Goal: Feedback & Contribution: Leave review/rating

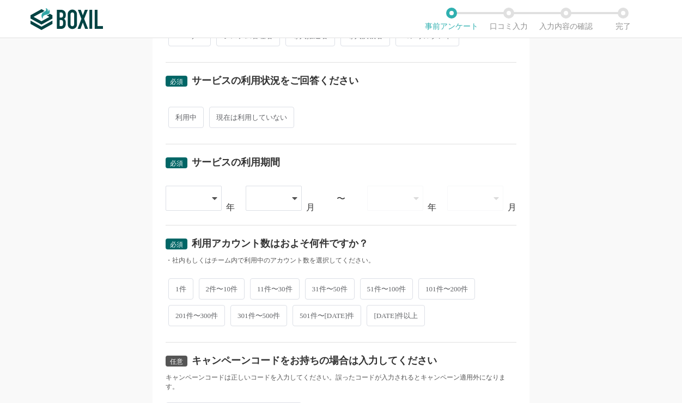
scroll to position [466, 0]
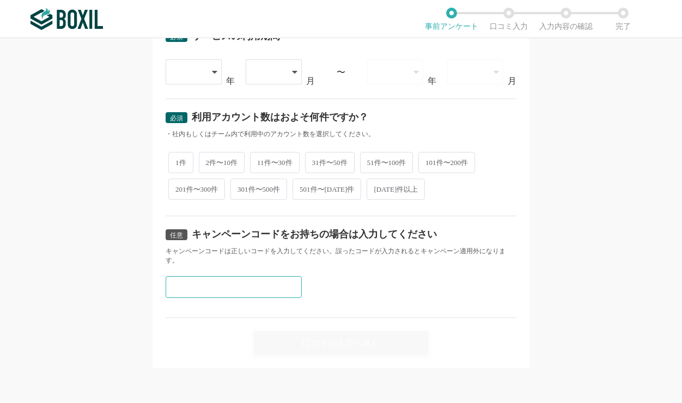
click at [211, 286] on input "text" at bounding box center [234, 287] width 136 height 22
paste input "W49N2TQY"
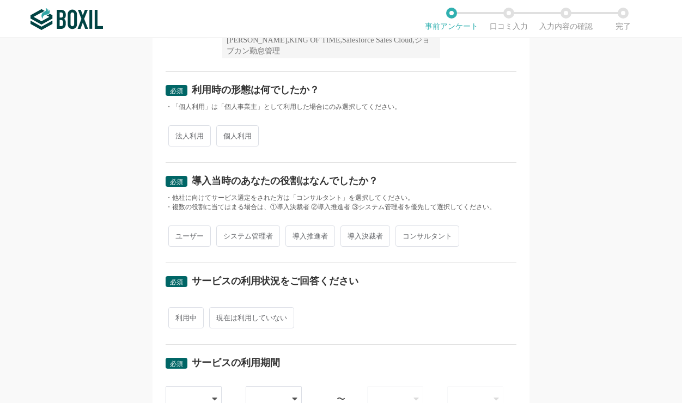
scroll to position [0, 0]
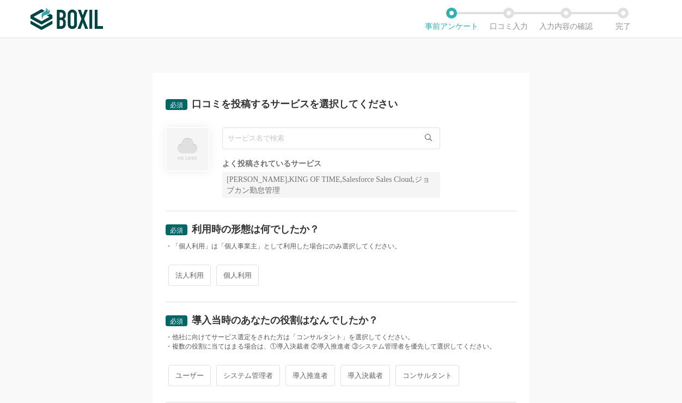
type input "W49N2TQY"
click at [237, 140] on input "text" at bounding box center [331, 138] width 218 height 22
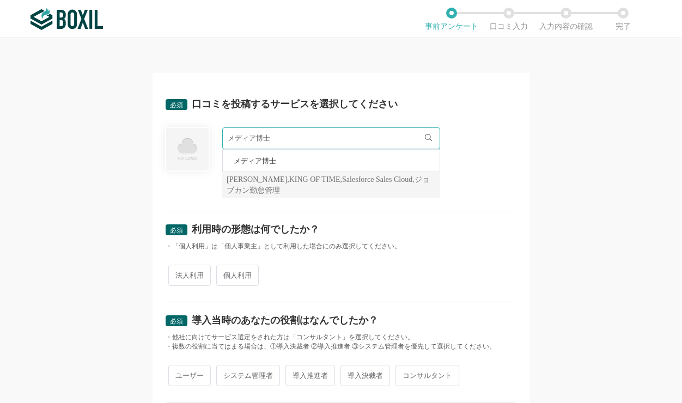
type input "メディア博士"
click at [251, 161] on span "メディア博士" at bounding box center [255, 160] width 42 height 7
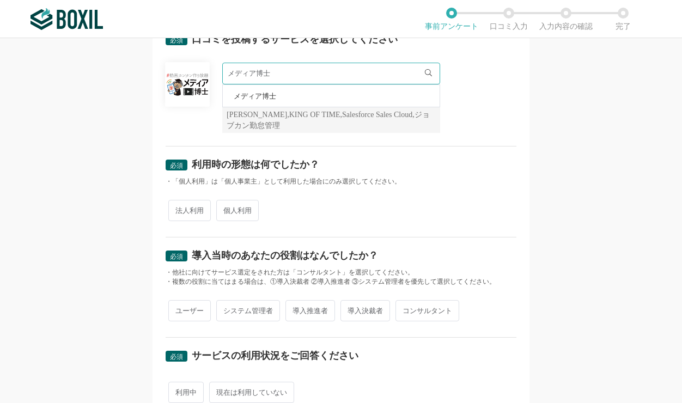
scroll to position [65, 0]
click at [103, 169] on div "必須 口コミを投稿するサービスを選択してください メディア博士 メディア博士 よく投稿されているサービス Sansan,KING OF TIME,Salesf…" at bounding box center [341, 220] width 682 height 365
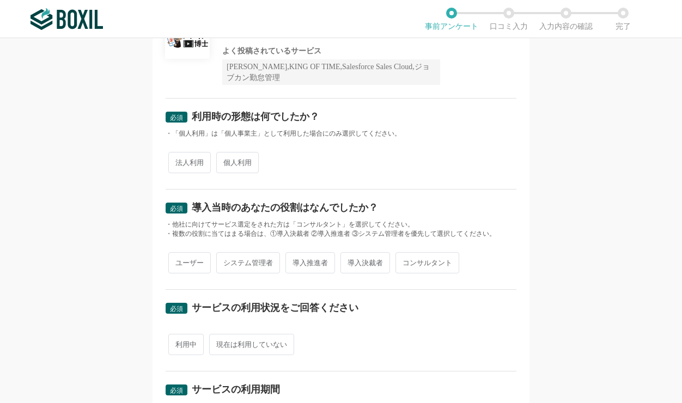
scroll to position [131, 0]
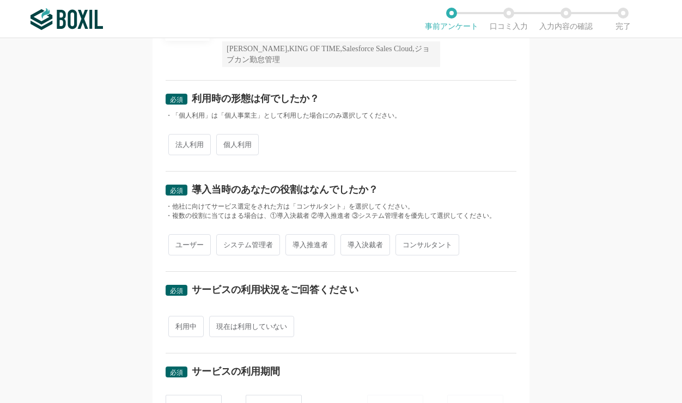
click at [180, 151] on span "法人利用" at bounding box center [189, 144] width 42 height 21
click at [178, 143] on input "法人利用" at bounding box center [174, 139] width 7 height 7
radio input "true"
click at [314, 250] on span "導入推進者" at bounding box center [310, 244] width 50 height 21
click at [295, 243] on input "導入推進者" at bounding box center [291, 239] width 7 height 7
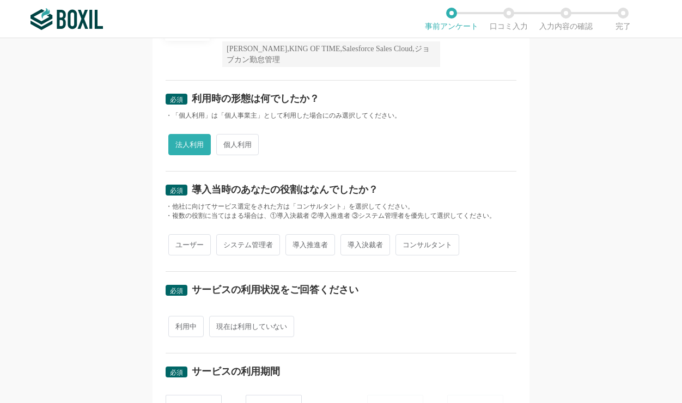
radio input "true"
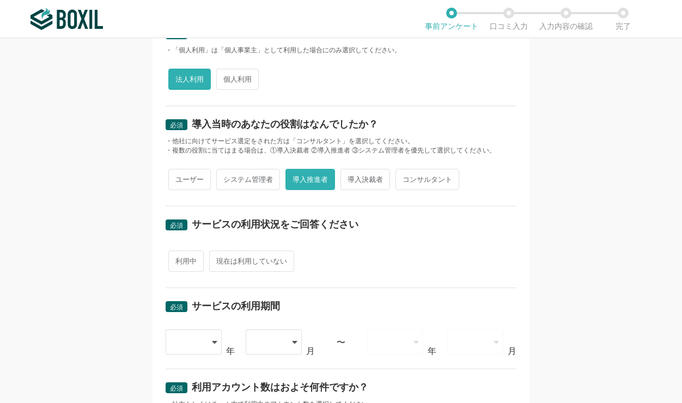
click at [182, 260] on span "利用中" at bounding box center [185, 261] width 35 height 21
click at [178, 259] on input "利用中" at bounding box center [174, 255] width 7 height 7
radio input "true"
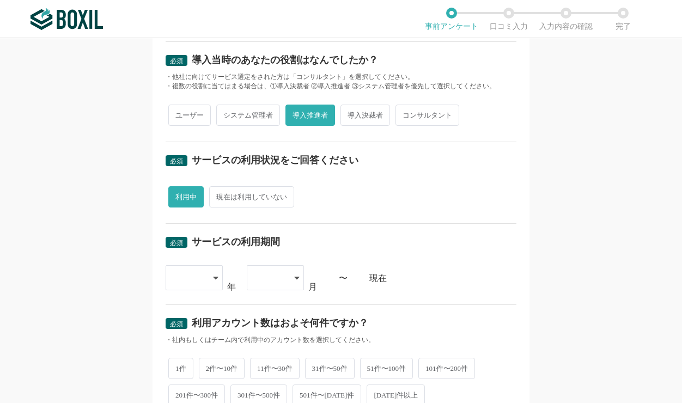
scroll to position [261, 0]
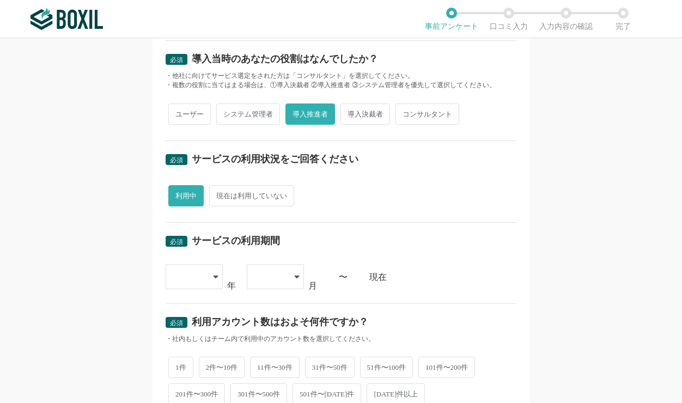
click at [205, 273] on div at bounding box center [194, 276] width 57 height 25
click at [189, 376] on span "[DATE]" at bounding box center [188, 392] width 28 height 9
click at [285, 280] on div at bounding box center [270, 277] width 32 height 24
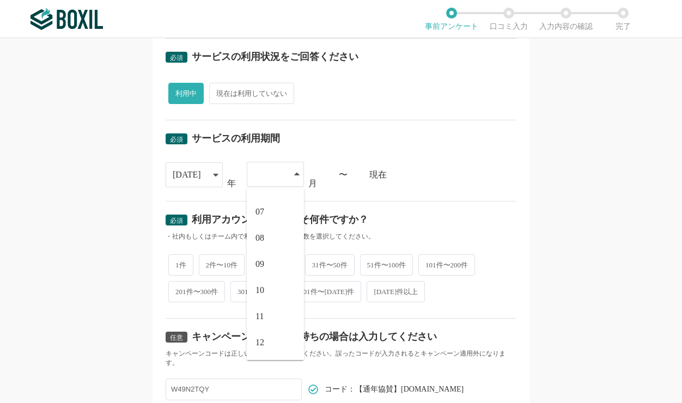
scroll to position [457, 0]
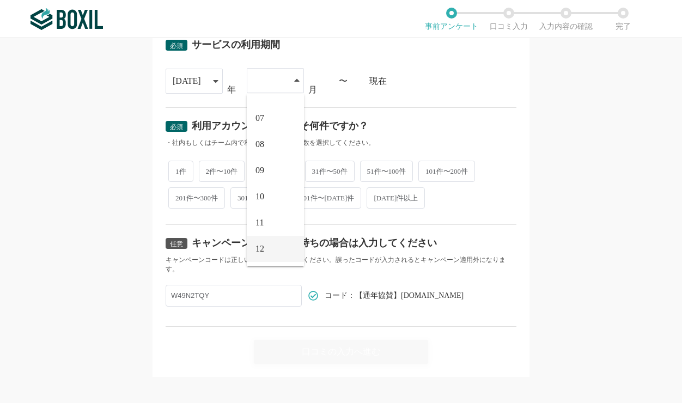
click at [261, 248] on span "12" at bounding box center [259, 249] width 9 height 9
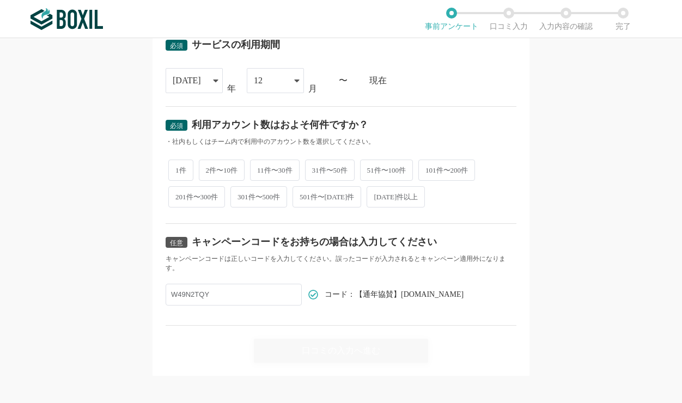
click at [595, 172] on div "必須 口コミを投稿するサービスを選択してください メディア博士 メディア博士 よく投稿されているサービス Sansan,KING OF TIME,Salesf…" at bounding box center [341, 220] width 682 height 365
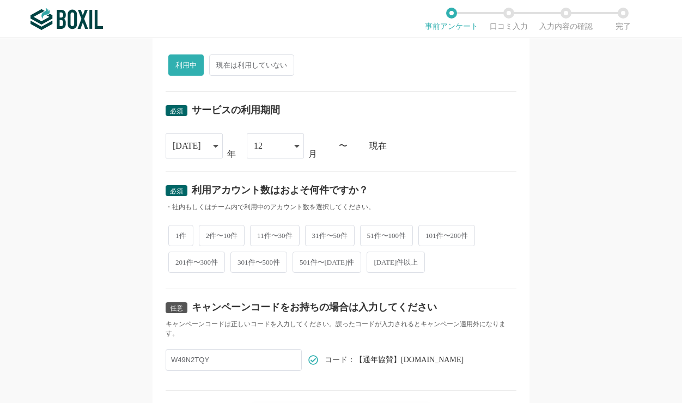
click at [225, 239] on span "2件〜10件" at bounding box center [222, 235] width 46 height 21
click at [209, 234] on input "2件〜10件" at bounding box center [205, 230] width 7 height 7
radio input "true"
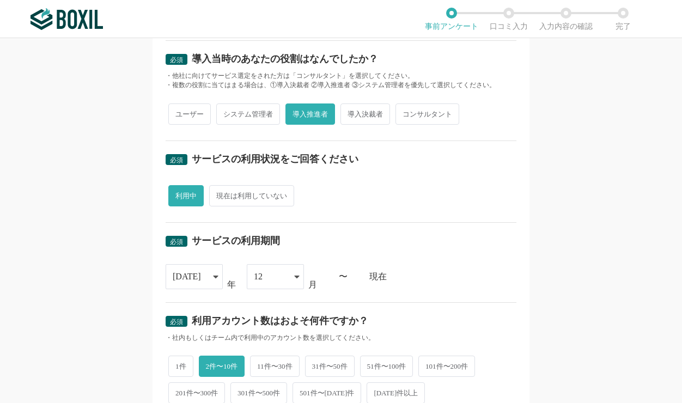
scroll to position [465, 0]
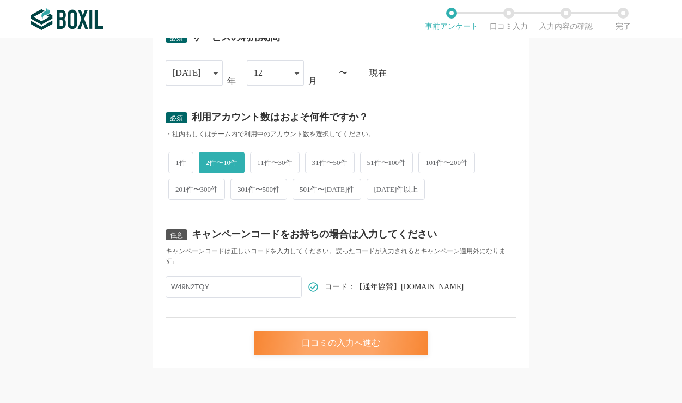
click at [333, 345] on div "口コミの入力へ進む" at bounding box center [341, 343] width 174 height 24
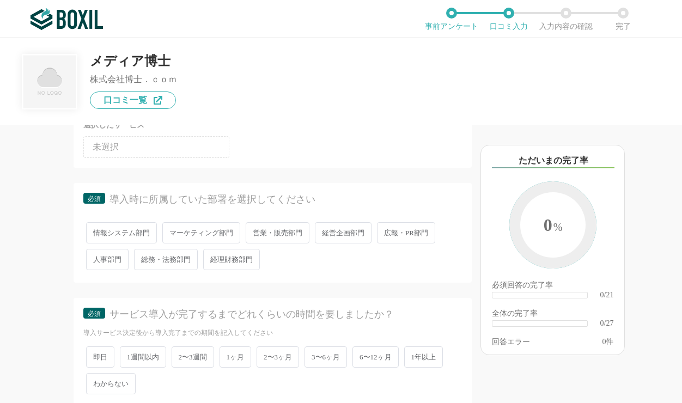
scroll to position [131, 0]
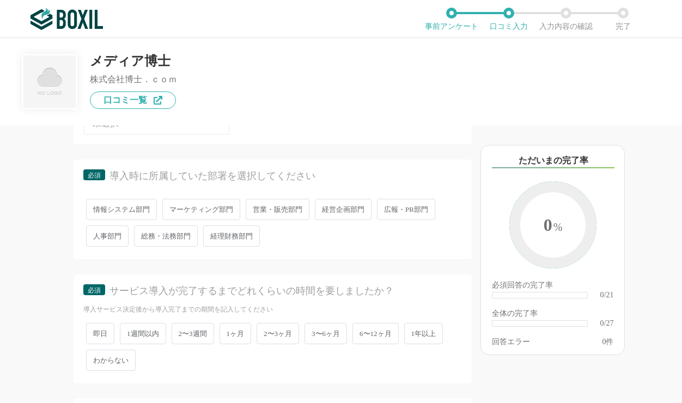
click at [407, 211] on span "広報・PR部門" at bounding box center [406, 209] width 58 height 21
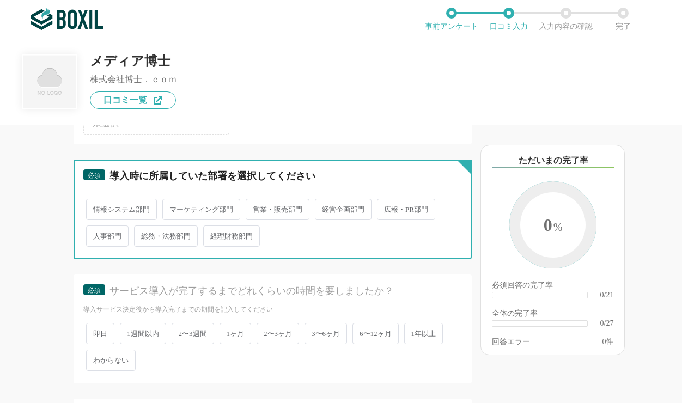
click at [387, 208] on input "広報・PR部門" at bounding box center [383, 203] width 7 height 7
radio input "true"
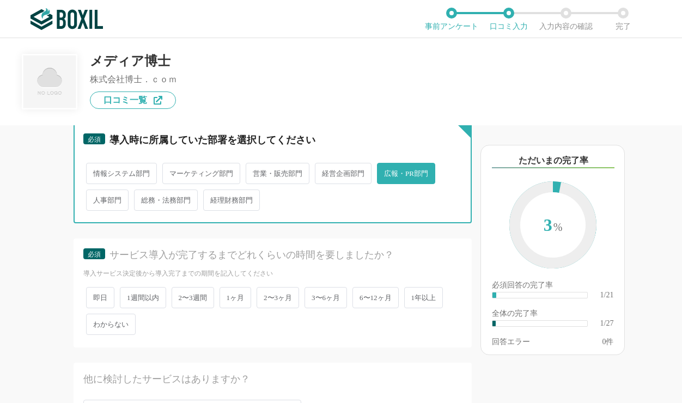
scroll to position [196, 0]
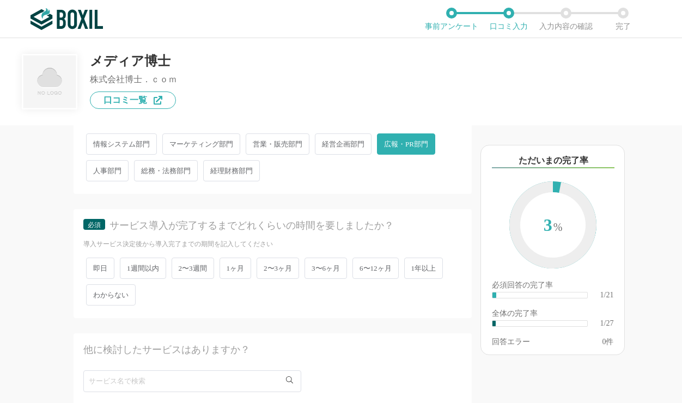
click at [279, 267] on span "2〜3ヶ月" at bounding box center [278, 268] width 42 height 21
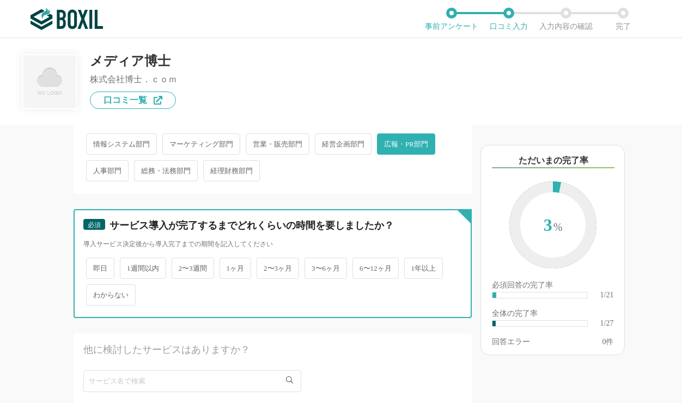
click at [266, 266] on input "2〜3ヶ月" at bounding box center [262, 262] width 7 height 7
radio input "true"
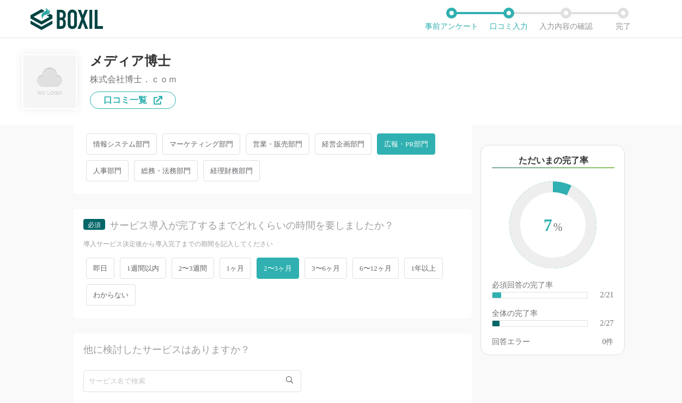
click at [26, 292] on div "他のサービス・ツールと連携していますか？ ※複数選択可 例：Slack、Salesforce 選択したサービス 未選択 必須 導入時に所属していた部署を選択し…" at bounding box center [236, 264] width 472 height 278
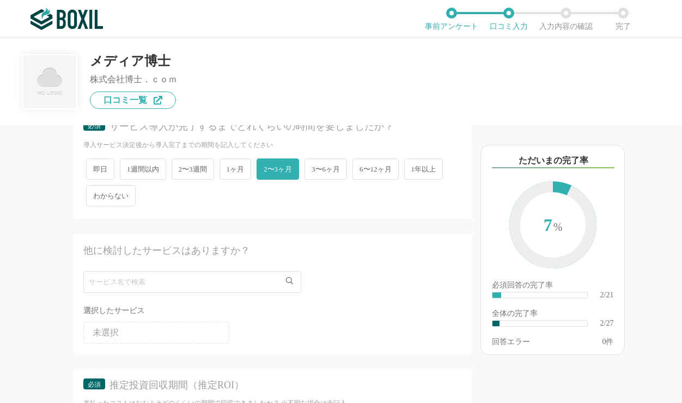
scroll to position [327, 0]
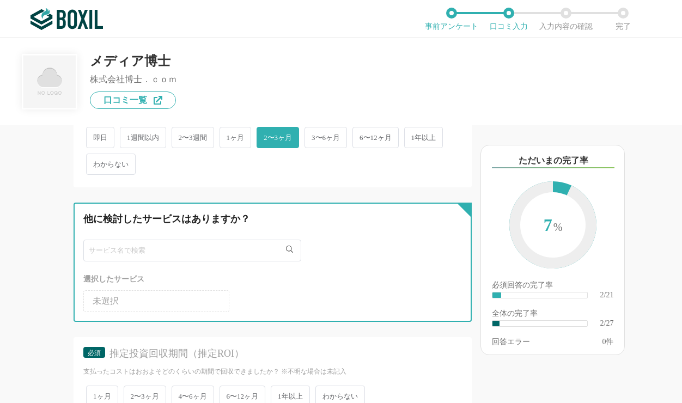
click at [141, 255] on input "text" at bounding box center [192, 251] width 218 height 22
type input "VideoBRAIN"
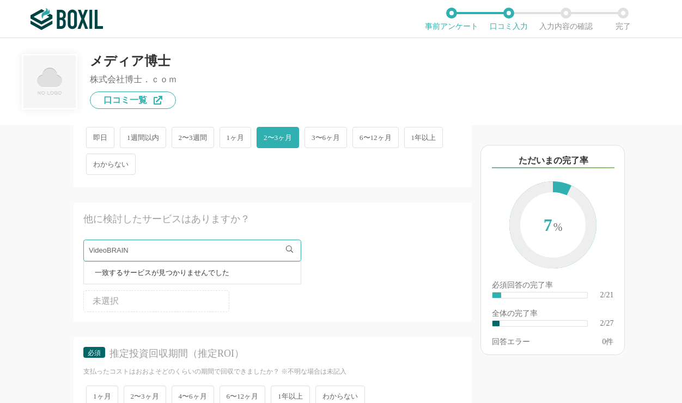
click at [287, 250] on icon at bounding box center [289, 249] width 7 height 7
click at [383, 283] on div "選択したサービス" at bounding box center [272, 279] width 379 height 14
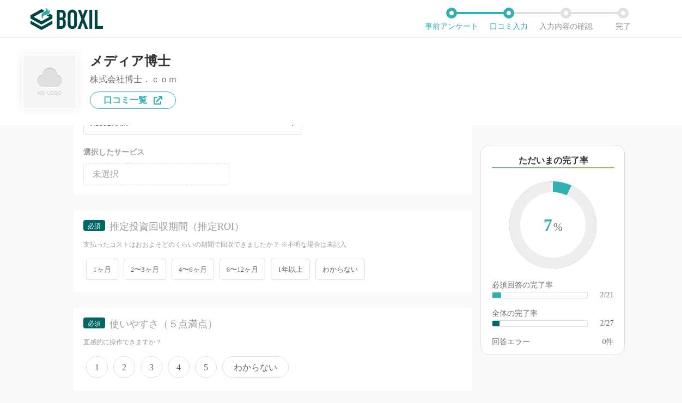
scroll to position [457, 0]
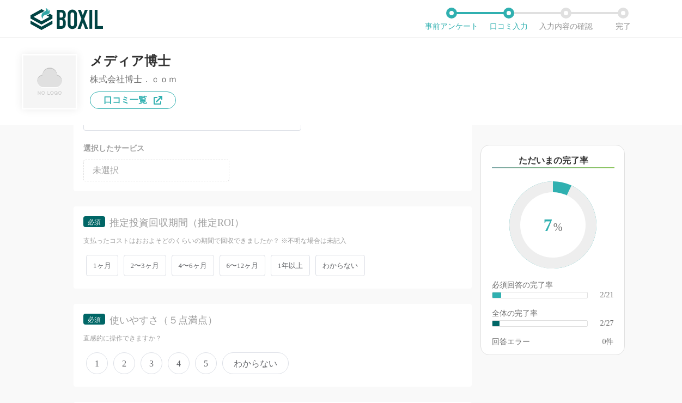
click at [182, 165] on li "未選択" at bounding box center [156, 171] width 146 height 22
click at [347, 163] on ul "未選択" at bounding box center [272, 168] width 379 height 26
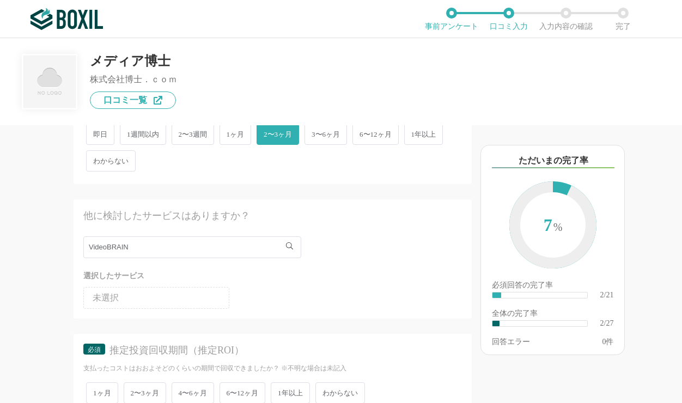
scroll to position [327, 0]
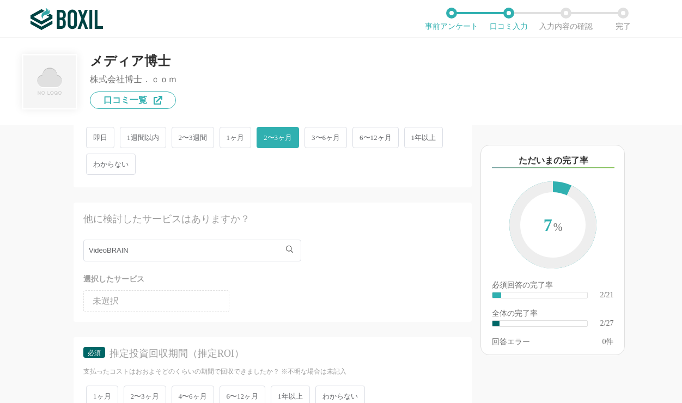
click at [288, 253] on icon at bounding box center [289, 249] width 7 height 7
click at [354, 261] on div "VideoBRAIN" at bounding box center [272, 251] width 379 height 22
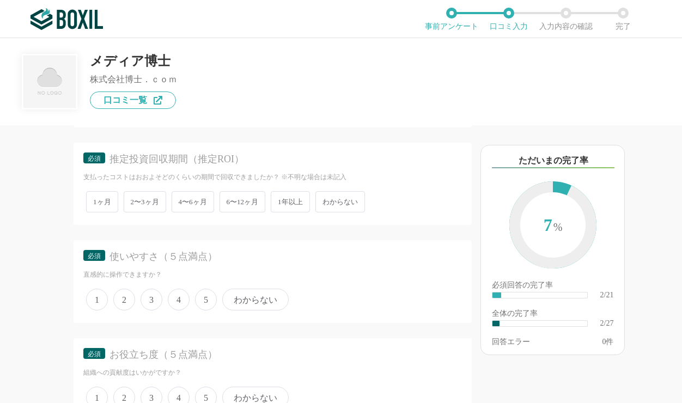
scroll to position [523, 0]
click at [197, 203] on span "4〜6ヶ月" at bounding box center [193, 200] width 42 height 21
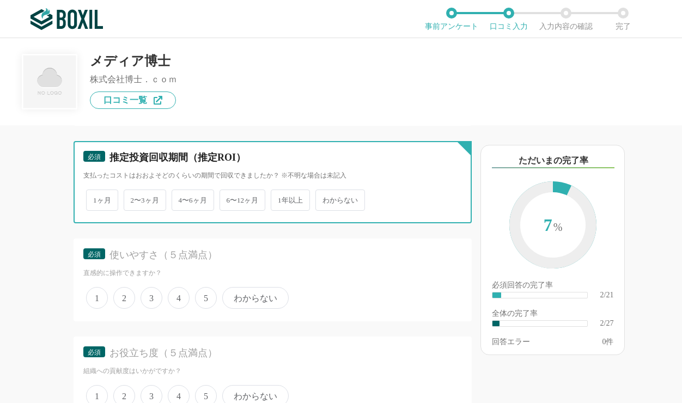
click at [181, 198] on input "4〜6ヶ月" at bounding box center [177, 194] width 7 height 7
radio input "true"
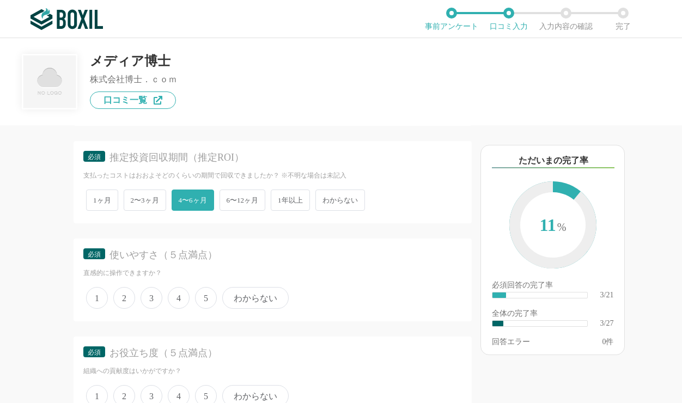
click at [33, 280] on div "他のサービス・ツールと連携していますか？ ※複数選択可 例：Slack、Salesforce 選択したサービス 未選択 必須 導入時に所属していた部署を選択し…" at bounding box center [236, 264] width 472 height 278
click at [177, 295] on span "4" at bounding box center [179, 298] width 22 height 22
click at [177, 295] on input "4" at bounding box center [173, 292] width 7 height 7
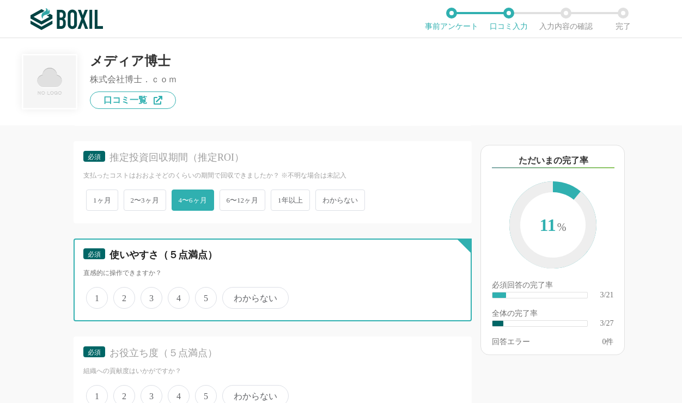
radio input "true"
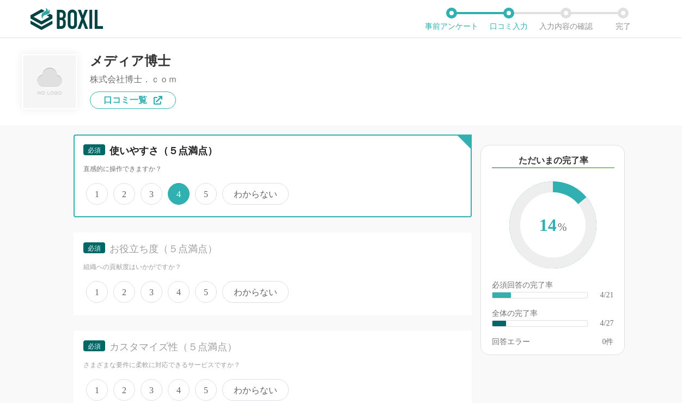
scroll to position [654, 0]
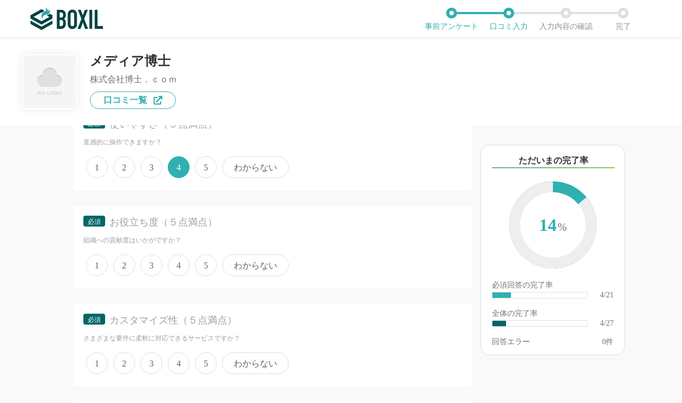
click at [209, 265] on span "5" at bounding box center [206, 265] width 22 height 22
click at [205, 263] on input "5" at bounding box center [201, 259] width 7 height 7
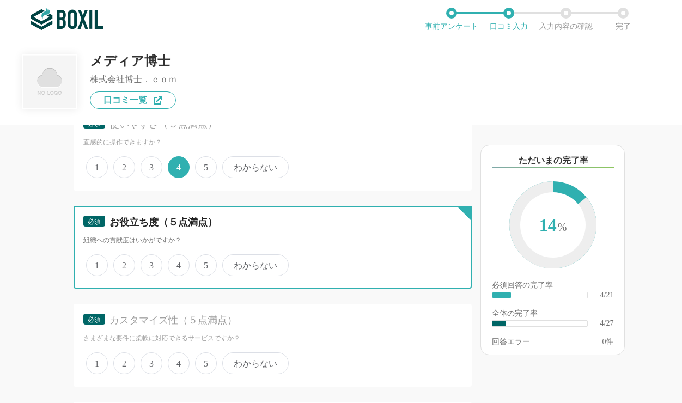
radio input "true"
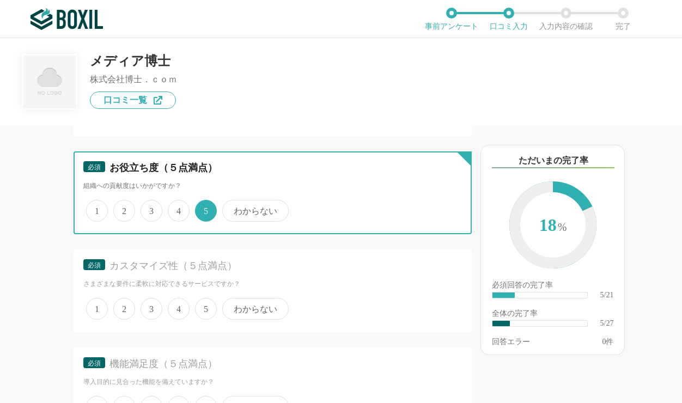
scroll to position [719, 0]
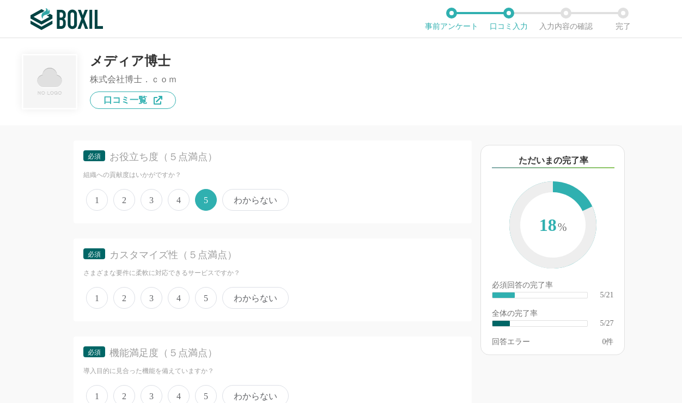
click at [176, 300] on span "4" at bounding box center [179, 298] width 22 height 22
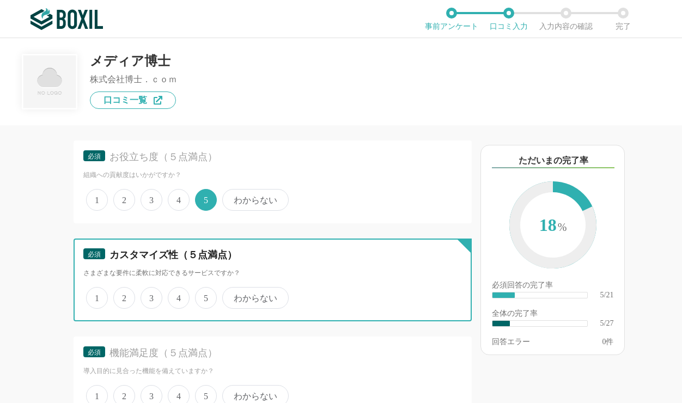
click at [176, 296] on input "4" at bounding box center [173, 292] width 7 height 7
radio input "true"
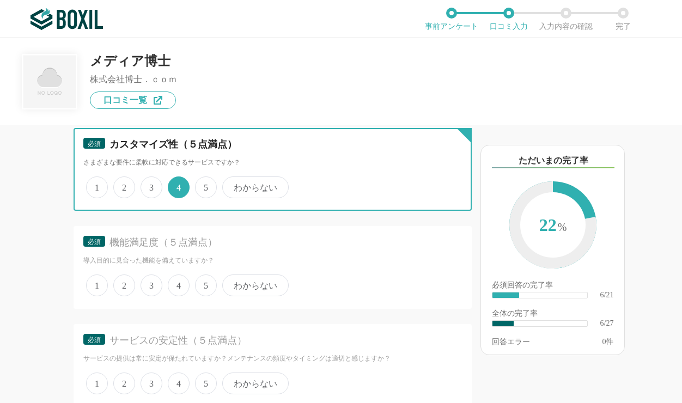
scroll to position [850, 0]
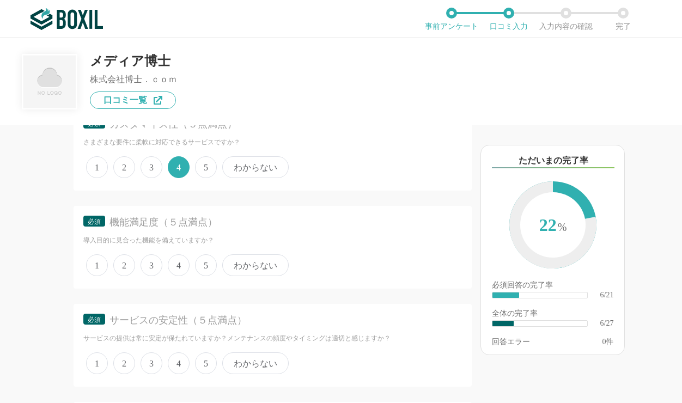
click at [204, 263] on span "5" at bounding box center [206, 265] width 22 height 22
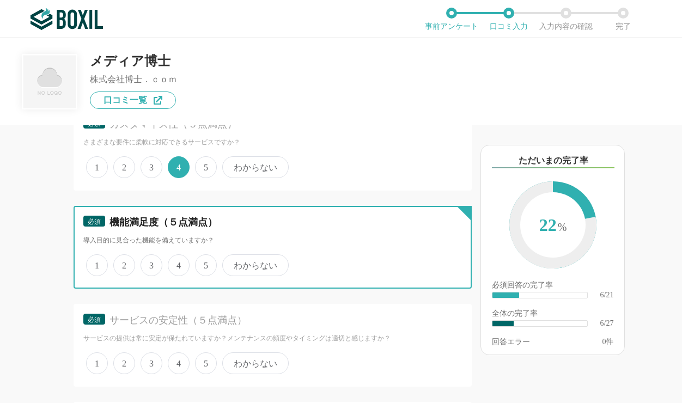
click at [204, 263] on input "5" at bounding box center [201, 259] width 7 height 7
radio input "true"
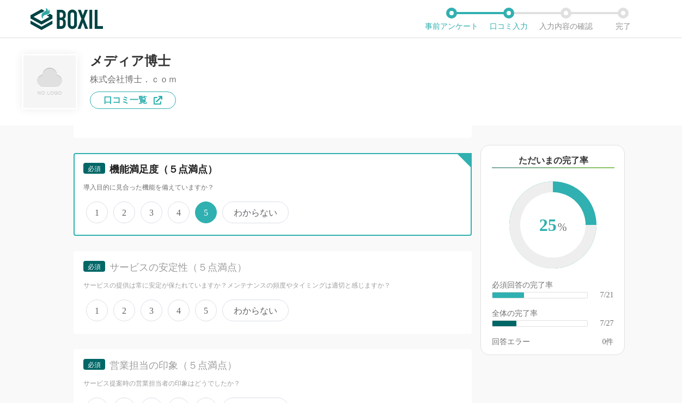
scroll to position [980, 0]
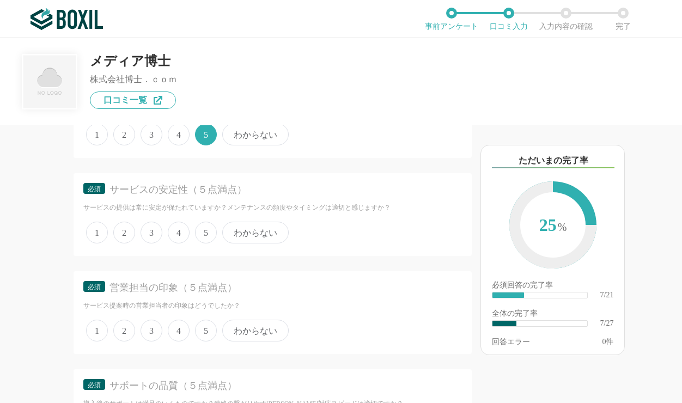
click at [206, 227] on span "5" at bounding box center [206, 233] width 22 height 22
click at [205, 227] on input "5" at bounding box center [201, 226] width 7 height 7
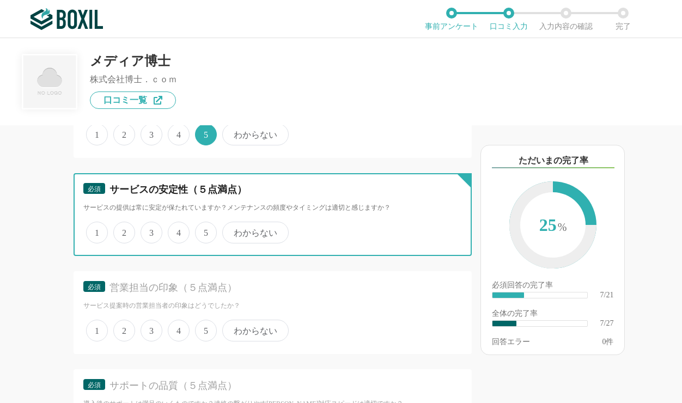
radio input "true"
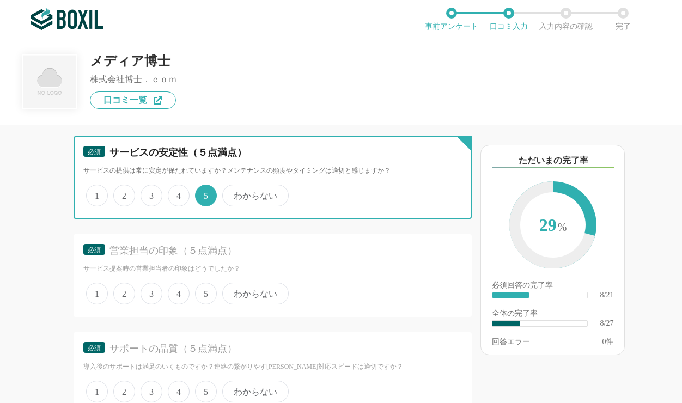
scroll to position [1046, 0]
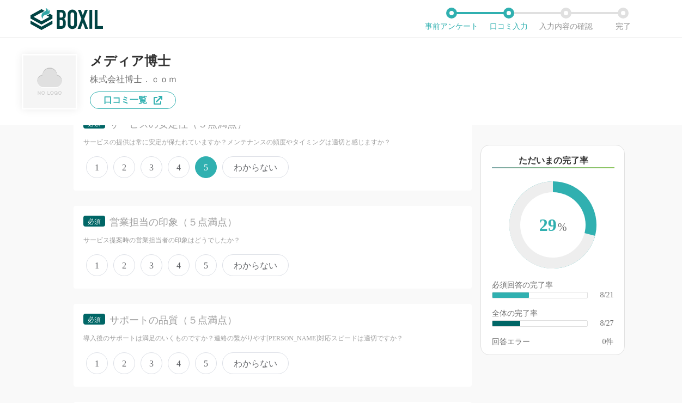
click at [206, 265] on span "5" at bounding box center [206, 265] width 22 height 22
click at [205, 263] on input "5" at bounding box center [201, 259] width 7 height 7
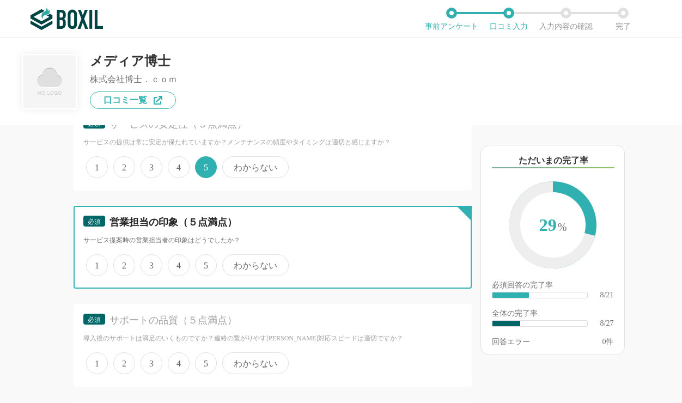
radio input "true"
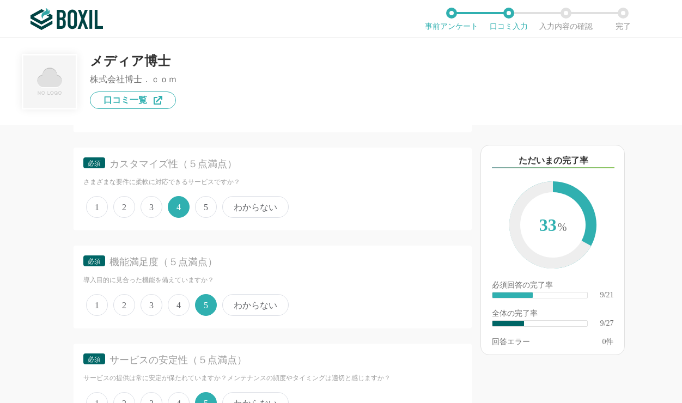
scroll to position [784, 0]
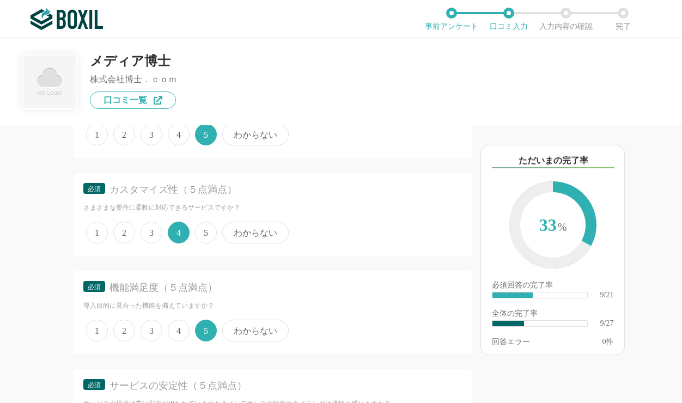
click at [180, 333] on span "4" at bounding box center [179, 331] width 22 height 22
click at [178, 328] on input "4" at bounding box center [173, 324] width 7 height 7
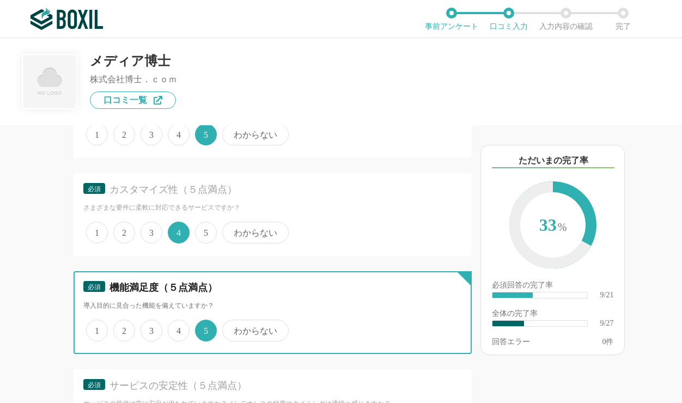
radio input "true"
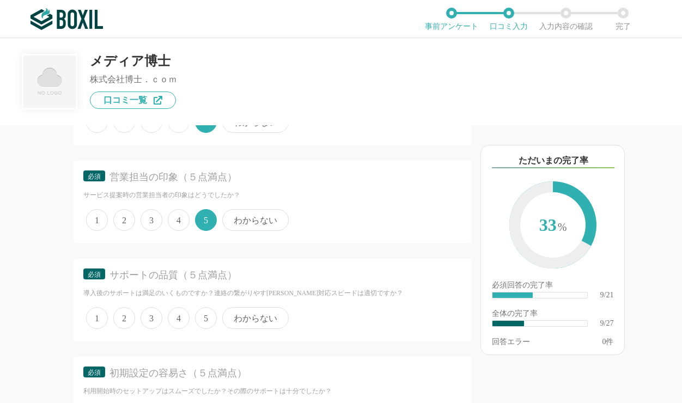
scroll to position [1111, 0]
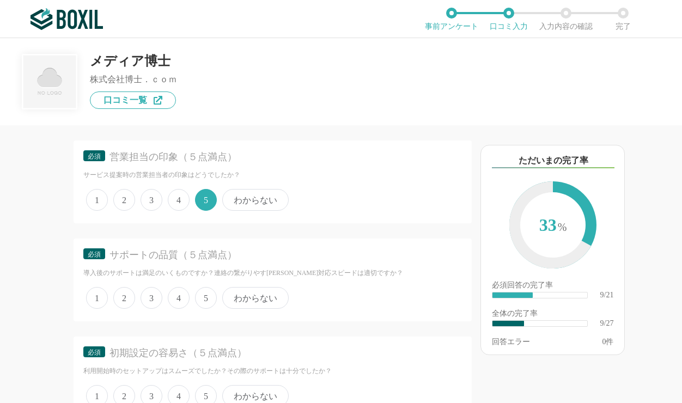
click at [208, 296] on span "5" at bounding box center [206, 298] width 22 height 22
click at [205, 296] on input "5" at bounding box center [201, 292] width 7 height 7
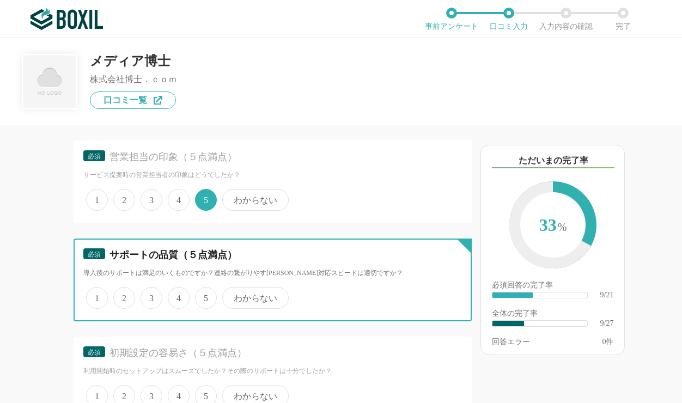
radio input "true"
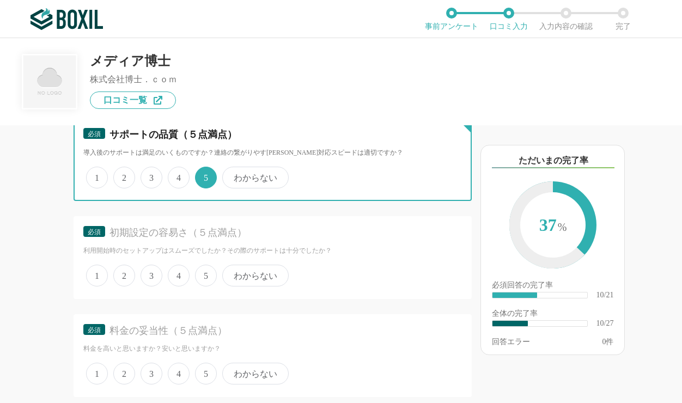
scroll to position [1242, 0]
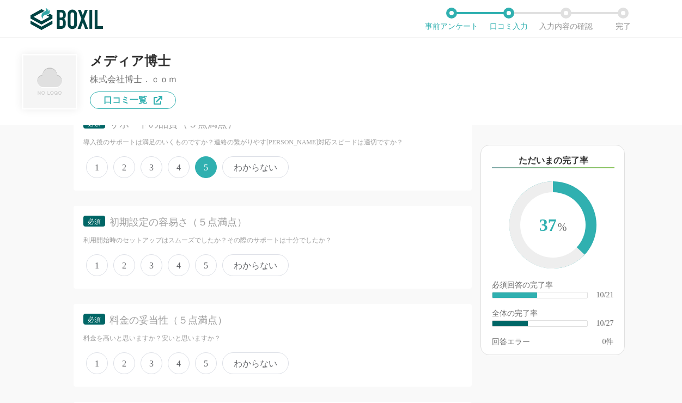
click at [203, 266] on span "5" at bounding box center [206, 265] width 22 height 22
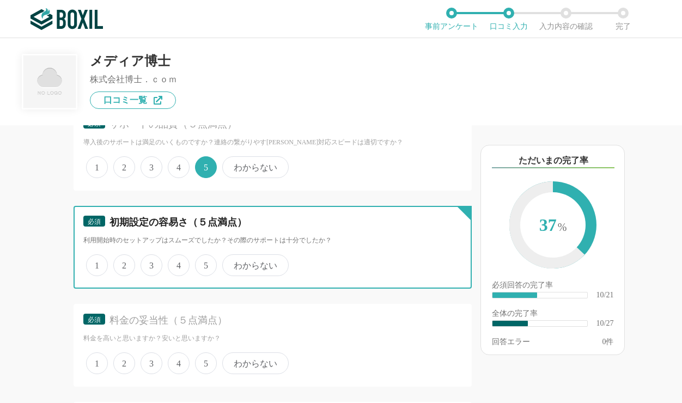
click at [203, 263] on input "5" at bounding box center [201, 259] width 7 height 7
radio input "true"
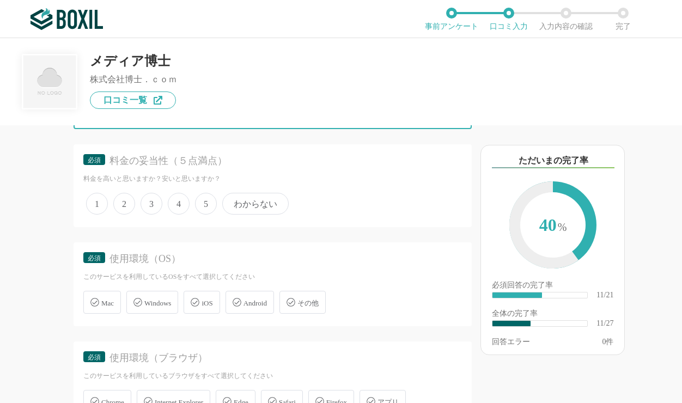
scroll to position [1372, 0]
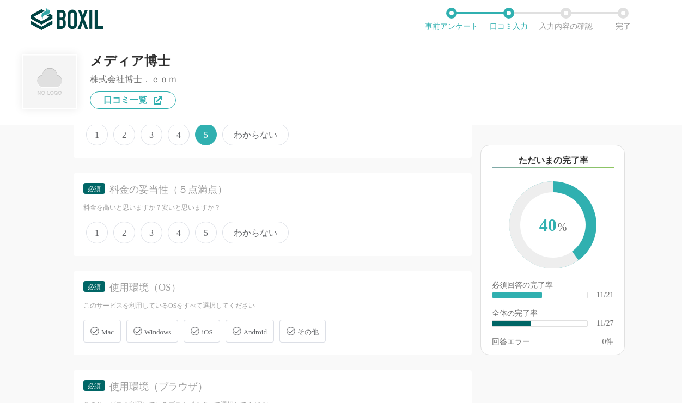
click at [203, 235] on span "5" at bounding box center [206, 233] width 22 height 22
click at [203, 230] on input "5" at bounding box center [201, 226] width 7 height 7
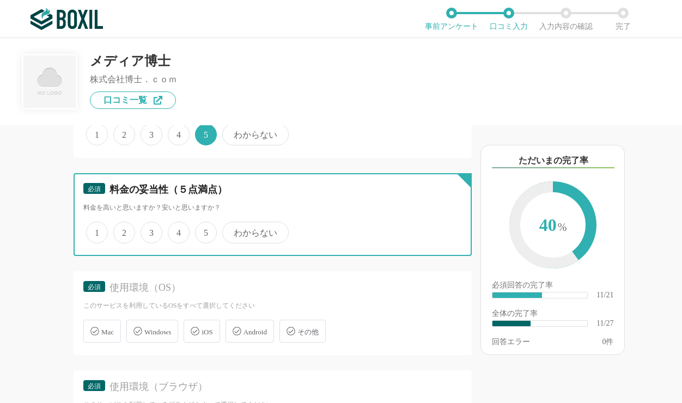
radio input "true"
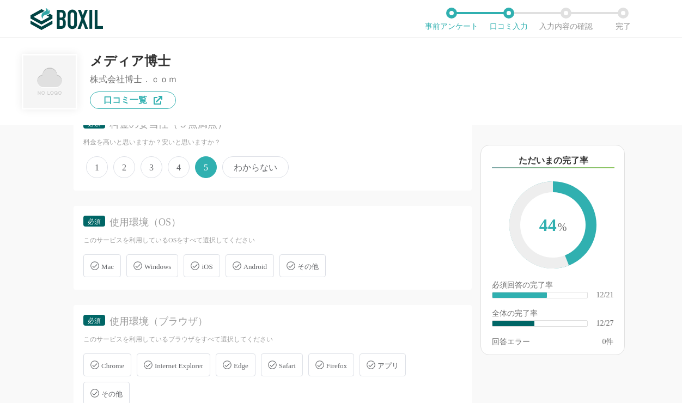
click at [160, 267] on span "Windows" at bounding box center [157, 267] width 27 height 8
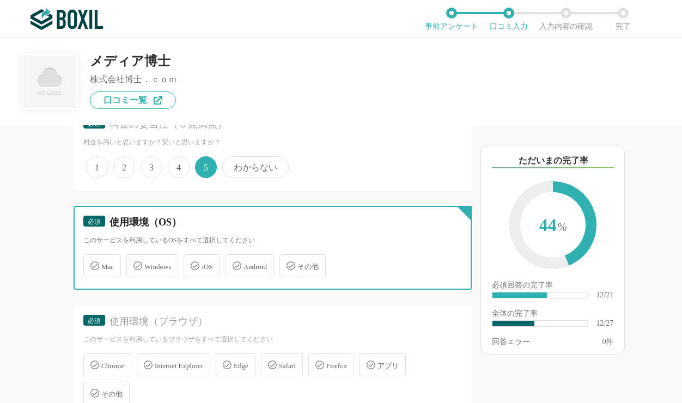
click at [136, 263] on input "Windows" at bounding box center [132, 259] width 7 height 7
checkbox input "true"
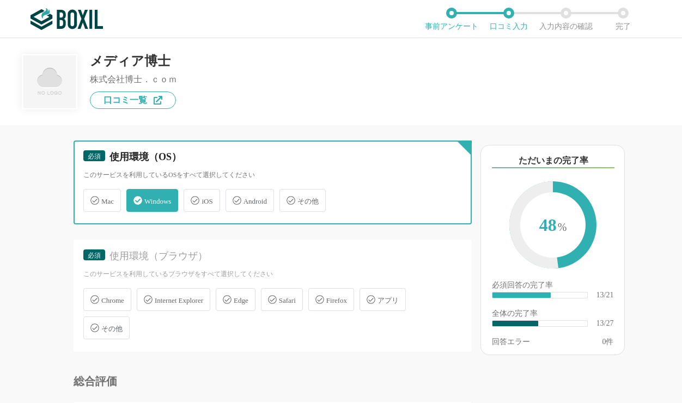
scroll to position [1569, 0]
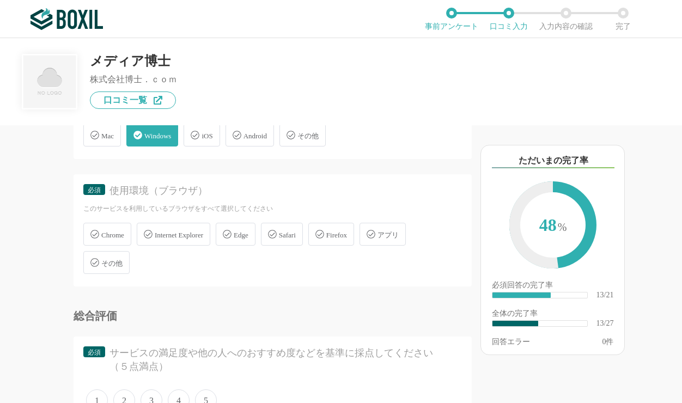
click at [107, 234] on span "Chrome" at bounding box center [112, 235] width 23 height 8
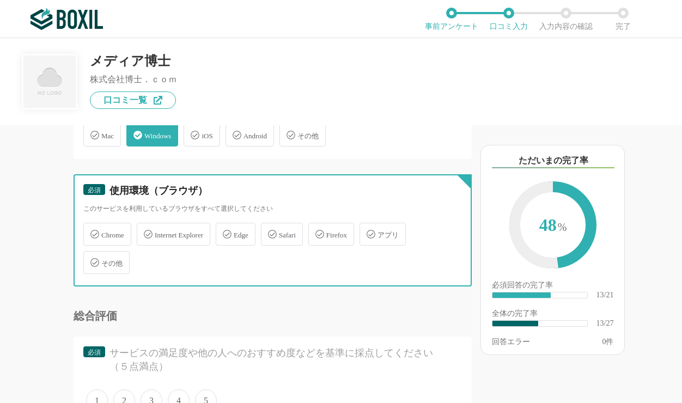
click at [93, 231] on input "Chrome" at bounding box center [89, 227] width 7 height 7
checkbox input "true"
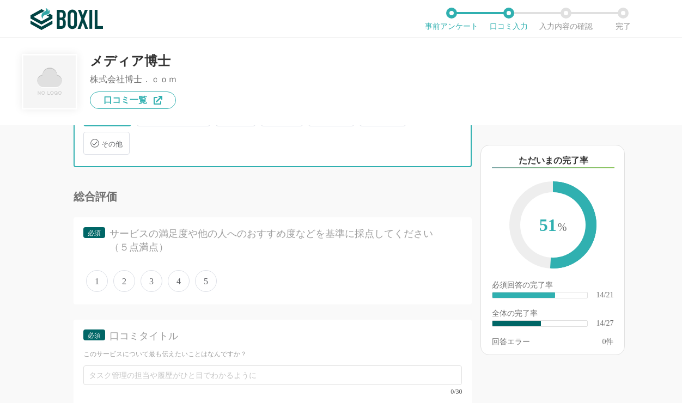
scroll to position [1699, 0]
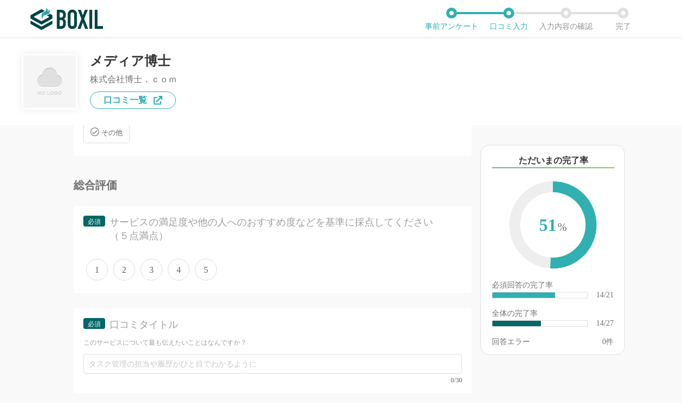
click at [210, 269] on span "5" at bounding box center [206, 270] width 22 height 22
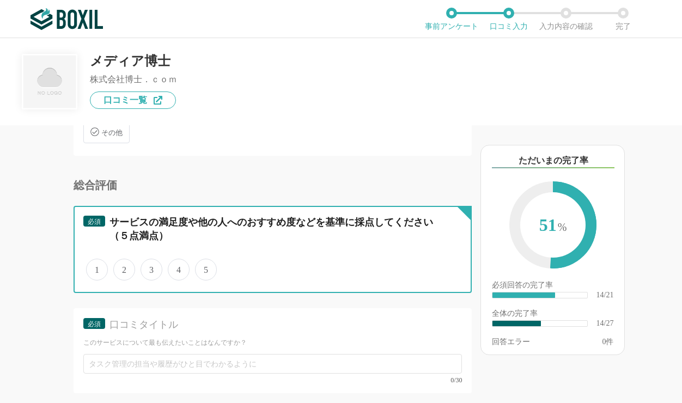
click at [205, 267] on input "5" at bounding box center [201, 263] width 7 height 7
radio input "true"
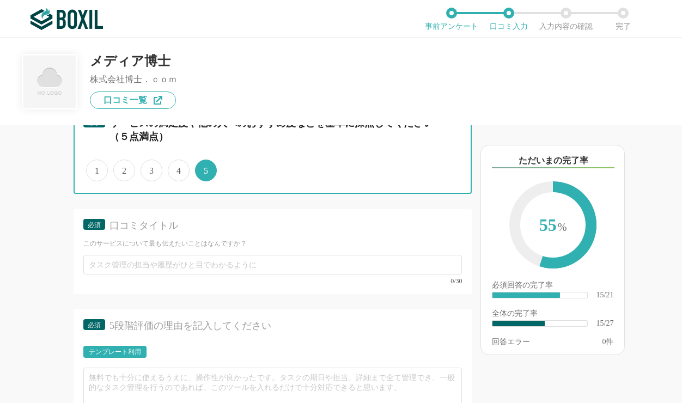
scroll to position [1830, 0]
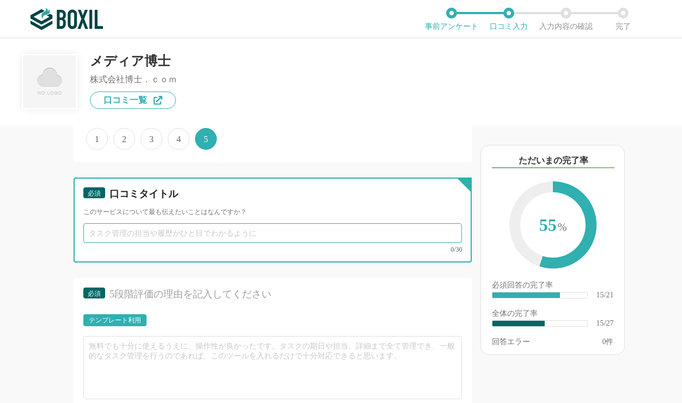
click at [106, 237] on input "text" at bounding box center [272, 233] width 379 height 20
click at [103, 233] on input "編集はもちろん、修正・変更やMP4への書き出しが早くて簡単" at bounding box center [272, 233] width 379 height 20
click at [144, 234] on input "編集はもちろん、修正・変更やMP4への書き出しが早くて簡単" at bounding box center [272, 233] width 379 height 20
click at [166, 233] on input "編集はもちろん、修正・変更やMP4への書き出しが早くて簡単" at bounding box center [272, 233] width 379 height 20
click at [181, 233] on input "編集はもちろん、修正・変更やMP4への書き出しが早くて簡単" at bounding box center [272, 233] width 379 height 20
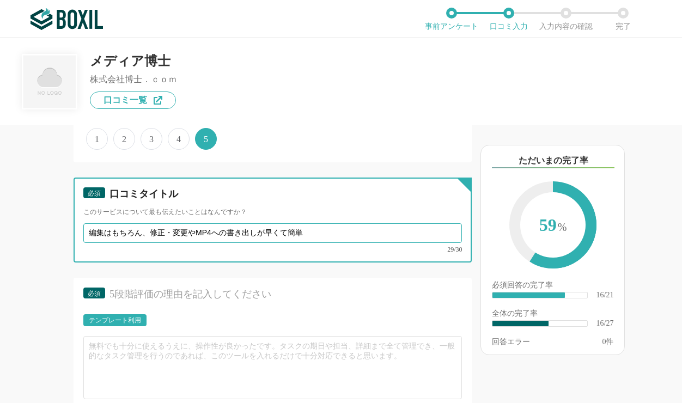
click at [198, 233] on input "編集はもちろん、修正・変更やMP4への書き出しが早くて簡単" at bounding box center [272, 233] width 379 height 20
click at [288, 232] on input "編集はもちろん、修正・変更やMP4への書き出しが早くて簡単" at bounding box center [272, 233] width 379 height 20
click at [301, 231] on input "編集はもちろん、修正・変更やMP4への書き出しが早くて簡単" at bounding box center [272, 233] width 379 height 20
click at [130, 228] on input "編集はもちろん、修正・変更やMP4への書き出しが早くて簡単" at bounding box center [272, 233] width 379 height 20
click at [89, 233] on input "編集はもちろん、修正・変更やMP4への書き出しが早くて簡単" at bounding box center [272, 233] width 379 height 20
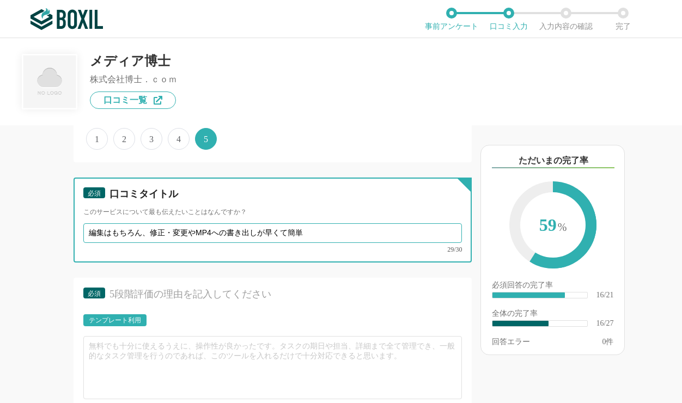
click at [131, 233] on input "編集はもちろん、修正・変更やMP4への書き出しが早くて簡単" at bounding box center [272, 233] width 379 height 20
click at [109, 235] on input "編集はもちろん、修正・変更やMP4への書き出しが早くて簡単" at bounding box center [272, 233] width 379 height 20
click at [89, 237] on input "編集はもちろん、修正・変更やMP4への書き出しが早くて簡単" at bounding box center [272, 233] width 379 height 20
click at [95, 235] on input "編集はもちろん、修正・変更やMP4への書き出しが早くて簡単" at bounding box center [272, 233] width 379 height 20
click at [120, 235] on input "編集はもちろん、修正・変更やMP4への書き出しが早くて簡単" at bounding box center [272, 233] width 379 height 20
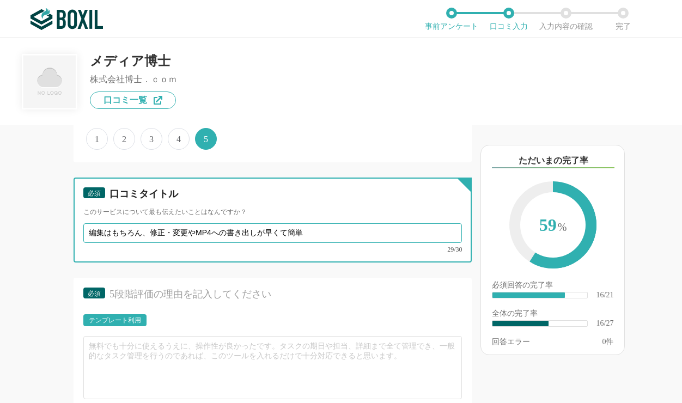
click at [135, 239] on input "編集はもちろん、修正・変更やMP4への書き出しが早くて簡単" at bounding box center [272, 233] width 379 height 20
click at [172, 238] on input "編集はもちろん、修正・変更やMP4への書き出しが早くて簡単" at bounding box center [272, 233] width 379 height 20
click at [160, 235] on input "編集はもちろん、修正・変更やMP4への書き出しが早くて簡単" at bounding box center [272, 233] width 379 height 20
click at [230, 235] on input "編集はもちろん、修正・変更やMP4への書き出しが早くて簡単" at bounding box center [272, 233] width 379 height 20
click at [150, 235] on input "編集はもちろん、修正・変更やMP4への書き出しが早くて簡単" at bounding box center [272, 233] width 379 height 20
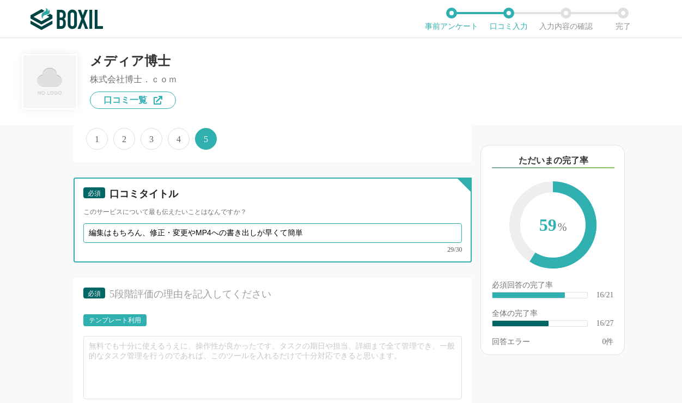
click at [178, 235] on input "編集はもちろん、修正・変更やMP4への書き出しが早くて簡単" at bounding box center [272, 233] width 379 height 20
click at [194, 235] on input "編集はもちろん、修正・変更やMP4への書き出しが早くて簡単" at bounding box center [272, 233] width 379 height 20
click at [105, 237] on input "編集はもちろん、修正・変更やMP4への書き出しが早くて簡単" at bounding box center [272, 233] width 379 height 20
click at [121, 237] on input "編集はもちろん、修正・変更やMP4への書き出しが早くて簡単" at bounding box center [272, 233] width 379 height 20
click at [90, 237] on input "編集はもちろん、修正・変更やMP4への書き出しが早くて簡単" at bounding box center [272, 233] width 379 height 20
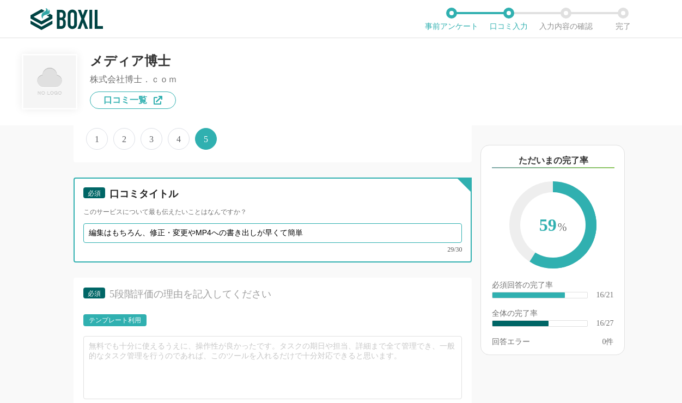
click at [161, 237] on input "編集はもちろん、修正・変更やMP4への書き出しが早くて簡単" at bounding box center [272, 233] width 379 height 20
drag, startPoint x: 174, startPoint y: 237, endPoint x: 165, endPoint y: 239, distance: 9.0
click at [165, 239] on input "編集はもちろん、修正・変更やMP4への書き出しが早くて簡単" at bounding box center [272, 233] width 379 height 20
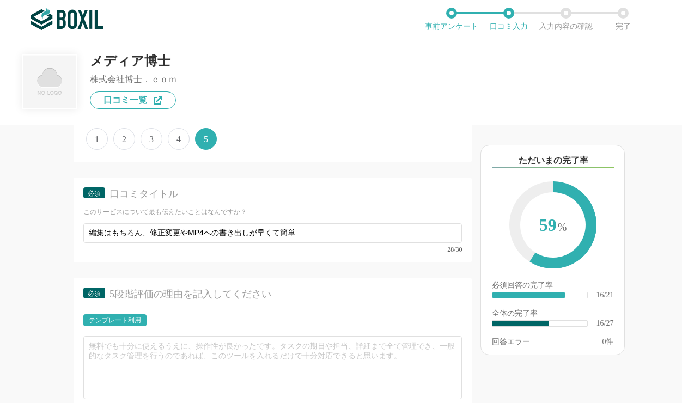
click at [44, 305] on div "他のサービス・ツールと連携していますか？ ※複数選択可 例：Slack、Salesforce 選択したサービス 未選択 必須 導入時に所属していた部署を選択し…" at bounding box center [236, 264] width 472 height 278
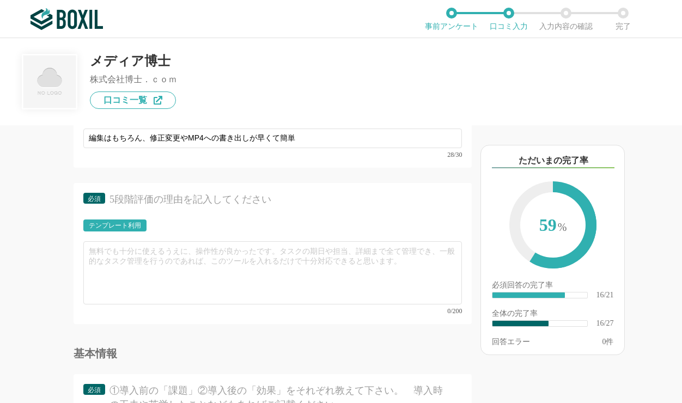
scroll to position [1895, 0]
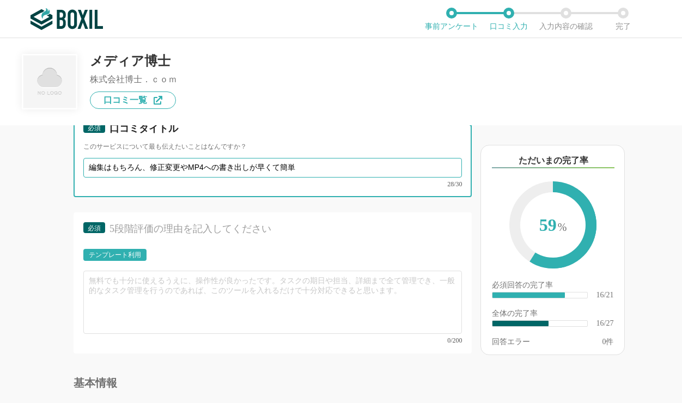
drag, startPoint x: 256, startPoint y: 170, endPoint x: 273, endPoint y: 172, distance: 16.9
click at [273, 172] on input "編集はもちろん、修正変更やMP4への書き出しが早くて簡単" at bounding box center [272, 168] width 379 height 20
drag, startPoint x: 278, startPoint y: 168, endPoint x: 256, endPoint y: 171, distance: 22.0
click at [256, 171] on input "編集はもちろん、修正変更やMP4への書き出しが早くて簡単" at bounding box center [272, 168] width 379 height 20
click at [326, 169] on input "編集はもちろん、修正変更やMP4への書き出しが速くて簡単" at bounding box center [272, 168] width 379 height 20
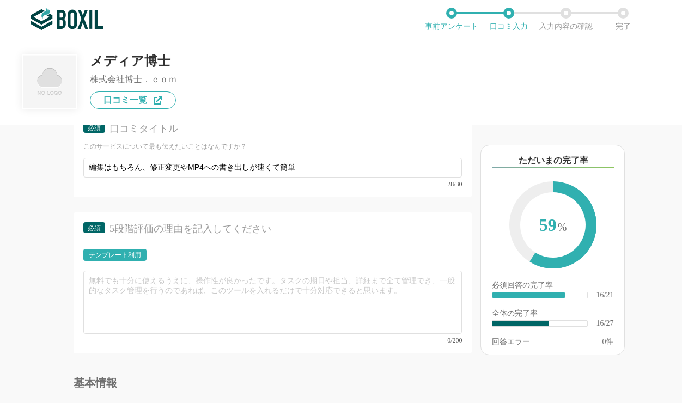
click at [34, 235] on div "他のサービス・ツールと連携していますか？ ※複数選択可 例：Slack、Salesforce 選択したサービス 未選択 必須 導入時に所属していた部署を選択し…" at bounding box center [236, 264] width 472 height 278
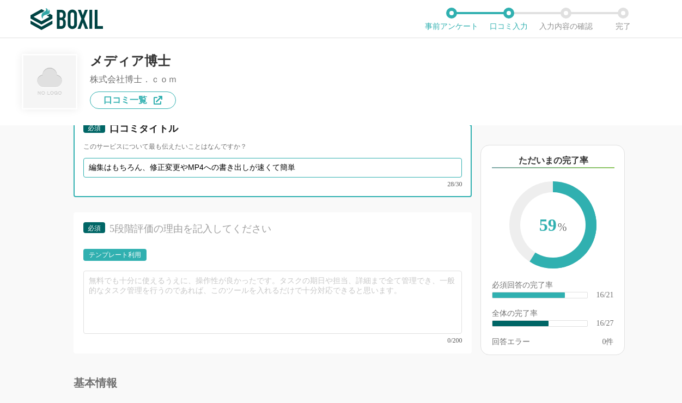
click at [168, 168] on input "編集はもちろん、修正変更やMP4への書き出しが速くて簡単" at bounding box center [272, 168] width 379 height 20
type input "編集はもちろん、修正・変更やMP4への書き出しが速くて簡単"
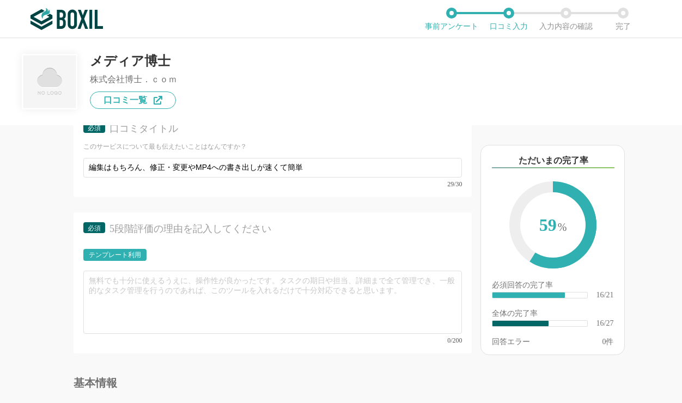
click at [45, 289] on div "他のサービス・ツールと連携していますか？ ※複数選択可 例：Slack、Salesforce 選択したサービス 未選択 必須 導入時に所属していた部署を選択し…" at bounding box center [236, 264] width 472 height 278
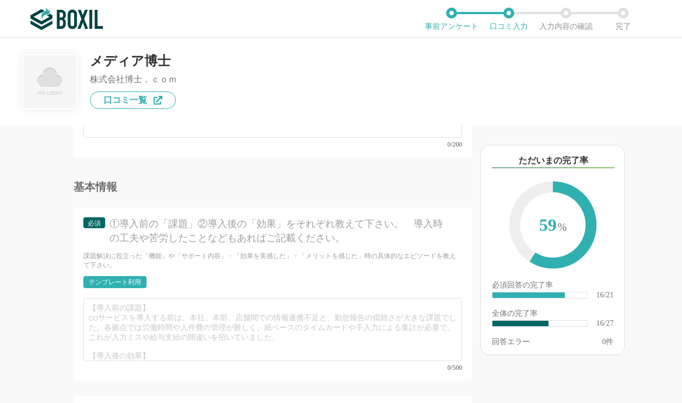
scroll to position [2157, 0]
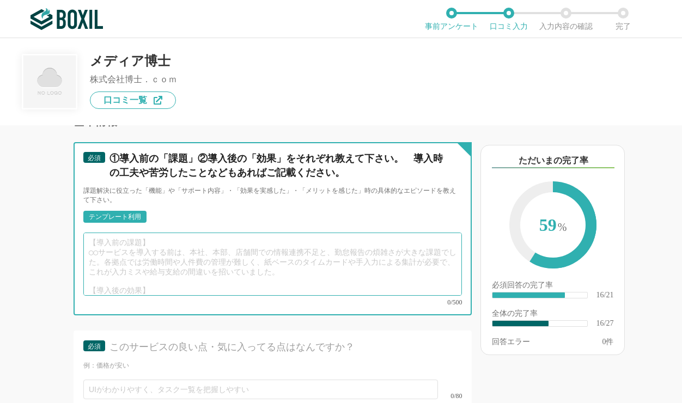
click at [162, 266] on textarea at bounding box center [272, 264] width 379 height 63
paste textarea "これまでインストール型の編集ソフトを使っていましたが、動画はデータ容量が大きく、慢性的にパソコンのハードディスクを圧迫している状態でした。また処理速度もパソコ…"
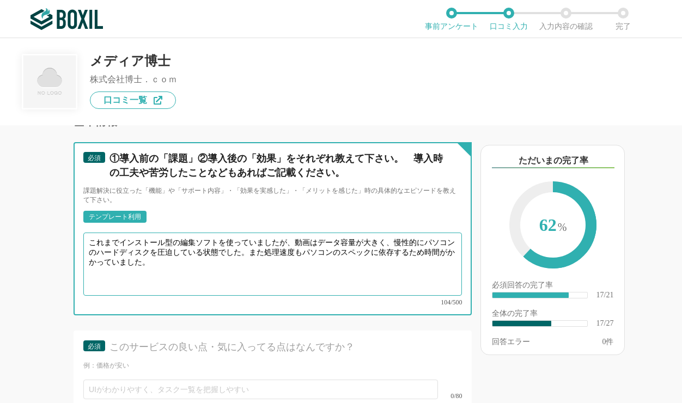
click at [115, 249] on textarea "これまでインストール型の編集ソフトを使っていましたが、動画はデータ容量が大きく、慢性的にパソコンのハードディスクを圧迫している状態でした。また処理速度もパソコ…" at bounding box center [272, 264] width 379 height 63
drag, startPoint x: 119, startPoint y: 247, endPoint x: 81, endPoint y: 248, distance: 38.2
click at [83, 248] on textarea "これまでインストール型の編集ソフトを使っていましたが、動画はデータ容量が大きく、慢性的にパソコンのハードディスクを圧迫している状態でした。また処理速度もパソコ…" at bounding box center [272, 264] width 379 height 63
click at [171, 254] on textarea "導入前はインストール型の編集ソフトを使っていましたが、動画はデータ容量が大きく、慢性的にパソコンのハードディスクを圧迫している状態でした。また処理速度もパソコ…" at bounding box center [272, 264] width 379 height 63
click at [181, 242] on textarea "導入前はインストール型の編集ソフトを使っていましたが、動画はデータ容量が大きく、慢性的にパソコンのハードディスクを圧迫している状態でした。また処理速度もパソコ…" at bounding box center [272, 264] width 379 height 63
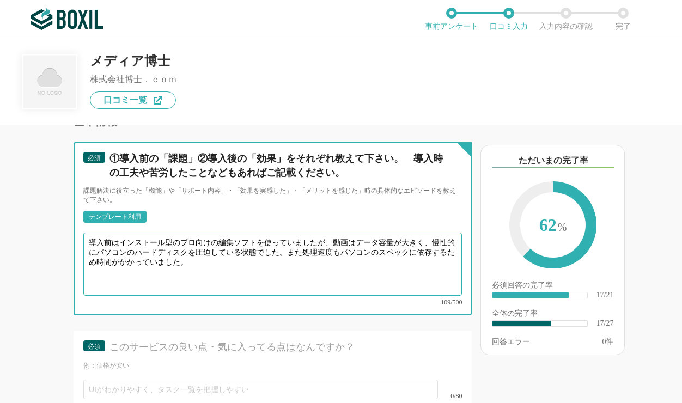
click at [210, 263] on textarea "導入前はインストール型のプロ向けの編集ソフトを使っていましたが、動画はデータ容量が大きく、慢性的にパソコンのハードディスクを圧迫している状態でした。また処理速…" at bounding box center [272, 264] width 379 height 63
drag, startPoint x: 179, startPoint y: 247, endPoint x: 215, endPoint y: 245, distance: 36.0
click at [215, 245] on textarea "導入前はインストール型のプロ向けの編集ソフトを使っていましたが、動画はデータ容量が大きく、慢性的にパソコンのハードディスクを圧迫している状態でした。また処理速…" at bounding box center [272, 264] width 379 height 63
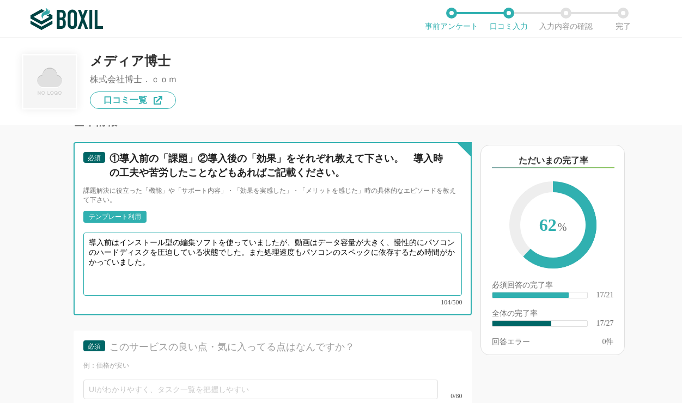
click at [193, 271] on textarea "導入前はインストール型の編集ソフトを使っていましたが、動画はデータ容量が大きく、慢性的にパソコンのハードディスクを圧迫している状態でした。また処理速度もパソコ…" at bounding box center [272, 264] width 379 height 63
click at [174, 245] on textarea "導入前はインストール型の編集ソフトを使っていましたが、動画はデータ容量が大きく、慢性的にパソコンのハードディスクを圧迫している状態でした。また処理速度もパソコ…" at bounding box center [272, 264] width 379 height 63
click at [118, 245] on textarea "導入前はインストール型の編集ソフトを使っていましたが、動画はデータ容量が大きく、慢性的にパソコンのハードディスクを圧迫している状態でした。また処理速度もパソコ…" at bounding box center [272, 264] width 379 height 63
click at [181, 246] on textarea "導入前はインストール型の編集ソフトを使っていましたが、動画はデータ容量が大きく、慢性的にパソコンのハードディスクを圧迫している状態でした。また処理速度もパソコ…" at bounding box center [272, 264] width 379 height 63
click at [316, 245] on textarea "導入前はインストール型の編集ソフトを使っていましたが、動画はデータ容量が大きく、慢性的にパソコンのハードディスクを圧迫している状態でした。また処理速度もパソコ…" at bounding box center [272, 264] width 379 height 63
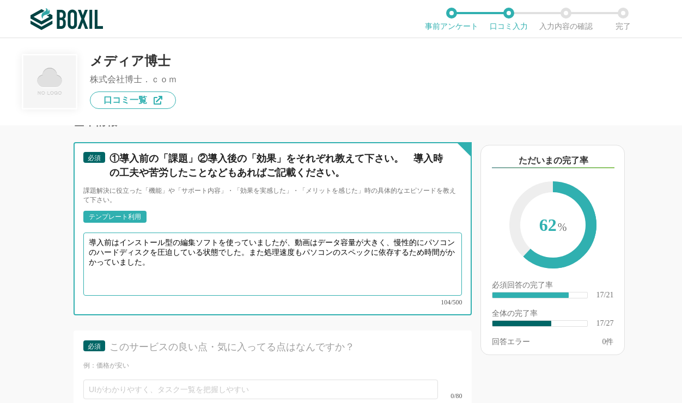
click at [388, 265] on textarea "導入前はインストール型の編集ソフトを使っていましたが、動画はデータ容量が大きく、慢性的にパソコンのハードディスクを圧迫している状態でした。また処理速度もパソコ…" at bounding box center [272, 264] width 379 height 63
drag, startPoint x: 252, startPoint y: 254, endPoint x: 260, endPoint y: 259, distance: 9.5
click at [260, 259] on textarea "導入前はインストール型の編集ソフトを使っていましたが、動画はデータ容量が大きく、慢性的にパソコンのハードディスクを圧迫している状態でした。また処理速度もパソコ…" at bounding box center [272, 264] width 379 height 63
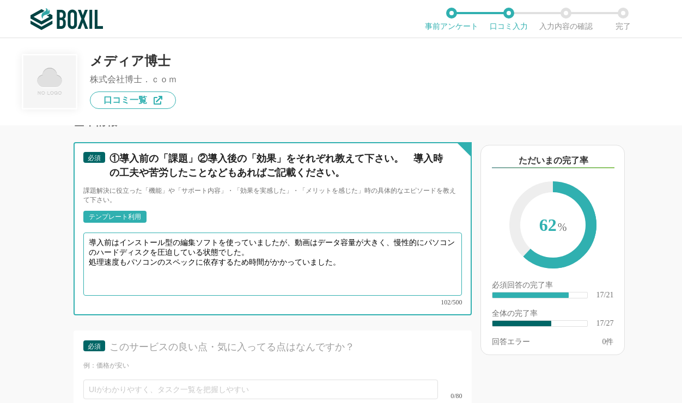
click at [264, 259] on textarea "導入前はインストール型の編集ソフトを使っていましたが、動画はデータ容量が大きく、慢性的にパソコンのハードディスクを圧迫している状態でした。 処理速度もパソコン…" at bounding box center [272, 264] width 379 height 63
click at [353, 266] on textarea "導入前はインストール型の編集ソフトを使っていましたが、動画はデータ容量が大きく、慢性的にパソコンのハードディスクを圧迫している状態でした。 処理速度もパソコン…" at bounding box center [272, 264] width 379 height 63
click at [310, 248] on textarea "導入前はインストール型の編集ソフトを使っていましたが、動画はデータ容量が大きく、慢性的にパソコンのハードディスクを圧迫している状態でした。 処理速度もパソコン…" at bounding box center [272, 264] width 379 height 63
click at [120, 268] on textarea "導入前はインストール型の編集ソフトを使っていましたが、動画データは容量が大きく、慢性的にパソコンのハードディスクを圧迫している状態でした。 処理速度もパソコン…" at bounding box center [272, 264] width 379 height 63
click at [147, 276] on textarea "導入前はインストール型の編集ソフトを使っていましたが、動画データは容量が大きく、慢性的にパソコンのハードディスクを圧迫している状態でした。 処理速度もパソコン…" at bounding box center [272, 264] width 379 height 63
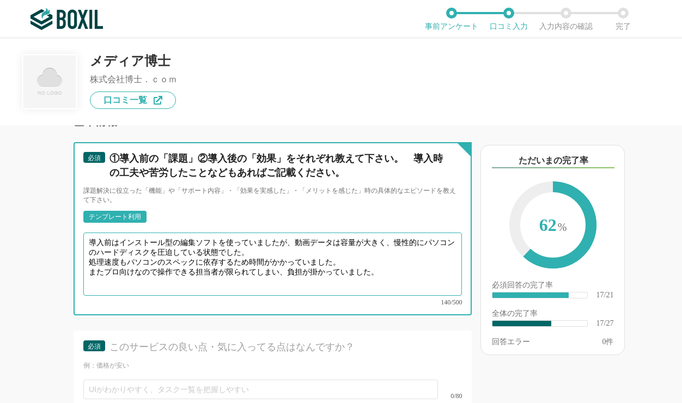
click at [92, 274] on textarea "導入前はインストール型の編集ソフトを使っていましたが、動画データは容量が大きく、慢性的にパソコンのハードディスクを圧迫している状態でした。 処理速度もパソコン…" at bounding box center [272, 264] width 379 height 63
click at [176, 272] on textarea "導入前はインストール型の編集ソフトを使っていましたが、動画データは容量が大きく、慢性的にパソコンのハードディスクを圧迫している状態でした。 処理速度もパソコン…" at bounding box center [272, 264] width 379 height 63
click at [237, 273] on textarea "導入前はインストール型の編集ソフトを使っていましたが、動画データは容量が大きく、慢性的にパソコンのハードディスクを圧迫している状態でした。 処理速度もパソコン…" at bounding box center [272, 264] width 379 height 63
click at [301, 271] on textarea "導入前はインストール型の編集ソフトを使っていましたが、動画データは容量が大きく、慢性的にパソコンのハードディスクを圧迫している状態でした。 処理速度もパソコン…" at bounding box center [272, 264] width 379 height 63
click at [349, 271] on textarea "導入前はインストール型の編集ソフトを使っていましたが、動画データは容量が大きく、慢性的にパソコンのハードディスクを圧迫している状態でした。 処理速度もパソコン…" at bounding box center [272, 264] width 379 height 63
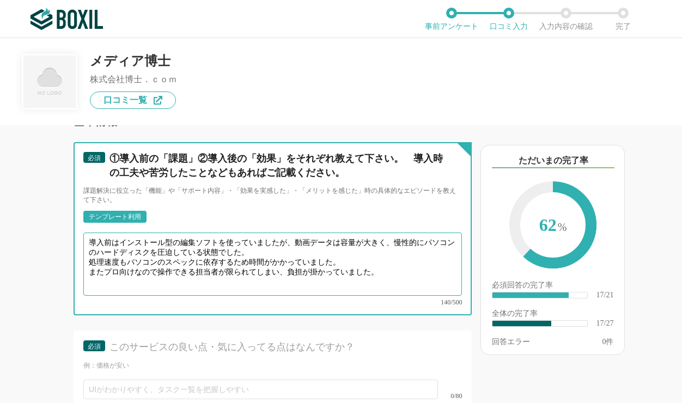
click at [399, 273] on textarea "導入前はインストール型の編集ソフトを使っていましたが、動画データは容量が大きく、慢性的にパソコンのハードディスクを圧迫している状態でした。 処理速度もパソコン…" at bounding box center [272, 264] width 379 height 63
click at [386, 291] on textarea "導入前はインストール型の編集ソフトを使っていましたが、動画データは容量が大きく、慢性的にパソコンのハードディスクを圧迫している状態でした。 処理速度もパソコン…" at bounding box center [272, 264] width 379 height 63
click at [417, 280] on textarea "導入前はインストール型の編集ソフトを使っていましたが、動画データは容量が大きく、慢性的にパソコンのハードディスクを圧迫している状態でした。 処理速度もパソコン…" at bounding box center [272, 264] width 379 height 63
click at [405, 279] on textarea "導入前はインストール型の編集ソフトを使っていましたが、動画データは容量が大きく、慢性的にパソコンのハードディスクを圧迫している状態でした。 処理速度もパソコン…" at bounding box center [272, 264] width 379 height 63
paste textarea "メディア博士を使うようになってからはそれらの問題が大幅に改善されただけでなく、編集作業を複数の担当者で協業したり、引き継ぎが簡単にできるようになったため非常に…"
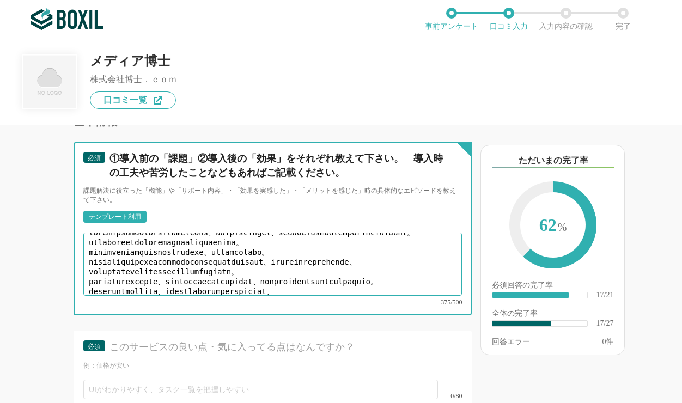
scroll to position [0, 0]
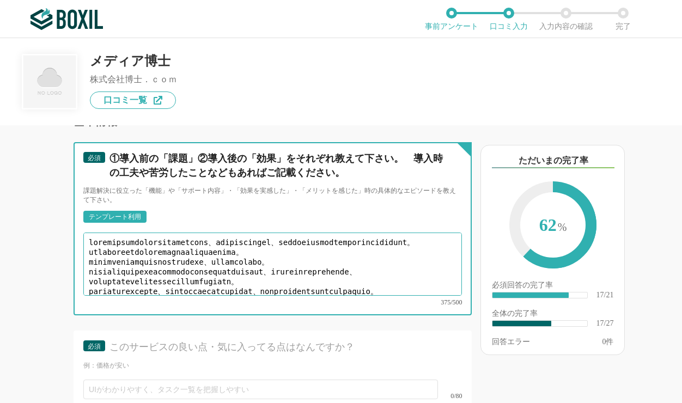
click at [141, 289] on textarea at bounding box center [272, 264] width 379 height 63
click at [343, 280] on textarea at bounding box center [272, 264] width 379 height 63
click at [283, 280] on textarea at bounding box center [272, 264] width 379 height 63
click at [225, 283] on textarea at bounding box center [272, 264] width 379 height 63
drag, startPoint x: 310, startPoint y: 282, endPoint x: 353, endPoint y: 284, distance: 43.7
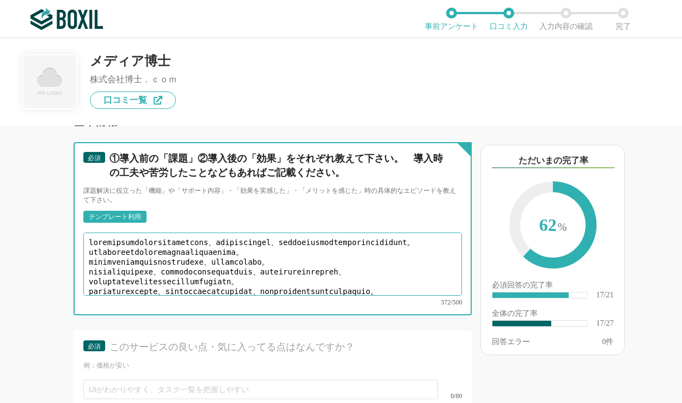
click at [353, 284] on textarea at bounding box center [272, 264] width 379 height 63
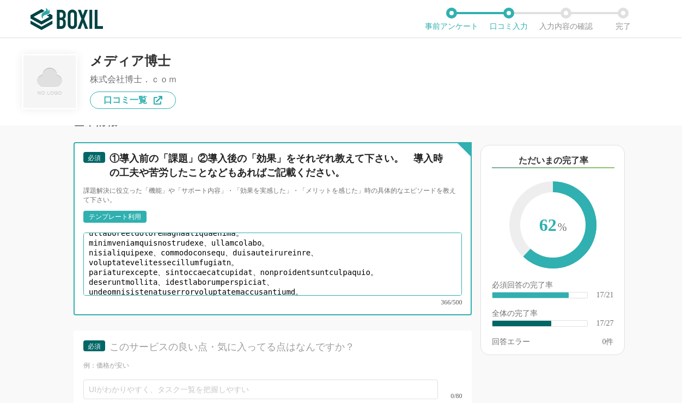
scroll to position [36, 0]
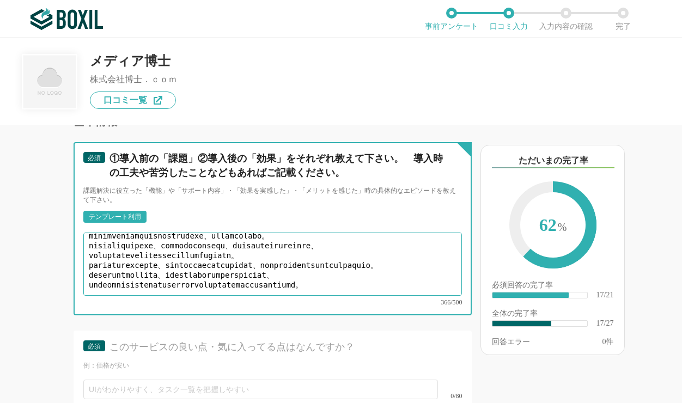
click at [250, 265] on textarea at bounding box center [272, 264] width 379 height 63
click at [264, 265] on textarea at bounding box center [272, 264] width 379 height 63
click at [241, 265] on textarea at bounding box center [272, 264] width 379 height 63
click at [340, 265] on textarea at bounding box center [272, 264] width 379 height 63
click at [395, 274] on textarea at bounding box center [272, 264] width 379 height 63
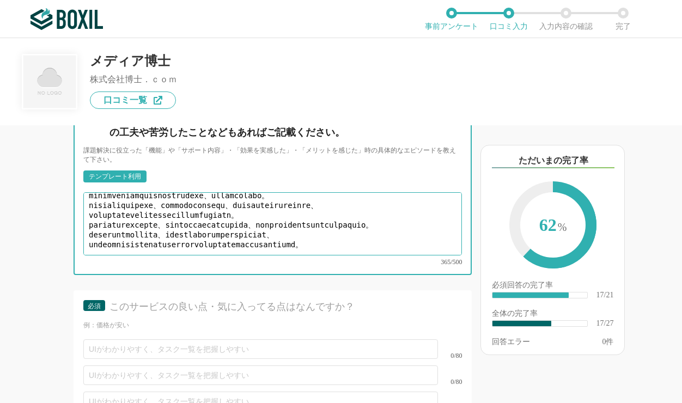
scroll to position [2222, 0]
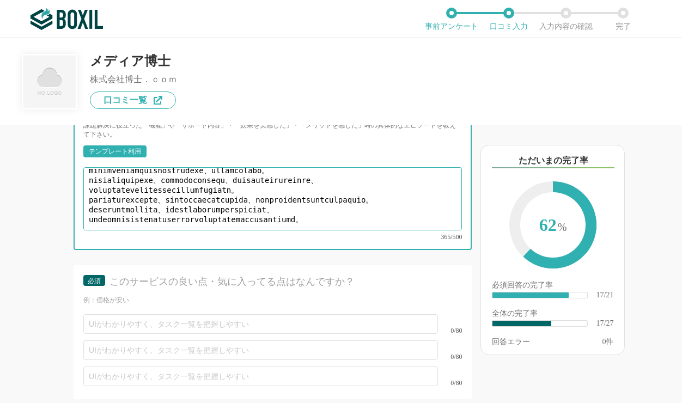
click at [379, 227] on textarea at bounding box center [272, 198] width 379 height 63
click at [320, 225] on textarea at bounding box center [272, 198] width 379 height 63
click at [333, 215] on textarea at bounding box center [272, 198] width 379 height 63
click at [351, 223] on textarea at bounding box center [272, 198] width 379 height 63
click at [387, 225] on textarea at bounding box center [272, 198] width 379 height 63
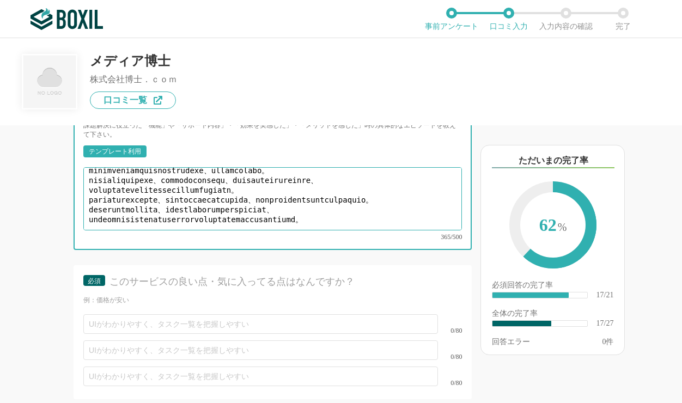
type textarea "loremipsumdolorsitametcons、adipiscingel、seddoeiusmodtemporincididunt。 utlaboree…"
click at [375, 223] on textarea at bounding box center [272, 198] width 379 height 63
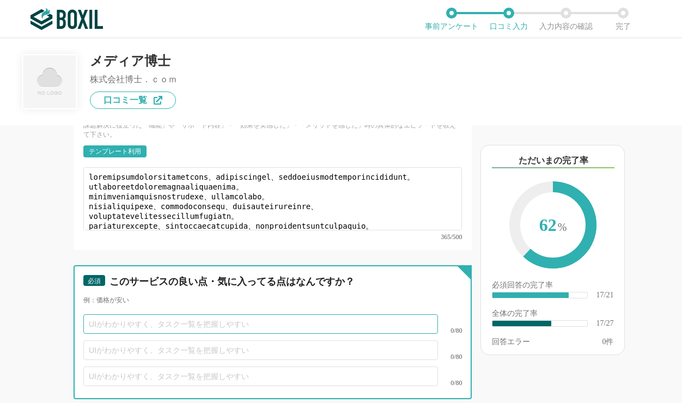
click at [111, 326] on input "text" at bounding box center [260, 324] width 355 height 20
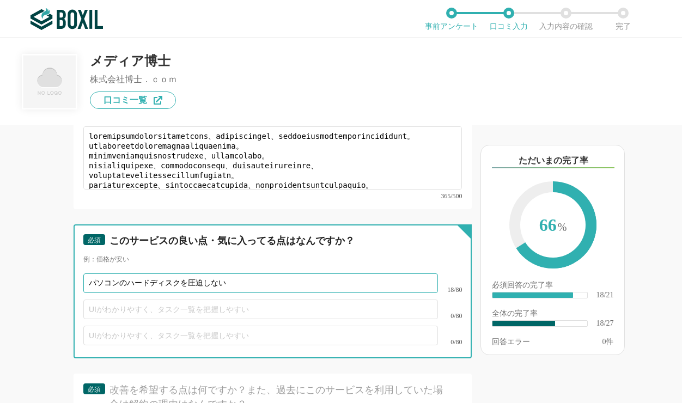
scroll to position [2287, 0]
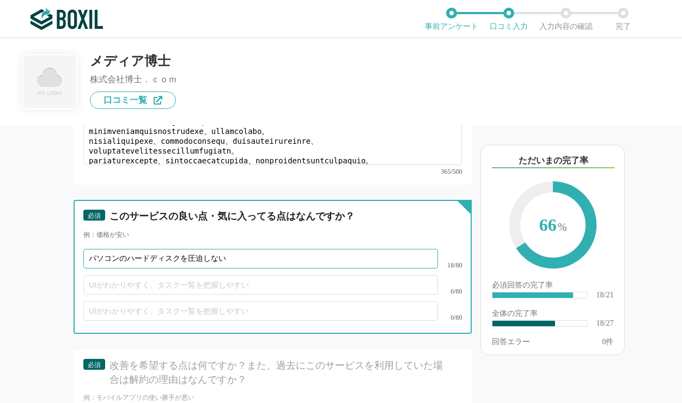
click at [127, 267] on input "パソコンのハードディスクを圧迫しない" at bounding box center [260, 259] width 355 height 20
click at [215, 267] on input "パソコンのスペックに依存しないし、ハードディスクを圧迫しない" at bounding box center [260, 259] width 355 height 20
type input "パソコンのスペックに依存しないし、重いデータでハードディスクを圧迫しない"
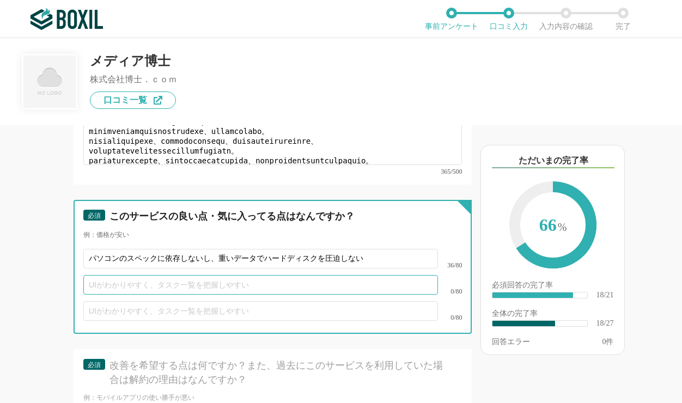
click at [223, 291] on input "text" at bounding box center [260, 285] width 355 height 20
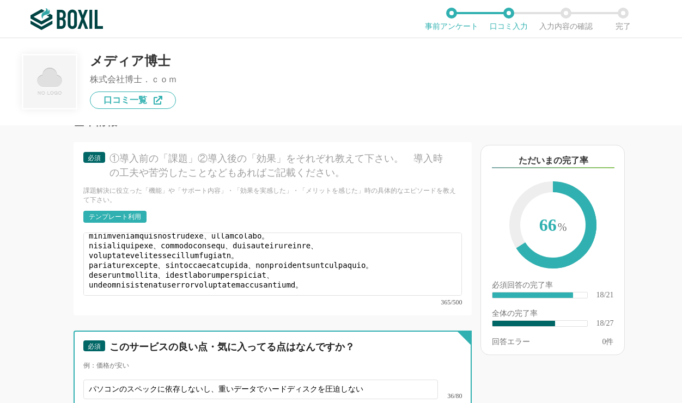
scroll to position [2353, 0]
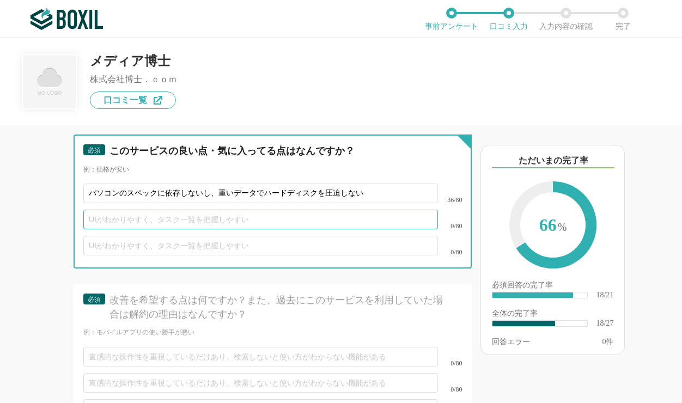
click at [110, 228] on input "text" at bounding box center [260, 220] width 355 height 20
click at [90, 229] on input "MP4への書き出しが" at bounding box center [260, 220] width 355 height 20
click at [126, 227] on input "修正・変更が簡単で、MP4への書き出しが速いので作業効率が上がった" at bounding box center [260, 220] width 355 height 20
click at [93, 227] on input "修正・変更が簡単で、MP4への書き出しが速いので作業効率が上がった" at bounding box center [260, 220] width 355 height 20
click at [223, 224] on input "修正・変更が簡単で、MP4への書き出しが速いので作業効率が上がった" at bounding box center [260, 220] width 355 height 20
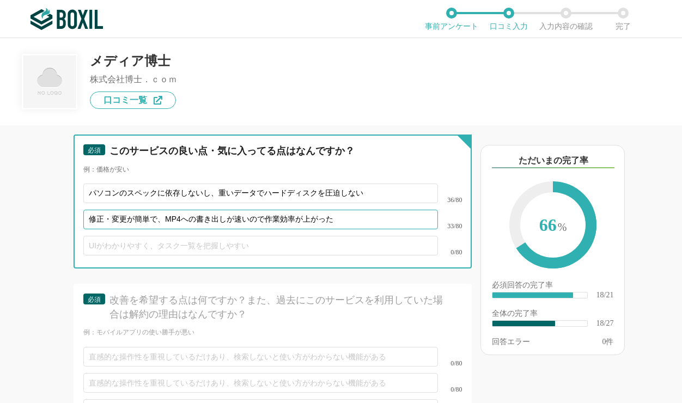
click at [333, 223] on input "修正・変更が簡単で、MP4への書き出しが速いので作業効率が上がった" at bounding box center [260, 220] width 355 height 20
click at [100, 225] on input "修正・変更が簡単で、MP4への書き出しが速いので作業効率が上がった" at bounding box center [260, 220] width 355 height 20
click at [188, 227] on input "修正・変更が簡単で、MP4への書き出しが速いので作業効率が上がった" at bounding box center [260, 220] width 355 height 20
click at [144, 229] on input "修正・変更が簡単で、MP4への書き出しが速いので作業効率が上がった" at bounding box center [260, 220] width 355 height 20
click at [267, 226] on input "修正・変更が簡単で、MP4への書き出しが速いので作業効率が上がった" at bounding box center [260, 220] width 355 height 20
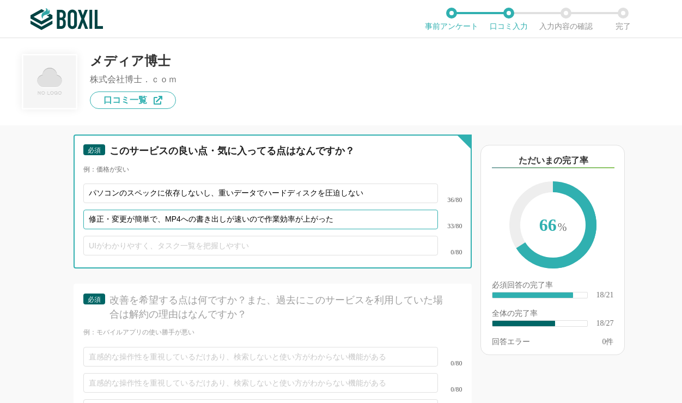
click at [336, 225] on input "修正・変更が簡単で、MP4への書き出しが速いので作業効率が上がった" at bounding box center [260, 220] width 355 height 20
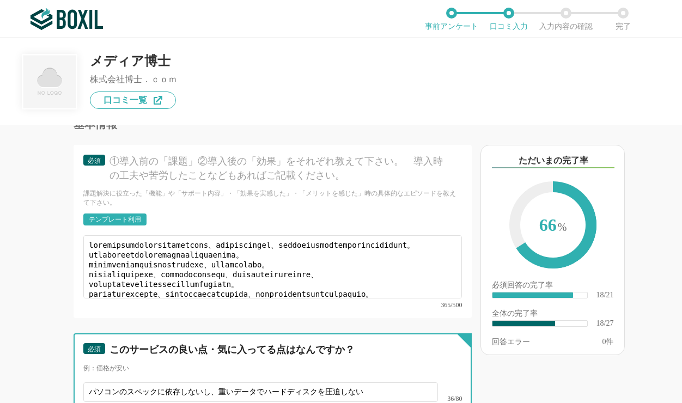
scroll to position [2157, 0]
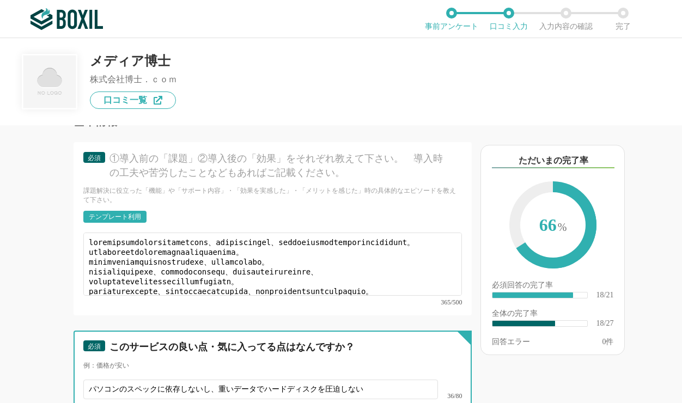
type input "修正・変更が簡単で、MP4への書き出しが速いので作業効率が上がった"
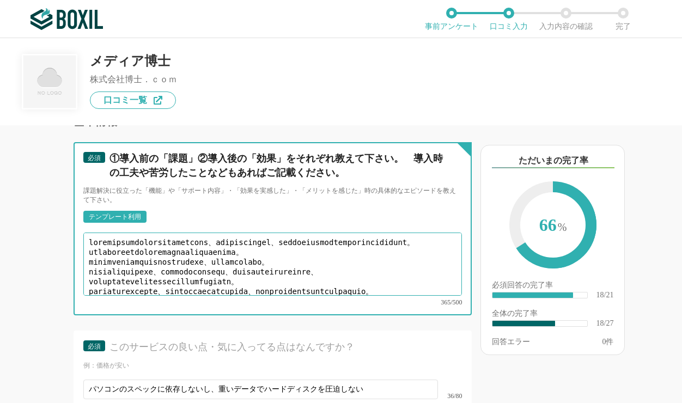
click at [350, 263] on textarea at bounding box center [272, 264] width 379 height 63
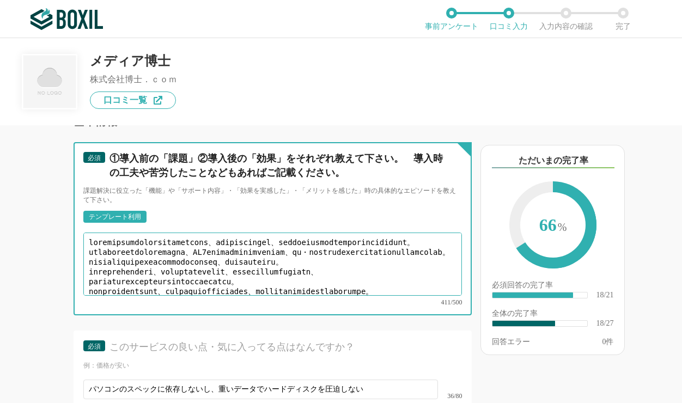
click at [251, 261] on textarea at bounding box center [272, 264] width 379 height 63
click at [310, 248] on textarea at bounding box center [272, 264] width 379 height 63
click at [118, 263] on textarea at bounding box center [272, 264] width 379 height 63
drag, startPoint x: 129, startPoint y: 263, endPoint x: 154, endPoint y: 264, distance: 25.1
click at [130, 263] on textarea at bounding box center [272, 264] width 379 height 63
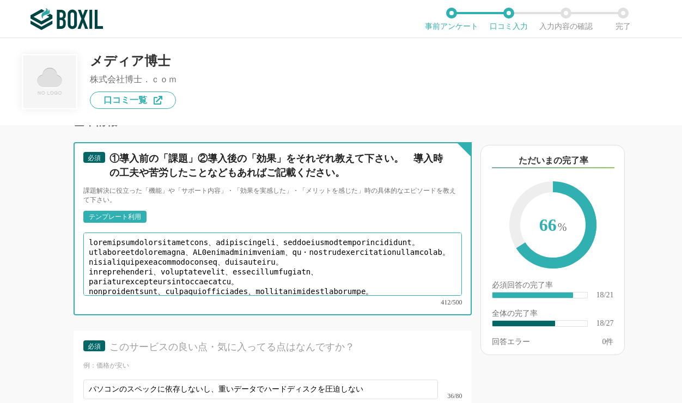
click at [173, 267] on textarea at bounding box center [272, 264] width 379 height 63
click at [263, 268] on textarea at bounding box center [272, 264] width 379 height 63
click at [377, 263] on textarea at bounding box center [272, 264] width 379 height 63
drag, startPoint x: 376, startPoint y: 265, endPoint x: 398, endPoint y: 267, distance: 22.5
click at [398, 267] on textarea at bounding box center [272, 264] width 379 height 63
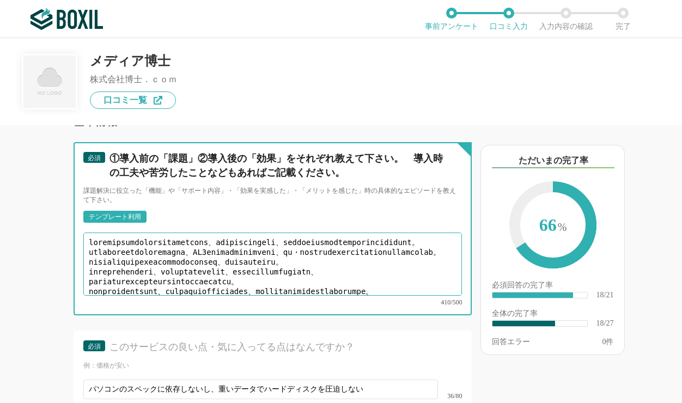
click at [404, 272] on textarea at bounding box center [272, 264] width 379 height 63
click at [133, 269] on textarea at bounding box center [272, 264] width 379 height 63
click at [142, 271] on textarea at bounding box center [272, 264] width 379 height 63
click at [185, 273] on textarea at bounding box center [272, 264] width 379 height 63
click at [144, 274] on textarea at bounding box center [272, 264] width 379 height 63
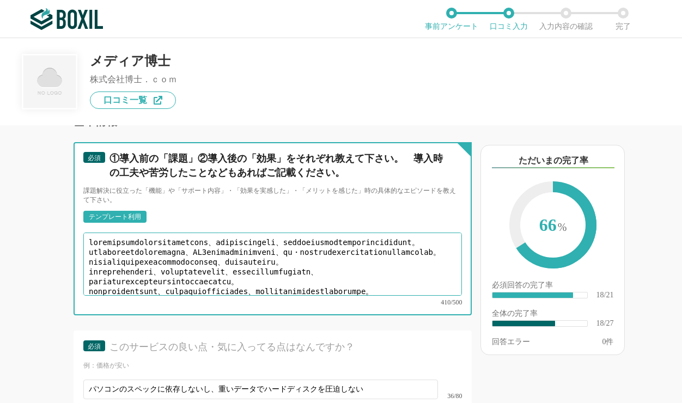
click at [123, 272] on textarea at bounding box center [272, 264] width 379 height 63
click at [144, 271] on textarea at bounding box center [272, 264] width 379 height 63
click at [96, 273] on textarea at bounding box center [272, 264] width 379 height 63
click at [151, 272] on textarea at bounding box center [272, 264] width 379 height 63
click at [97, 272] on textarea at bounding box center [272, 264] width 379 height 63
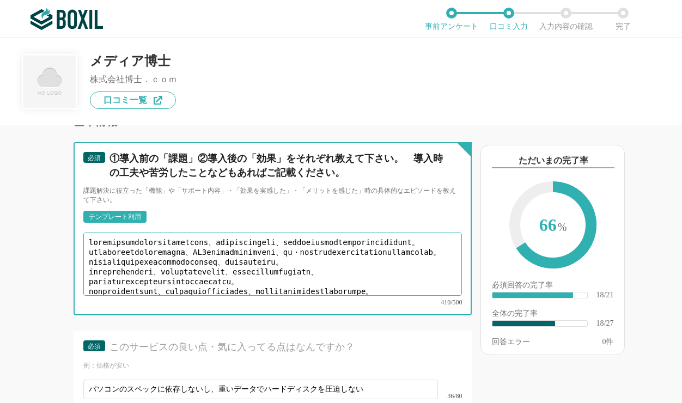
click at [142, 272] on textarea at bounding box center [272, 264] width 379 height 63
click at [121, 272] on textarea at bounding box center [272, 264] width 379 height 63
click at [103, 270] on textarea at bounding box center [272, 264] width 379 height 63
click at [159, 270] on textarea at bounding box center [272, 264] width 379 height 63
click at [127, 276] on textarea at bounding box center [272, 264] width 379 height 63
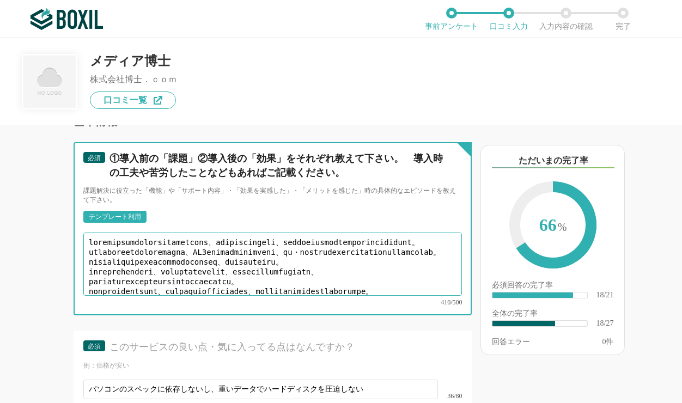
click at [170, 274] on textarea at bounding box center [272, 264] width 379 height 63
click at [120, 274] on textarea at bounding box center [272, 264] width 379 height 63
click at [242, 277] on textarea at bounding box center [272, 264] width 379 height 63
click at [164, 277] on textarea at bounding box center [272, 264] width 379 height 63
click at [164, 272] on textarea at bounding box center [272, 264] width 379 height 63
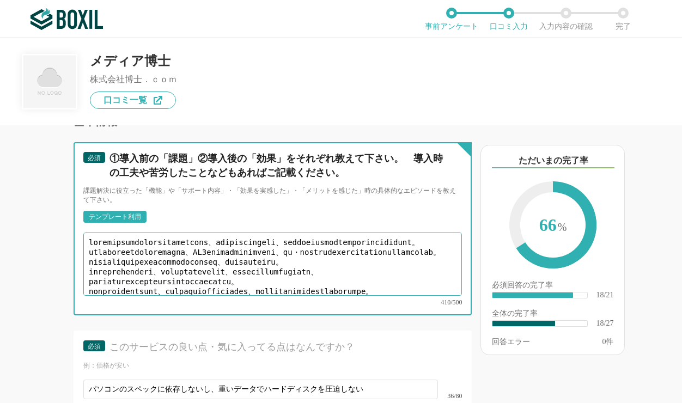
click at [222, 272] on textarea at bounding box center [272, 264] width 379 height 63
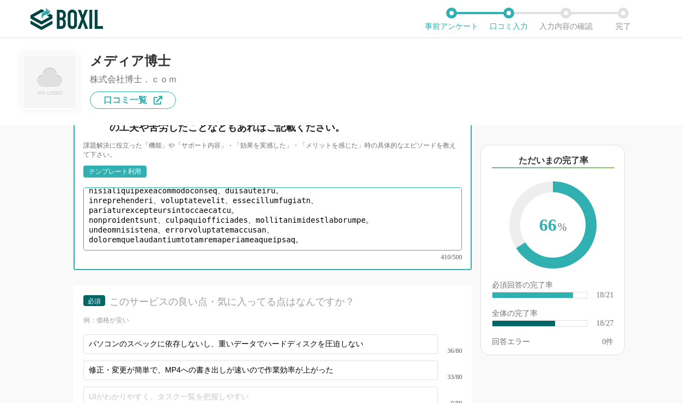
scroll to position [2222, 0]
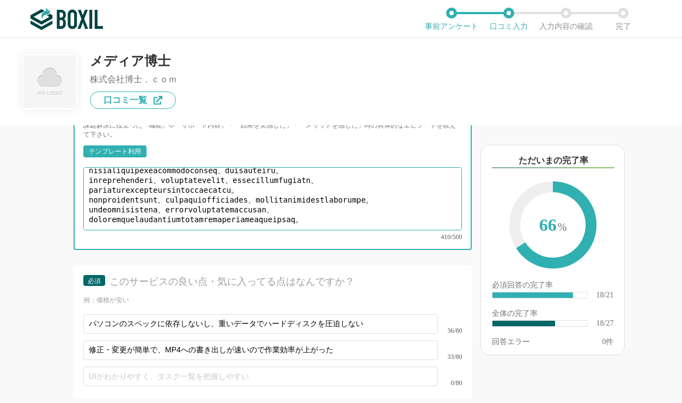
click at [388, 229] on textarea at bounding box center [272, 198] width 379 height 63
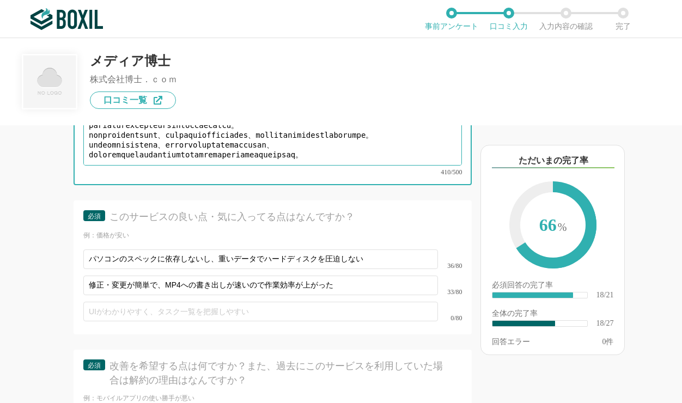
scroll to position [2287, 0]
type textarea "loremipsumdolorsitametcons、adipiscingeli、seddoeiusmodtemporincididunt。 utlabore…"
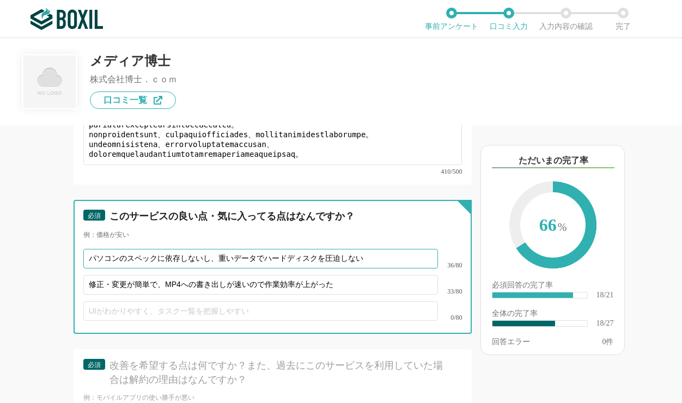
scroll to position [46, 0]
drag, startPoint x: 392, startPoint y: 269, endPoint x: 28, endPoint y: 267, distance: 364.4
click at [28, 267] on div "他のサービス・ツールと連携していますか？ ※複数選択可 例：Slack、Salesforce 選択したサービス 未選択 必須 導入時に所属していた部署を選択し…" at bounding box center [236, 264] width 472 height 278
click at [166, 264] on input "パソコンのスペックに依存しないし、重いデータでハードディスクを圧迫しない" at bounding box center [260, 259] width 355 height 20
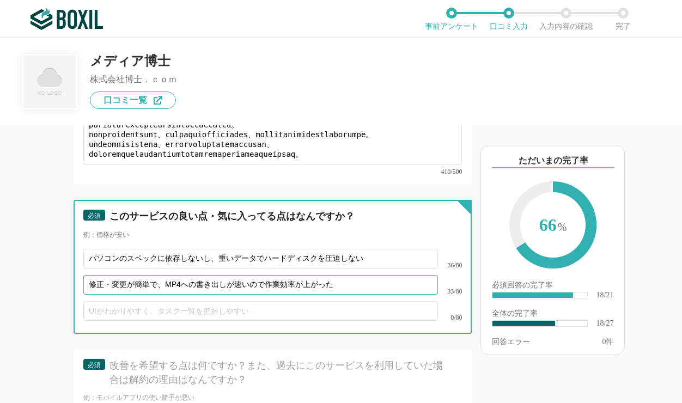
click at [342, 295] on input "修正・変更が簡単で、MP4への書き出しが速いので作業効率が上がった" at bounding box center [260, 285] width 355 height 20
drag, startPoint x: 341, startPoint y: 296, endPoint x: 8, endPoint y: 302, distance: 333.9
click at [83, 295] on input "修正・変更が簡単で、MP4への書き出しが速いので作業効率が上がった" at bounding box center [260, 285] width 355 height 20
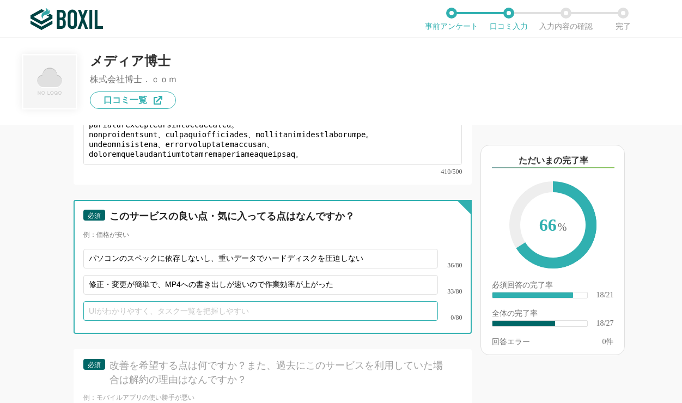
click at [257, 318] on input "text" at bounding box center [260, 311] width 355 height 20
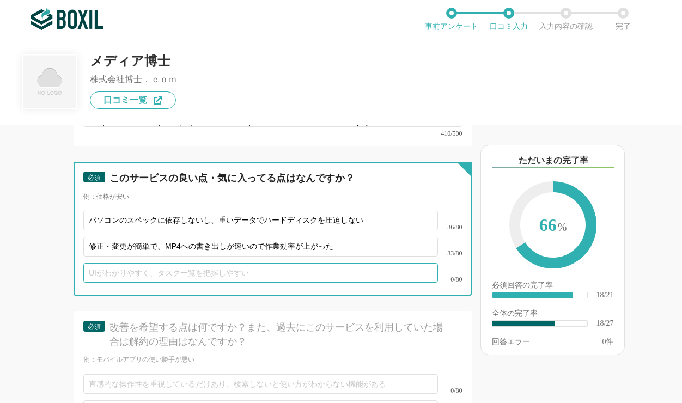
scroll to position [2353, 0]
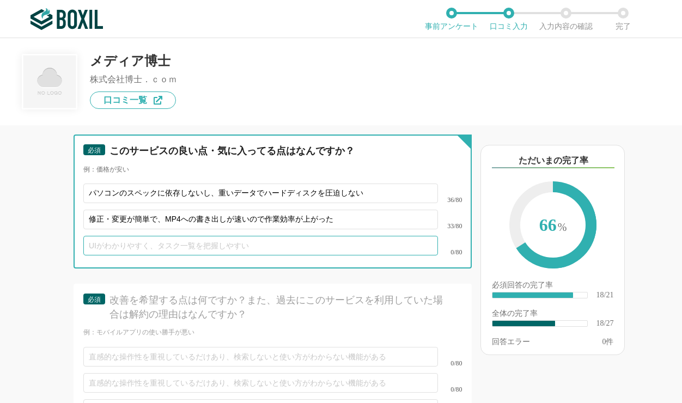
click at [127, 255] on input "text" at bounding box center [260, 246] width 355 height 20
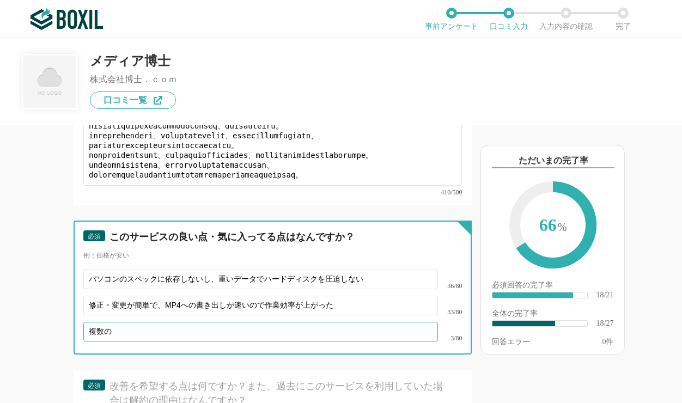
scroll to position [2287, 0]
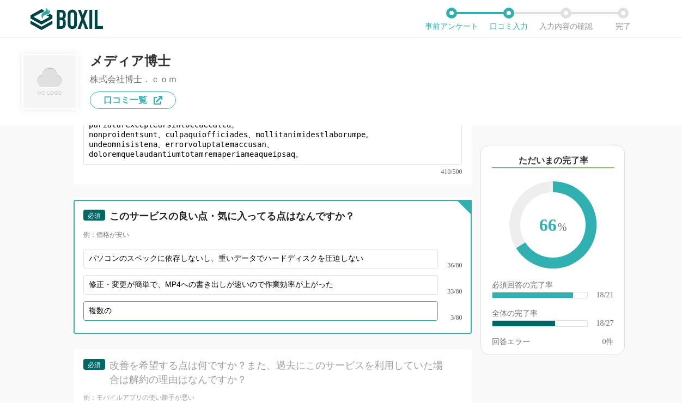
click at [124, 320] on input "複数の" at bounding box center [260, 311] width 355 height 20
click at [90, 319] on input "複数の" at bounding box center [260, 311] width 355 height 20
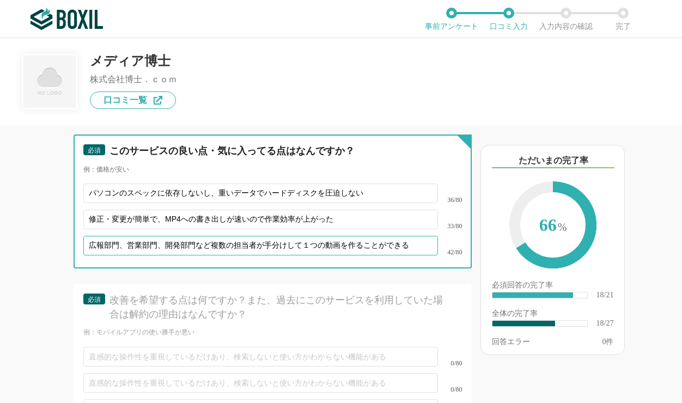
click at [209, 252] on input "広報部門、営業部門、開発部門など複数の担当者が手分けして１つの動画を作ることができる" at bounding box center [260, 246] width 355 height 20
drag, startPoint x: 119, startPoint y: 254, endPoint x: 126, endPoint y: 255, distance: 7.7
click at [126, 255] on input "広報部門、営業部門、開発部門など複数の担当者が手分けして１つの動画を作ることができる" at bounding box center [260, 246] width 355 height 20
click at [430, 255] on input "広報部門・営業部門・開発部門など、複数の担当者が手分けをして１つの動画を作ることができる" at bounding box center [260, 246] width 355 height 20
click at [368, 252] on input "広報部門・営業部門・開発部門など、複数の担当者が手分けをして１つの動画を作ることができる。" at bounding box center [260, 246] width 355 height 20
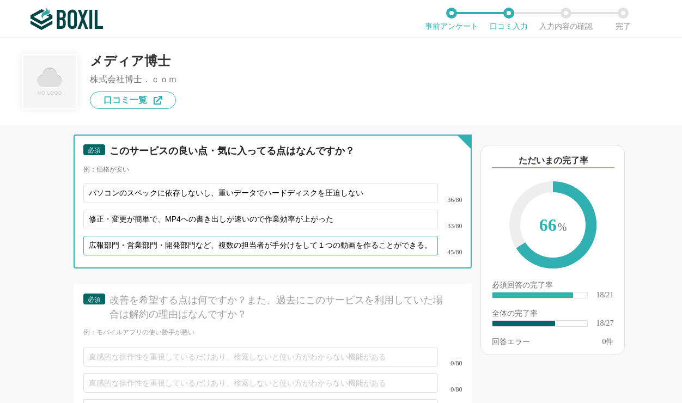
click at [412, 252] on input "広報部門・営業部門・開発部門など、複数の担当者が手分けをして１つの動画を作ることができる。" at bounding box center [260, 246] width 355 height 20
click at [429, 252] on input "広報部門・営業部門・開発部門など、複数の担当者が手分けをして１つの動画を作ることができる。" at bounding box center [260, 246] width 355 height 20
click at [350, 254] on input "広報部門・営業部門・開発部門など、複数の担当者が手分けをして１つの動画を作ることができる。" at bounding box center [260, 246] width 355 height 20
click at [432, 253] on input "広報部門・営業部門・開発部門など、複数の担当者が手分けをして１つの動画を作ることができる。" at bounding box center [260, 246] width 355 height 20
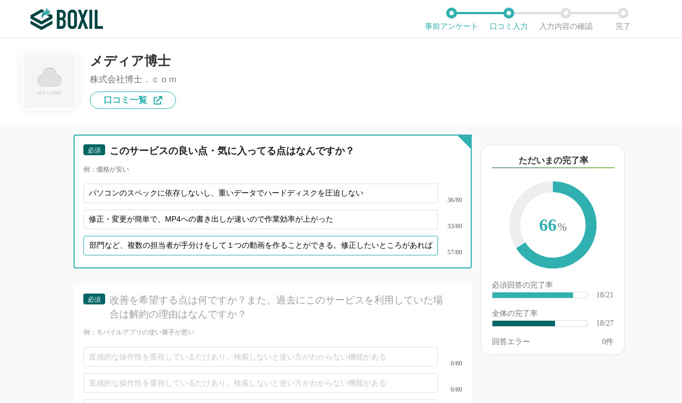
click at [341, 253] on input "広報部門・営業部門・開発部門など、複数の担当者が手分けをして１つの動画を作ることができる。修正したいところがあれば" at bounding box center [260, 246] width 355 height 20
click at [405, 255] on input "広報部門・営業部門・開発部門など、複数の担当者が手分けをして１つの動画を作ることができる。修正したいところがあれば" at bounding box center [260, 246] width 355 height 20
click at [395, 252] on input "広報部門・営業部門・開発部門など、複数の担当者が手分けをして１つの動画を作ることができる。修正したいところがあれば" at bounding box center [260, 246] width 355 height 20
click at [422, 255] on input "広報部門・営業部門・開発部門など、複数の担当者が手分けをして１つの動画を作ることができる。修正したいところがあれば" at bounding box center [260, 246] width 355 height 20
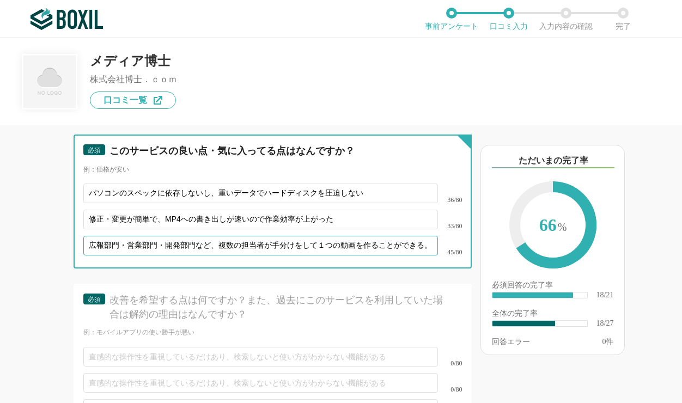
click at [398, 253] on input "広報部門・営業部門・開発部門など、複数の担当者が手分けをして１つの動画を作ることができる。" at bounding box center [260, 246] width 355 height 20
click at [430, 253] on input "広報部門・営業部門・開発部門など、複数の担当者が手分けをして１つの動画を作ることができる。" at bounding box center [260, 246] width 355 height 20
click at [351, 253] on input "広報部門・営業部門・開発部門など、複数の担当者が手分けをして１つの動画を作ることができる。" at bounding box center [260, 246] width 355 height 20
click at [431, 255] on input "広報部門・営業部門・開発部門など、複数の担当者が手分けをして１つの動画を作ることができる。" at bounding box center [260, 246] width 355 height 20
type input "広報部門・営業部門・開発部門など、複数の担当者が手分けをして１つの動画を作ることができる。"
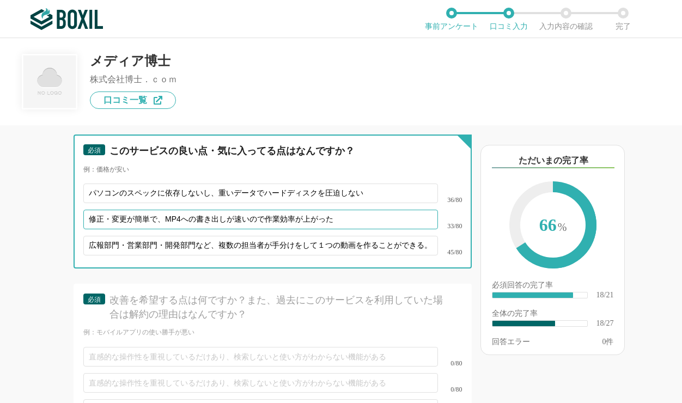
click at [401, 228] on input "修正・変更が簡単で、MP4への書き出しが速いので作業効率が上がった" at bounding box center [260, 220] width 355 height 20
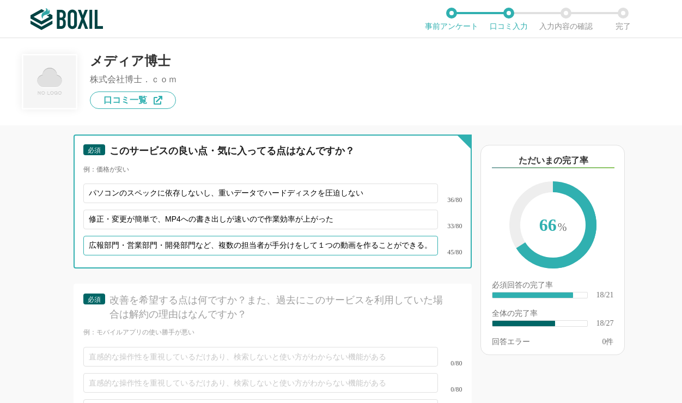
click at [399, 255] on input "広報部門・営業部門・開発部門など、複数の担当者が手分けをして１つの動画を作ることができる。" at bounding box center [260, 246] width 355 height 20
click at [430, 253] on input "広報部門・営業部門・開発部門など、複数の担当者が手分けをして１つの動画を作ることができる。" at bounding box center [260, 246] width 355 height 20
click at [364, 255] on input "広報部門・営業部門・開発部門など、複数の担当者が手分けをして１つの動画を作ることができる。" at bounding box center [260, 246] width 355 height 20
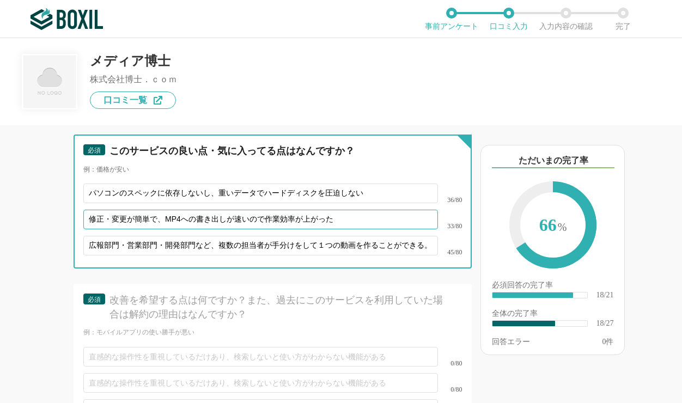
click at [139, 227] on input "修正・変更が簡単で、MP4への書き出しが速いので作業効率が上がった" at bounding box center [260, 220] width 355 height 20
click at [263, 229] on input "修正・変更が簡単で、MP4への書き出しが速いので作業効率が上がった" at bounding box center [260, 220] width 355 height 20
click at [290, 228] on input "修正・変更が簡単で、MP4への書き出しが速いので作業効率が上がった" at bounding box center [260, 220] width 355 height 20
click at [91, 229] on input "修正・変更が簡単で、MP4への書き出しが速いので作業効率が上がった" at bounding box center [260, 220] width 355 height 20
click at [127, 229] on input "修正・変更が簡単で、MP4への書き出しが速いので作業効率が上がった" at bounding box center [260, 220] width 355 height 20
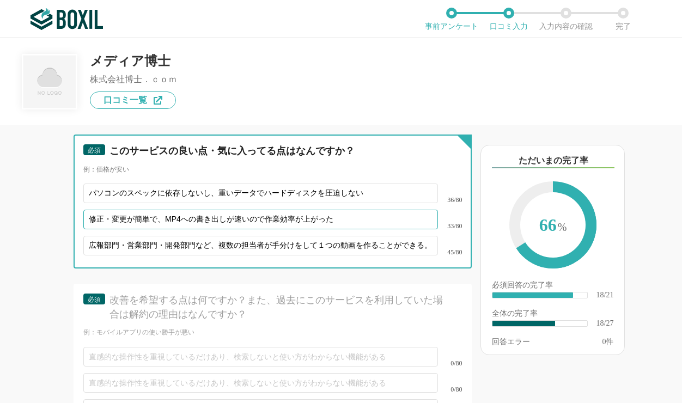
click at [123, 227] on input "修正・変更が簡単で、MP4への書き出しが速いので作業効率が上がった" at bounding box center [260, 220] width 355 height 20
click at [93, 223] on input "修正・変更が簡単で、MP4への書き出しが速いので作業効率が上がった" at bounding box center [260, 220] width 355 height 20
click at [84, 227] on input "修正・変更が簡単で、MP4への書き出しが速いので作業効率が上がった" at bounding box center [260, 220] width 355 height 20
click at [120, 227] on input "修正・変更が簡単で、MP4への書き出しが速いので作業効率が上がった" at bounding box center [260, 220] width 355 height 20
click at [153, 225] on input "修正・変更が簡単で、MP4への書き出しが速いので作業効率が上がった" at bounding box center [260, 220] width 355 height 20
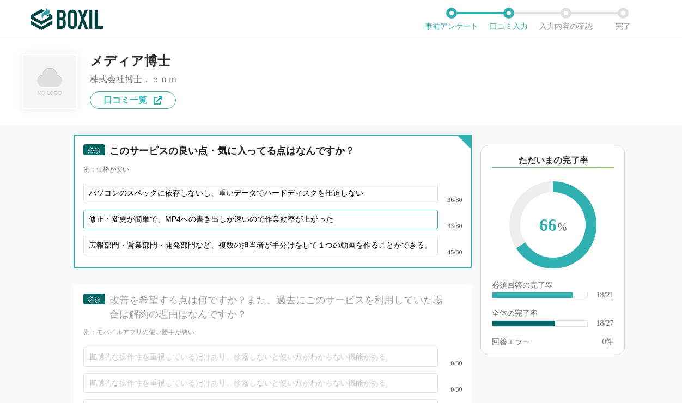
click at [203, 225] on input "修正・変更が簡単で、MP4への書き出しが速いので作業効率が上がった" at bounding box center [260, 220] width 355 height 20
drag, startPoint x: 86, startPoint y: 228, endPoint x: 356, endPoint y: 231, distance: 270.2
click at [356, 229] on input "修正・変更が簡単で、MP4への書き出しが速いので作業効率が上がった" at bounding box center [260, 220] width 355 height 20
click at [213, 229] on input "修正・変更が簡単で、MP4への書き出しが速いので作業効率が上がった" at bounding box center [260, 220] width 355 height 20
drag, startPoint x: 350, startPoint y: 228, endPoint x: 50, endPoint y: 231, distance: 300.7
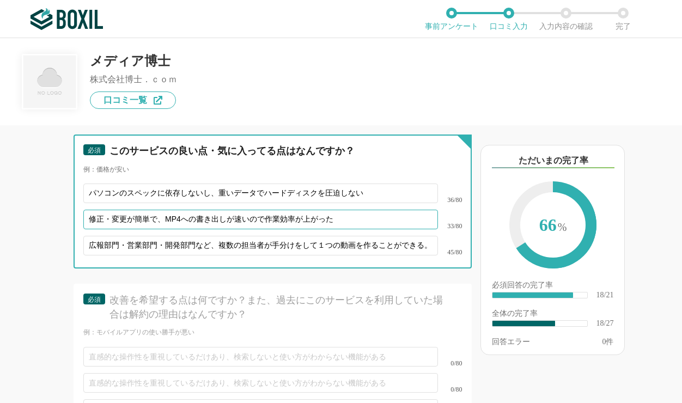
click at [83, 229] on input "修正・変更が簡単で、MP4への書き出しが速いので作業効率が上がった" at bounding box center [260, 220] width 355 height 20
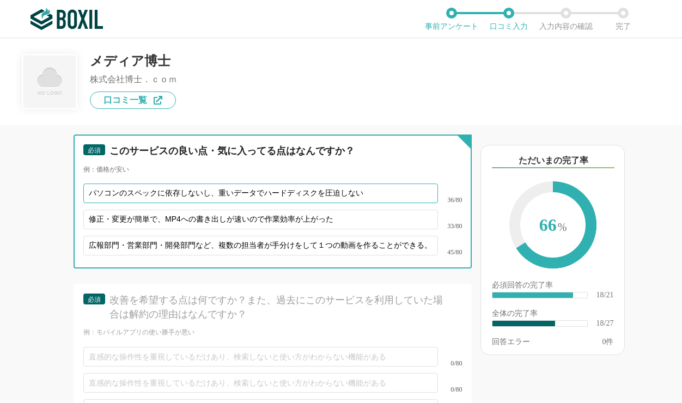
click at [212, 202] on input "パソコンのスペックに依存しないし、重いデータでハードディスクを圧迫しない" at bounding box center [260, 194] width 355 height 20
paste input "修正・変更が簡単で、MP4への書き出しが速いので作業効率が上がった"
click at [173, 198] on input "パソコンのスペックに依存しないし修正・変更が簡単で、MP4への書き出しが速いので作業効率が上がった、重いデータでハードディスクを圧迫しない" at bounding box center [260, 194] width 355 height 20
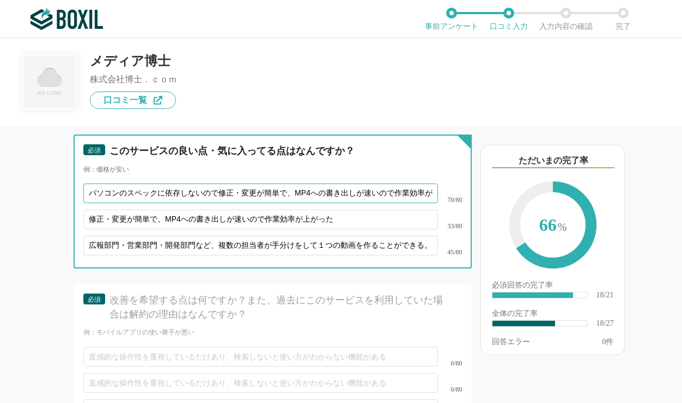
click at [216, 200] on input "パソコンのスペックに依存しないので修正・変更が簡単で、MP4への書き出しが速いので作業効率が上がった、重いデータでハードディスクを圧迫しない" at bounding box center [260, 194] width 355 height 20
click at [393, 200] on input "パソコンのスペックに依存しないので、修正・変更が簡単で、MP4への書き出しが速いので作業効率が上がった、重いデータでハードディスクを圧迫しない" at bounding box center [260, 194] width 355 height 20
click at [279, 196] on input "パソコンのスペックに依存しないので、修正・変更が簡単で、MP4への書き出しが速いので作業効率が上がった、重いデータでハードディスクを圧迫しない" at bounding box center [260, 194] width 355 height 20
click at [231, 196] on input "パソコンのスペックに依存しないので、修正・変更が簡単で、MP4への書き出しが速いので作業効率が上がった、重いデータでハードディスクを圧迫しない" at bounding box center [260, 194] width 355 height 20
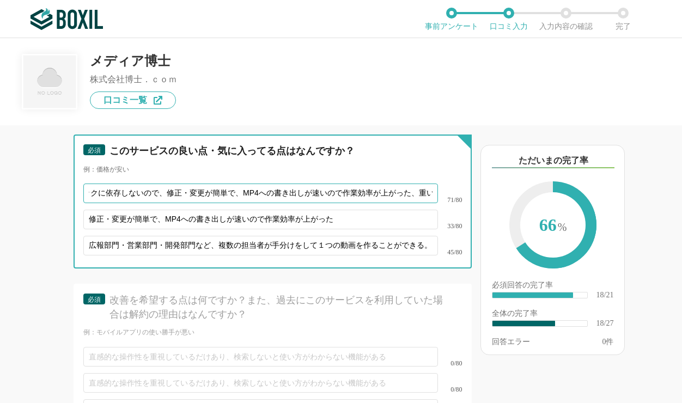
click at [243, 200] on input "パソコンのスペックに依存しないので、修正・変更が簡単で、MP4への書き出しが速いので作業効率が上がった、重いデータでハードディスクを圧迫しない" at bounding box center [260, 194] width 355 height 20
click at [269, 198] on input "パソコンのスペックに依存しないので、修正・変更が簡単で、MP4への書き出しが速いので作業効率が上がった、重いデータでハードディスクを圧迫しない" at bounding box center [260, 194] width 355 height 20
click at [355, 198] on input "パソコンのスペックに依存しないので、修正・変更が簡単で、MP4への書き出しが速いので作業効率が上がった、重いデータでハードディスクを圧迫しない" at bounding box center [260, 194] width 355 height 20
click at [319, 199] on input "パソコンのスペックに依存しないので、修正・変更が簡単で、MP4への書き出しが速いので作業効率が上がった、重いデータでハードディスクを圧迫しない" at bounding box center [260, 194] width 355 height 20
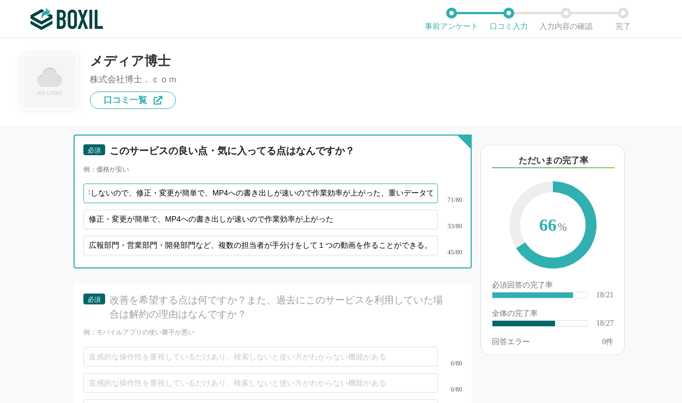
drag, startPoint x: 379, startPoint y: 202, endPoint x: 390, endPoint y: 202, distance: 10.9
click at [390, 202] on input "パソコンのスペックに依存しないので、修正・変更が簡単で、MP4への書き出しが速いので作業効率が上がった、重いデータでハードディスクを圧迫しない" at bounding box center [260, 194] width 355 height 20
click at [294, 203] on input "パソコンのスペックに依存しないので、修正・変更が簡単で、MP4への書き出しが速いので作業効率が上がった。重いデータでハードディスクを圧迫しない" at bounding box center [260, 194] width 355 height 20
click at [235, 200] on input "パソコンのスペックに依存しないので、修正・変更が簡単で、MP4への書き出しが速いので作業効率が上がった。重いデータでハードディスクを圧迫しない" at bounding box center [260, 194] width 355 height 20
click at [242, 203] on input "パソコンのスペックに依存しないので、修正・変更が簡単で、MP4への書き出しが速いので作業効率が上がった。重いデータでハードディスクを圧迫しない" at bounding box center [260, 194] width 355 height 20
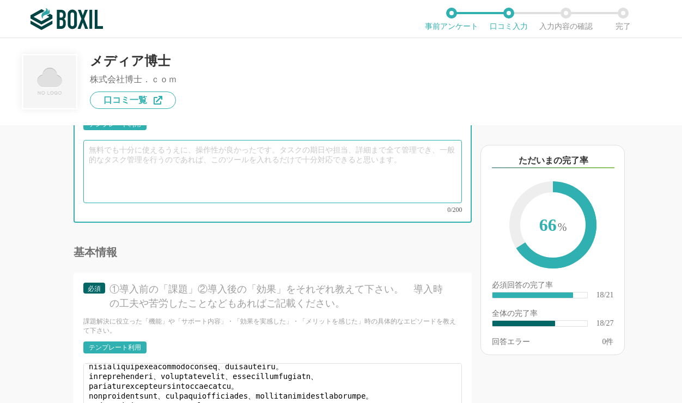
click at [188, 179] on textarea at bounding box center [272, 171] width 379 height 63
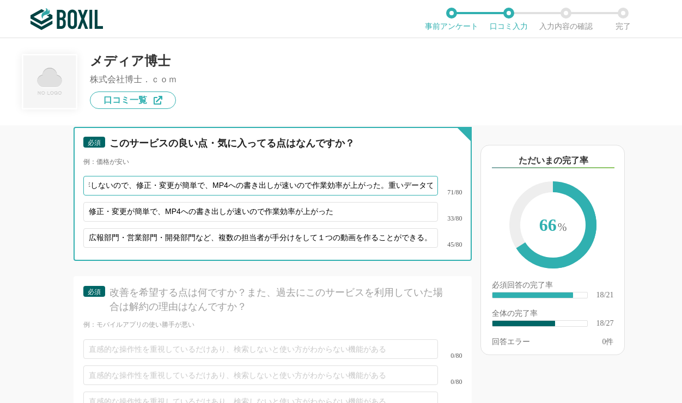
click at [225, 196] on input "パソコンのスペックに依存しないので、修正・変更が簡単で、MP4への書き出しが速いので作業効率が上がった。重いデータでハードディスクを圧迫しない" at bounding box center [260, 186] width 355 height 20
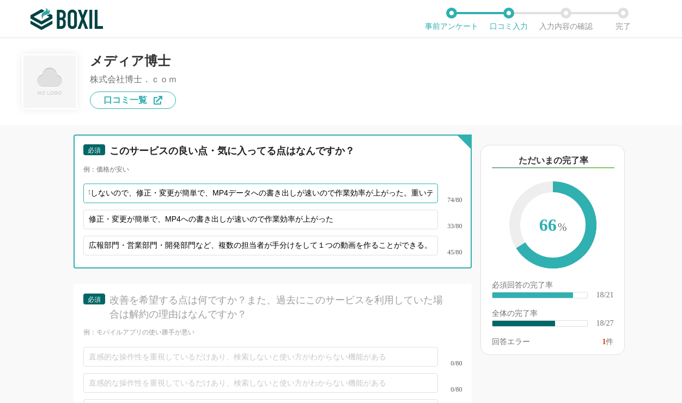
click at [412, 203] on input "パソコンのスペックに依存しないので、修正・変更が簡単で、MP4データへの書き出しが速いので作業効率が上がった。重いデータでハードディスクを圧迫しない" at bounding box center [260, 194] width 355 height 20
drag, startPoint x: 321, startPoint y: 202, endPoint x: 328, endPoint y: 203, distance: 7.2
click at [328, 203] on input "パソコンのスペックに依存しないので、修正・変更が簡単で、MP4データへの書き出しが速いので作業効率が上がった。重いデータでハードディスクを圧迫しない。" at bounding box center [260, 194] width 355 height 20
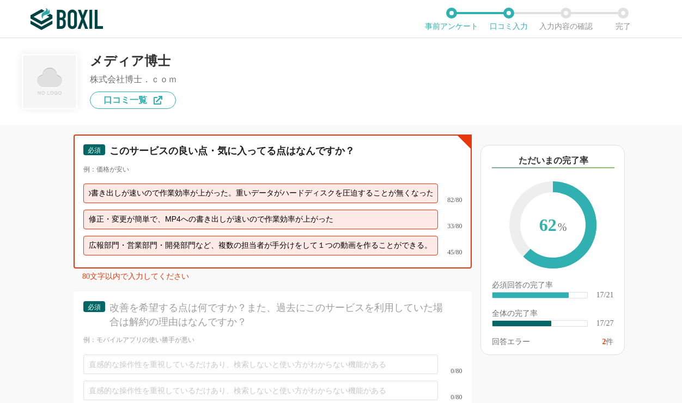
click at [169, 203] on input "パソコンのスペックに依存しないので、修正・変更が簡単で、MP4データへの書き出しが速いので作業効率が上がった。重いデータがハードディスクを圧迫することが無くな…" at bounding box center [260, 194] width 355 height 20
click at [310, 203] on input "パソコンのスペックに依存しないので、修正・変更が簡単で、MP4データへの書き出しが速いので作業効率が上がった。重いデータがハードディスクを圧迫することが無くな…" at bounding box center [260, 194] width 355 height 20
click at [385, 200] on input "パソコンのスペックに依存しないので、修正・変更が簡単で、MP4データへの書き出しが速いので作業効率が上がった。重いデータがハードディスクを圧迫することが無くな…" at bounding box center [260, 194] width 355 height 20
click at [173, 201] on input "パソコンのスペックに依存しないので、修正・変更が簡単で、MP4データへの書き出しが速いので作業効率が上がった。重いデータがハードディスクを圧迫することが無くな…" at bounding box center [260, 194] width 355 height 20
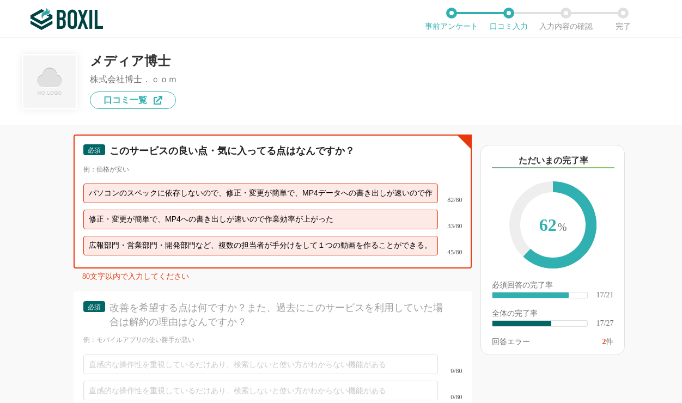
drag, startPoint x: 179, startPoint y: 202, endPoint x: 217, endPoint y: 205, distance: 38.2
click at [217, 203] on input "パソコンのスペックに依存しないので、修正・変更が簡単で、MP4データへの書き出しが速いので作業効率が上がった。重いデータがハードディスクを圧迫することが無くな…" at bounding box center [260, 194] width 355 height 20
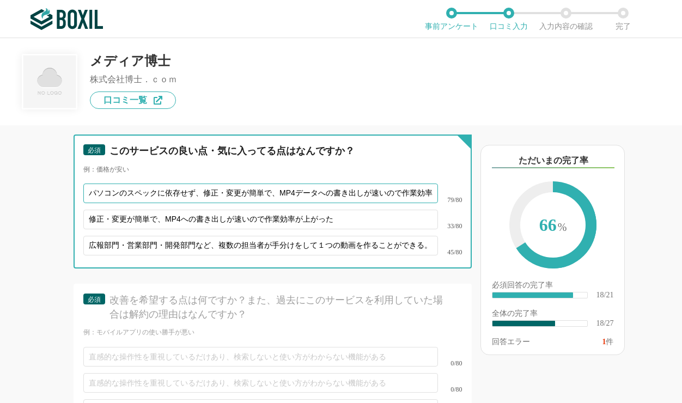
click at [227, 200] on input "パソコンのスペックに依存せず、修正・変更が簡単で、MP4データへの書き出しが速いので作業効率が上がった。重いデータがハードディスクを圧迫することが無くなった。" at bounding box center [260, 194] width 355 height 20
click at [279, 197] on input "パソコンのスペックに依存せず、修正・変更が簡単で、MP4データへの書き出しが速いので作業効率が上がった。重いデータがハードディスクを圧迫することが無くなった。" at bounding box center [260, 194] width 355 height 20
click at [376, 202] on input "パソコンのスペックに依存せず、修正・変更が簡単で、MP4データへの書き出しが速いので作業効率が上がった。重いデータがハードディスクを圧迫することが無くなった。" at bounding box center [260, 194] width 355 height 20
type input "パソコンのスペックに依存せず、修正・変更が簡単で、MP4データへの書き出しが速いため作業効率が上がった。重いデータがハードディスクを圧迫することが無くなった。"
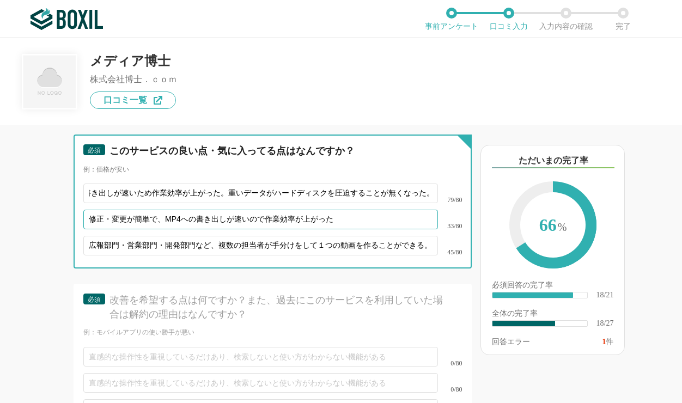
drag, startPoint x: 347, startPoint y: 227, endPoint x: 40, endPoint y: 244, distance: 307.1
click at [83, 229] on input "修正・変更が簡単で、MP4への書き出しが速いので作業効率が上がった" at bounding box center [260, 220] width 355 height 20
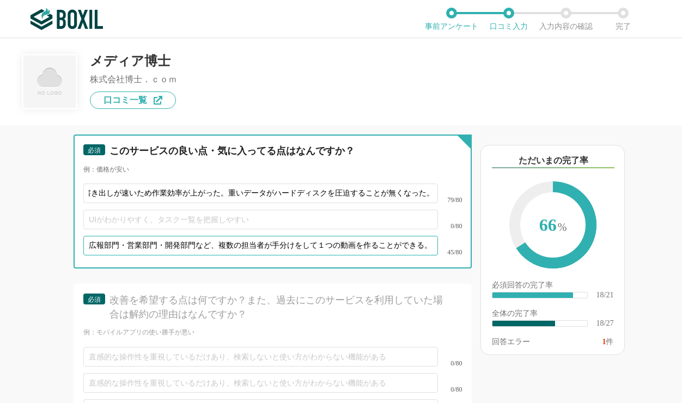
click at [169, 255] on input "広報部門・営業部門・開発部門など、複数の担当者が手分けをして１つの動画を作ることができる。" at bounding box center [260, 246] width 355 height 20
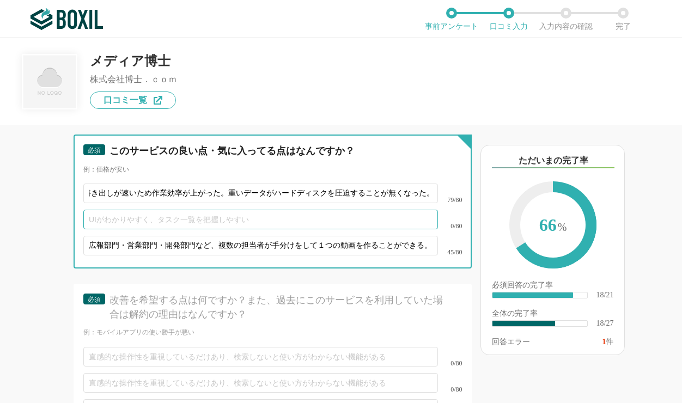
click at [192, 227] on input "text" at bounding box center [260, 220] width 355 height 20
paste input "広報部門・営業部門・開発部門など、複数の担当者が手分けをして１つの動画を作ることができる。"
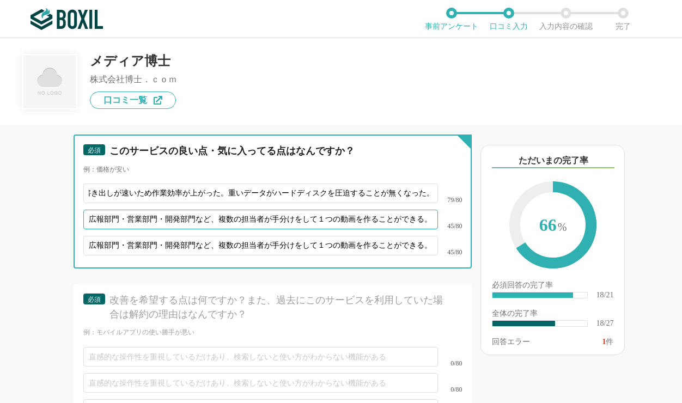
type input "広報部門・営業部門・開発部門など、複数の担当者が手分けをして１つの動画を作ることができる。"
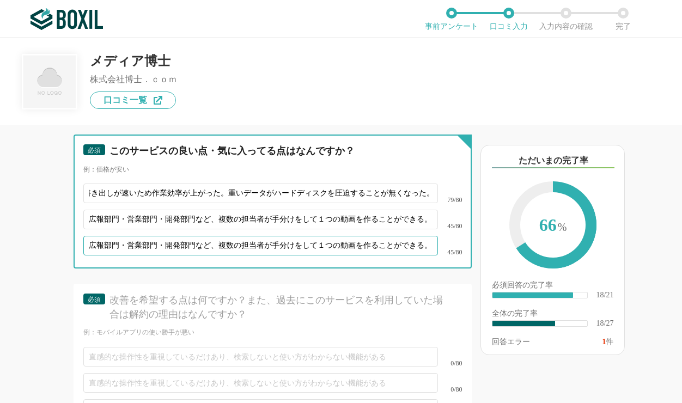
drag, startPoint x: 432, startPoint y: 253, endPoint x: 63, endPoint y: 265, distance: 368.9
click at [83, 255] on input "広報部門・営業部門・開発部門など、複数の担当者が手分けをして１つの動画を作ることができる。" at bounding box center [260, 246] width 355 height 20
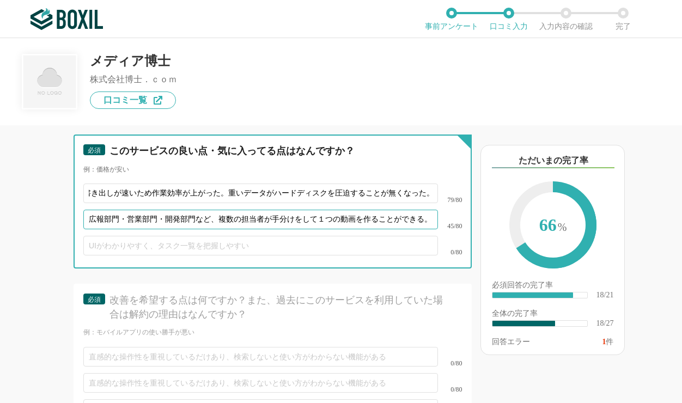
click at [170, 228] on input "広報部門・営業部門・開発部門など、複数の担当者が手分けをして１つの動画を作ることができる。" at bounding box center [260, 220] width 355 height 20
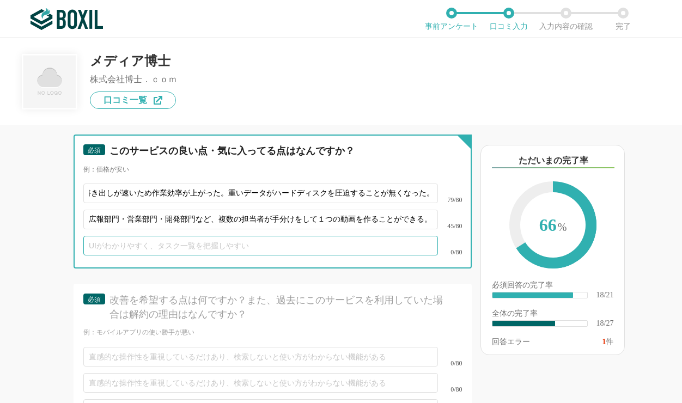
click at [193, 255] on input "text" at bounding box center [260, 246] width 355 height 20
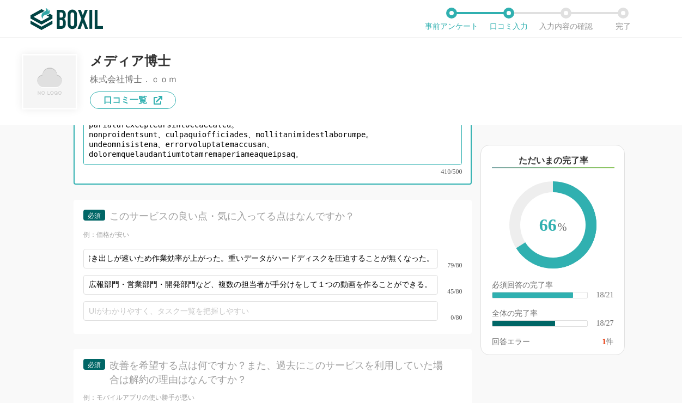
click at [89, 152] on textarea at bounding box center [272, 133] width 379 height 63
drag, startPoint x: 90, startPoint y: 152, endPoint x: 202, endPoint y: 156, distance: 111.7
click at [202, 156] on textarea at bounding box center [272, 133] width 379 height 63
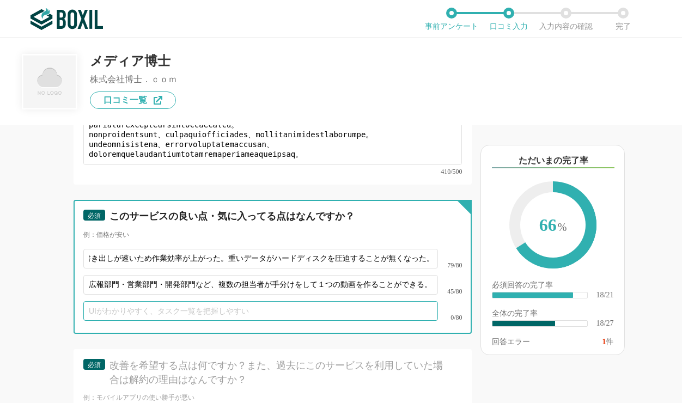
click at [132, 321] on input "text" at bounding box center [260, 311] width 355 height 20
paste input "専任のご担当者がついてくださり"
click at [150, 321] on input "専任のご担当者がついてくださり" at bounding box center [260, 311] width 355 height 20
drag, startPoint x: 221, startPoint y: 316, endPoint x: 148, endPoint y: 321, distance: 73.7
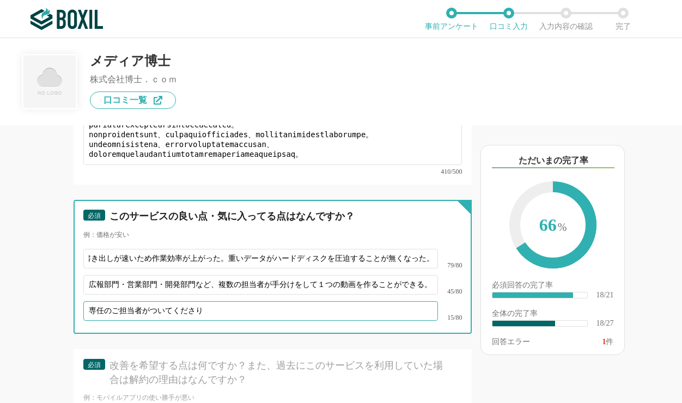
click at [148, 321] on input "専任のご担当者がついてくださり" at bounding box center [260, 311] width 355 height 20
click at [236, 319] on input "専任のご担当者がついてくださり" at bounding box center [260, 311] width 355 height 20
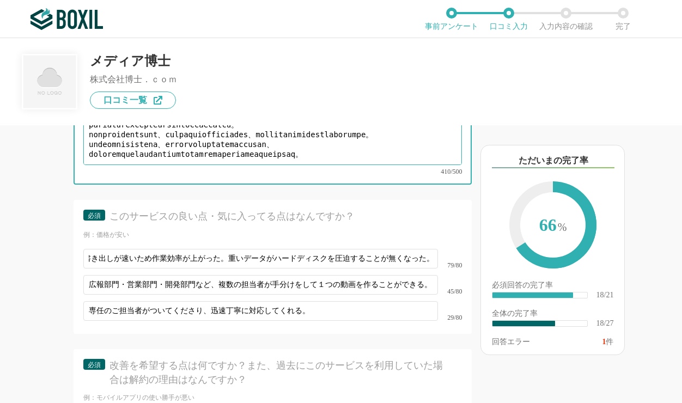
click at [204, 162] on textarea at bounding box center [272, 133] width 379 height 63
click at [234, 152] on textarea at bounding box center [272, 133] width 379 height 63
drag, startPoint x: 204, startPoint y: 161, endPoint x: 374, endPoint y: 166, distance: 170.0
click at [374, 165] on textarea at bounding box center [272, 133] width 379 height 63
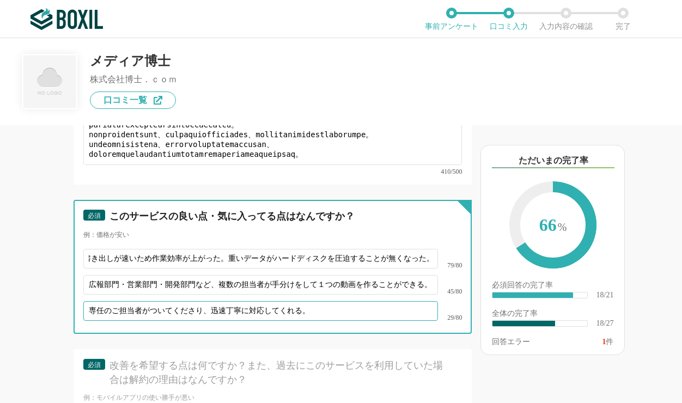
click at [333, 317] on input "専任のご担当者がついてくださり、迅速丁寧に対応してくれる。" at bounding box center [260, 311] width 355 height 20
paste input "ツールの改善要望にも積極的に応えてくれます。"
click at [221, 318] on input "専任のご担当者がついてくださり、迅速丁寧に対応してくれる。またツールの改善要望にも積極的に応えてくれます。" at bounding box center [260, 311] width 355 height 20
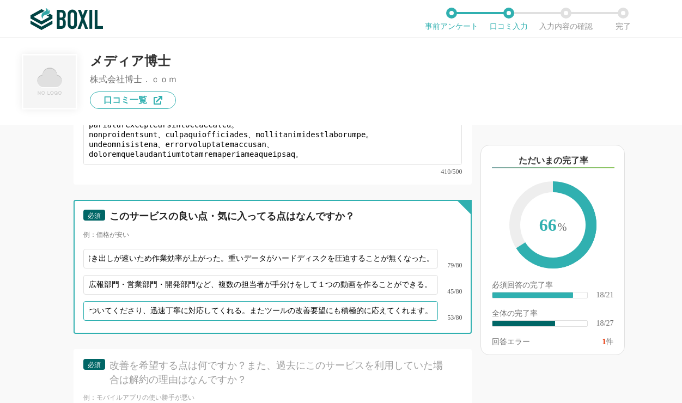
click at [363, 319] on input "専任のご担当者がついてくださり、迅速丁寧に対応してくれる。またツールの改善要望にも積極的に応えてくれます。" at bounding box center [260, 311] width 355 height 20
click at [422, 315] on input "専任のご担当者がついてくださり、迅速丁寧に対応してくれる。またツールの改善要望にも積極的に応えてくれます。" at bounding box center [260, 311] width 355 height 20
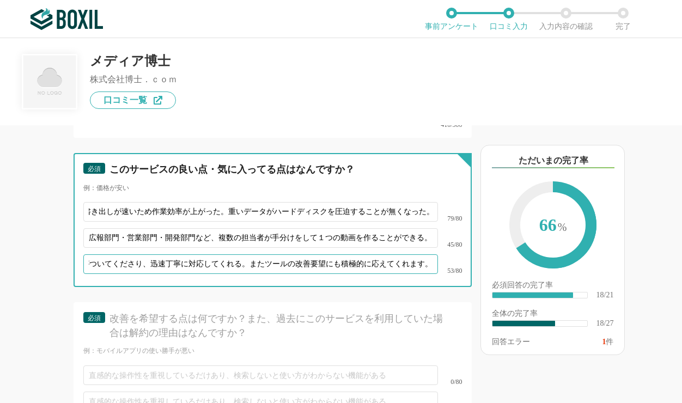
scroll to position [2360, 0]
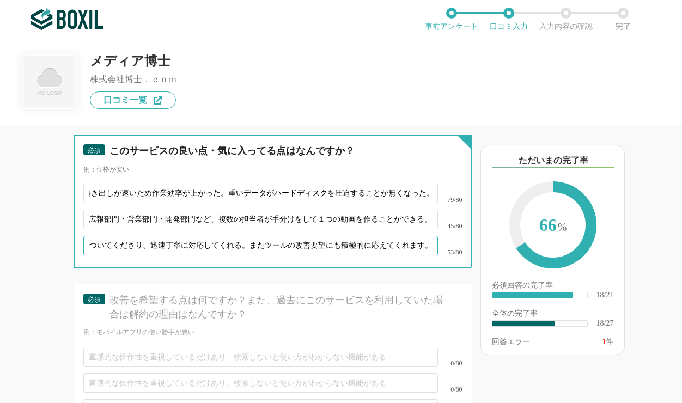
click at [399, 254] on input "専任のご担当者がついてくださり、迅速丁寧に対応してくれる。またツールの改善要望にも積極的に応えてくれます。" at bounding box center [260, 246] width 355 height 20
click at [433, 254] on input "専任のご担当者がついてくださり、迅速丁寧に対応してくれる。またツールの改善要望にも積極的に応えてくれます。" at bounding box center [260, 246] width 355 height 20
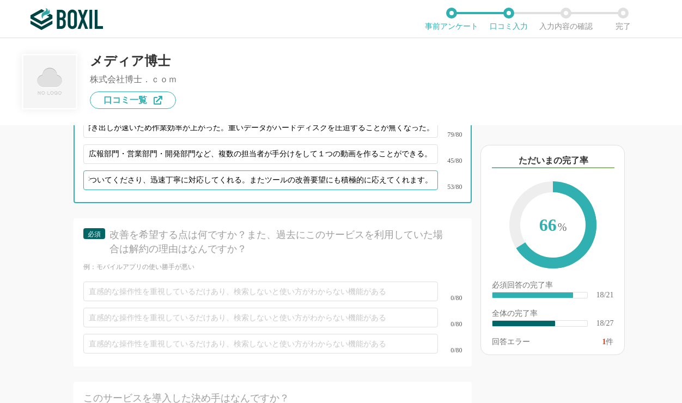
type input "専任のご担当者がついてくださり、迅速丁寧に対応してくれる。またツールの改善要望にも積極的に応えてくれます。"
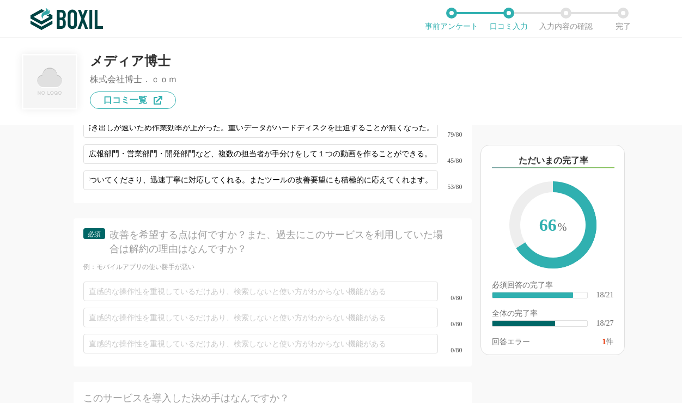
click at [437, 223] on div "基本情報 必須 ①導入前の「課題」②導入後の「効果」をそれぞれ教えて下さい。　導入時の工夫や苦労したことなどもあればご記載ください。 課題解決に役立った「機能…" at bounding box center [273, 362] width 398 height 1015
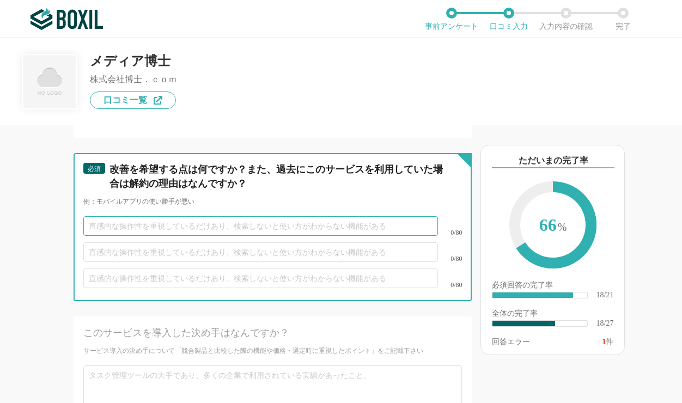
click at [157, 236] on input "text" at bounding box center [260, 226] width 355 height 20
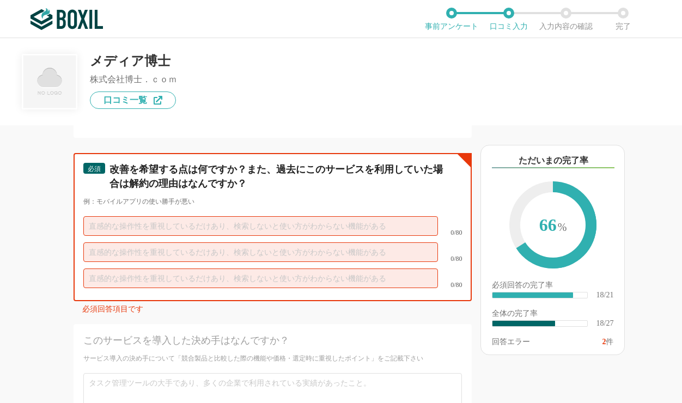
click at [178, 235] on input "text" at bounding box center [260, 226] width 355 height 20
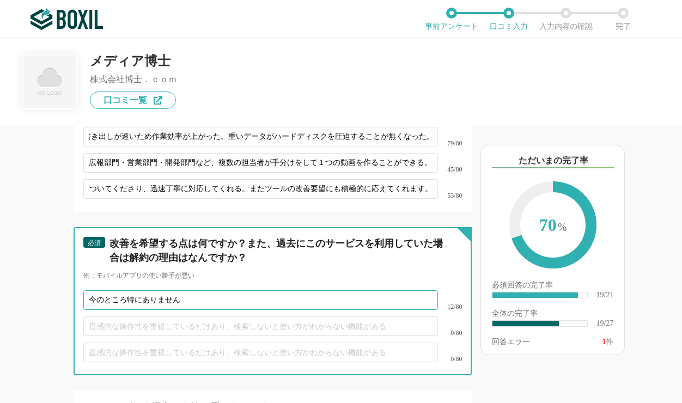
scroll to position [2437, 0]
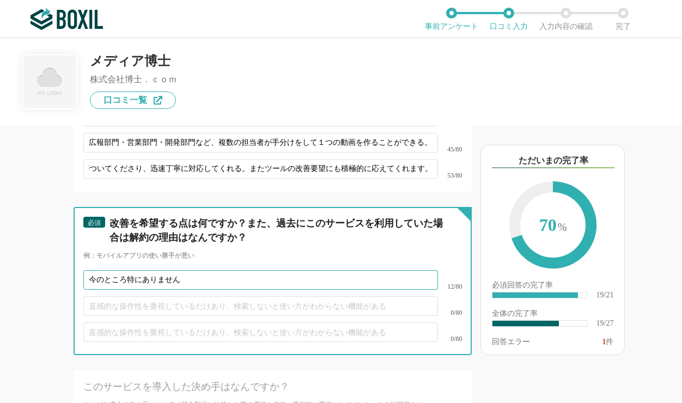
click at [218, 290] on input "今のところ特にありません" at bounding box center [260, 280] width 355 height 20
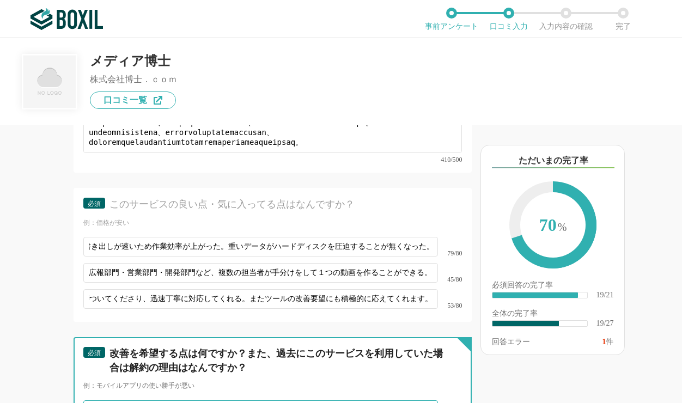
scroll to position [2307, 0]
type input "今のところ特にありません"
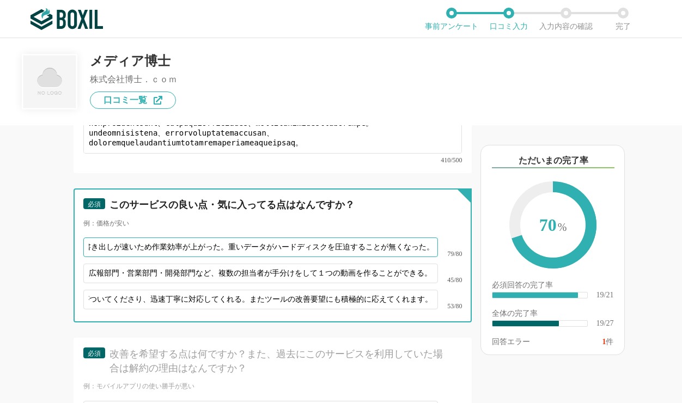
scroll to position [0, 60]
click at [141, 255] on input "パソコンのスペックに依存せず、修正・変更が簡単で、MP4データへの書き出しが速いため作業効率が上がった。重いデータがハードディスクを圧迫することが無くなった。" at bounding box center [260, 247] width 355 height 20
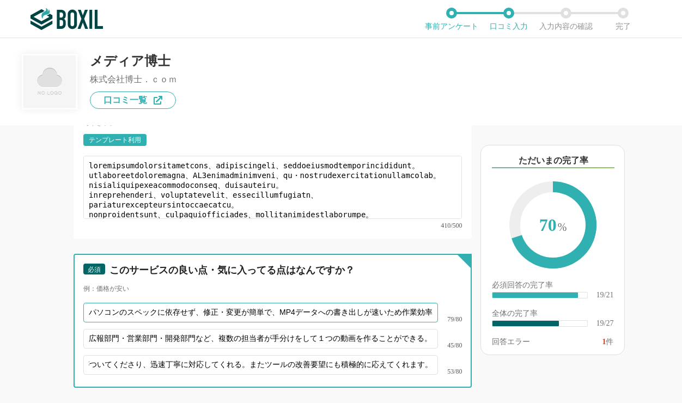
scroll to position [2307, 0]
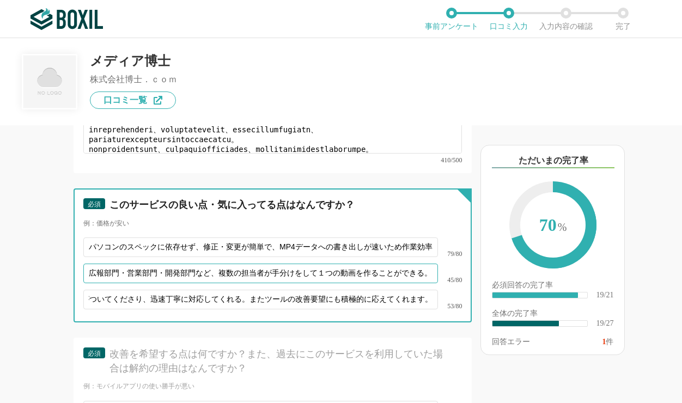
drag, startPoint x: 220, startPoint y: 282, endPoint x: 423, endPoint y: 282, distance: 203.1
click at [423, 282] on input "広報部門・営業部門・開発部門など、複数の担当者が手分けをして１つの動画を作ることができる。" at bounding box center [260, 274] width 355 height 20
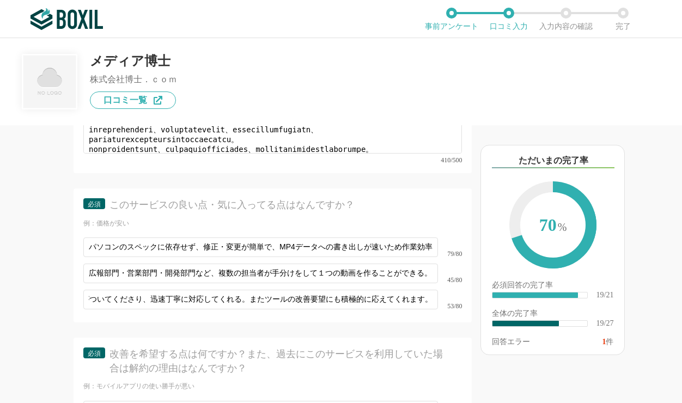
scroll to position [0, 60]
click at [46, 236] on div "他のサービス・ツールと連携していますか？ ※複数選択可 例：Slack、Salesforce 選択したサービス 未選択 必須 導入時に所属していた部署を選択し…" at bounding box center [236, 264] width 472 height 278
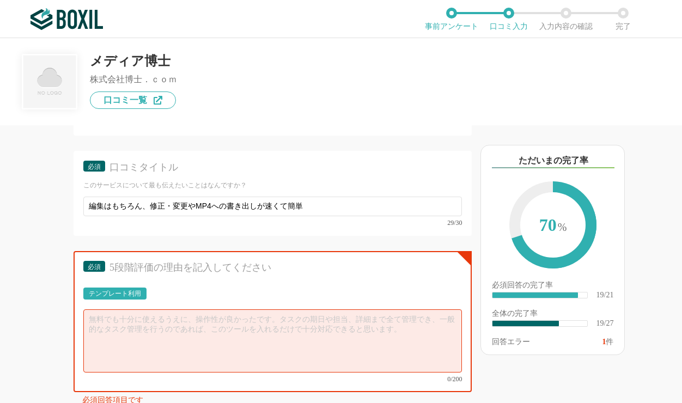
scroll to position [1849, 0]
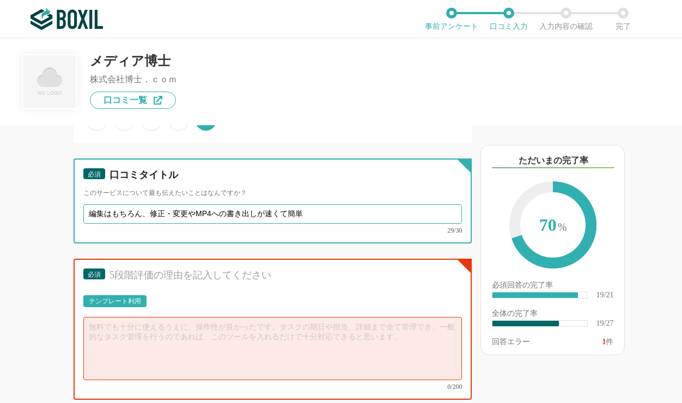
drag, startPoint x: 326, startPoint y: 212, endPoint x: 91, endPoint y: 217, distance: 234.8
click at [91, 217] on input "編集はもちろん、修正・変更やMP4への書き出しが速くて簡単" at bounding box center [272, 214] width 379 height 20
drag, startPoint x: 91, startPoint y: 217, endPoint x: 298, endPoint y: 217, distance: 207.5
click at [298, 217] on input "編集はもちろん、修正・変更やMP4への書き出しが速くて簡単" at bounding box center [272, 214] width 379 height 20
paste input "複数の担当者が手分けをして１つの動画を作ることができる"
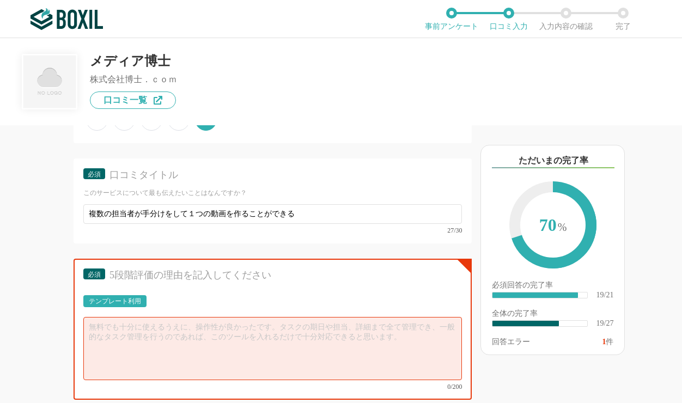
click at [60, 241] on div "他のサービス・ツールと連携していますか？ ※複数選択可 例：Slack、Salesforce 選択したサービス 未選択 必須 導入時に所属していた部署を選択し…" at bounding box center [236, 264] width 472 height 278
click at [29, 247] on div "他のサービス・ツールと連携していますか？ ※複数選択可 例：Slack、Salesforce 選択したサービス 未選択 必須 導入時に所属していた部署を選択し…" at bounding box center [236, 264] width 472 height 278
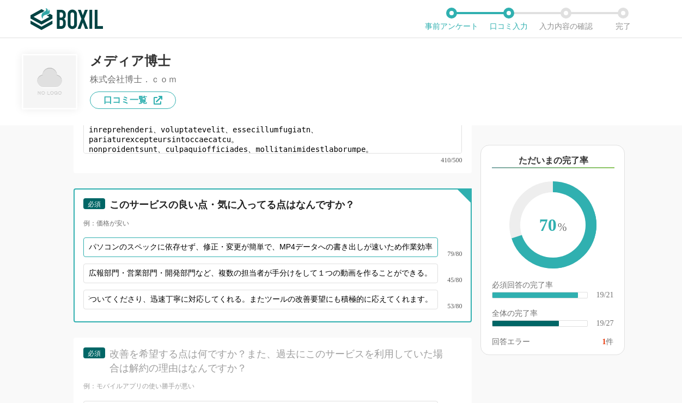
scroll to position [0, 60]
click at [309, 257] on input "パソコンのスペックに依存せず、修正・変更が簡単で、MP4データへの書き出しが速いため作業効率が上がった。重いデータがハードディスクを圧迫することが無くなった。" at bounding box center [260, 247] width 355 height 20
drag, startPoint x: 227, startPoint y: 257, endPoint x: 423, endPoint y: 258, distance: 196.6
click at [423, 257] on input "パソコンのスペックに依存せず、修正・変更が簡単で、MP4データへの書き出しが速いため作業効率が上がった。重いデータがハードディスクを圧迫することが無くなった。" at bounding box center [260, 247] width 355 height 20
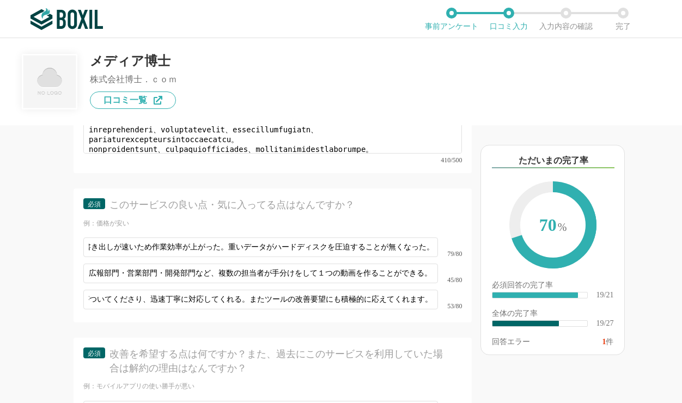
click at [59, 186] on div "他のサービス・ツールと連携していますか？ ※複数選択可 例：Slack、Salesforce 選択したサービス 未選択 必須 導入時に所属していた部署を選択し…" at bounding box center [236, 264] width 472 height 278
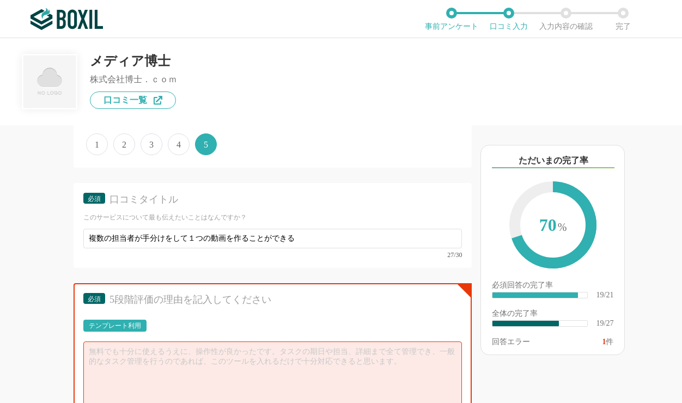
scroll to position [1849, 0]
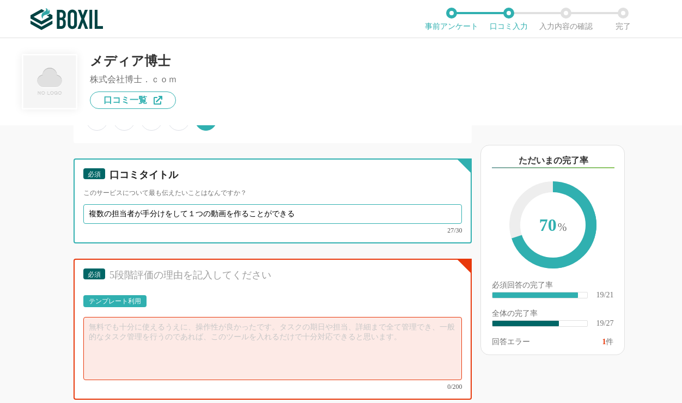
drag, startPoint x: 325, startPoint y: 220, endPoint x: 72, endPoint y: 205, distance: 253.1
click at [72, 205] on div "他のサービス・ツールと連携していますか？ ※複数選択可 例：Slack、Salesforce 選択したサービス 未選択 必須 導入時に所属していた部署を選択し…" at bounding box center [236, 264] width 472 height 278
drag, startPoint x: 89, startPoint y: 213, endPoint x: 361, endPoint y: 221, distance: 271.9
click at [361, 221] on input "複数の担当者が手分けをして１つの動画を作ることができる" at bounding box center [272, 214] width 379 height 20
paste input "重いデータがハードディスクを圧迫することが無くなった"
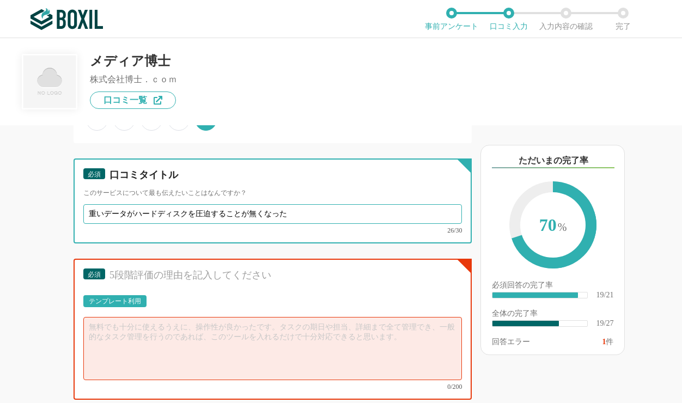
click at [292, 219] on input "重いデータがハードディスクを圧迫することが無くなった" at bounding box center [272, 214] width 379 height 20
click at [98, 215] on input "重いデータがハードディスクを圧迫することが無くなった" at bounding box center [272, 214] width 379 height 20
click at [143, 217] on input "重いデータがハードディスクを圧迫することが無くなった" at bounding box center [272, 214] width 379 height 20
click at [102, 217] on input "重いデータがハードディスクを圧迫することが無くなった" at bounding box center [272, 214] width 379 height 20
click at [197, 224] on input "容量の大きいデータがハードディスクを圧迫することが無くなった" at bounding box center [272, 214] width 379 height 20
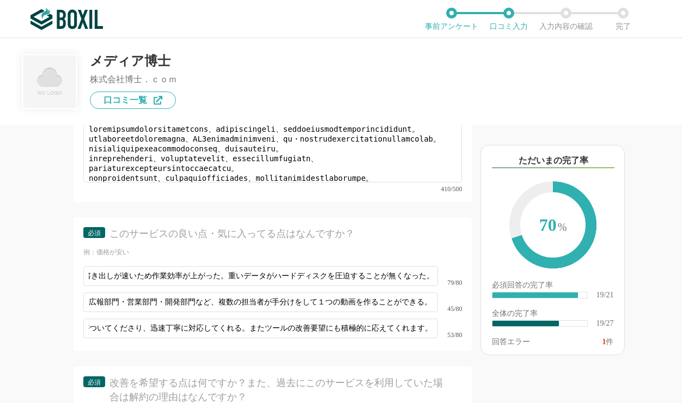
scroll to position [2307, 0]
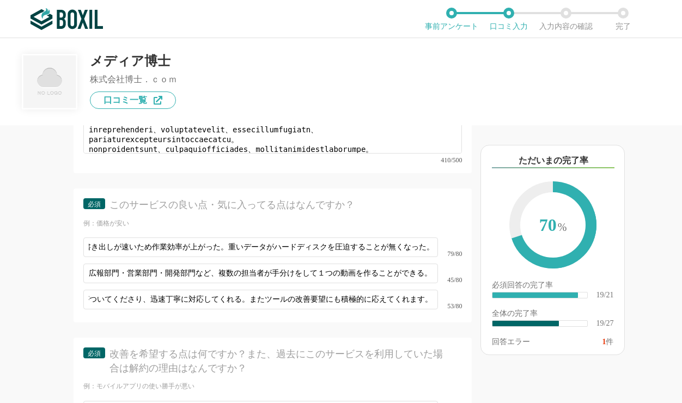
type input "容量の大きいデータがハードディスクを圧迫することが無くなった"
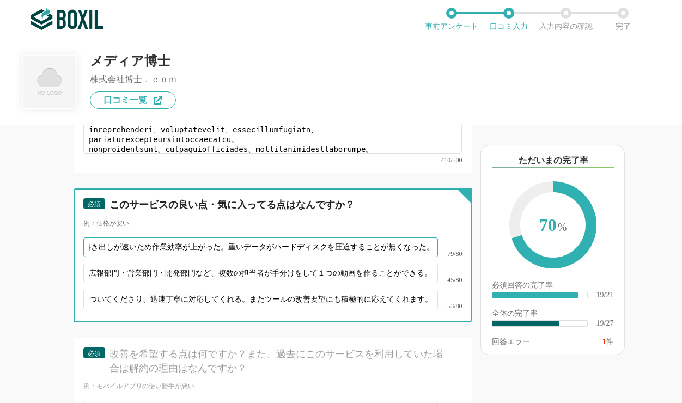
click at [249, 257] on input "パソコンのスペックに依存せず、修正・変更が簡単で、MP4データへの書き出しが速いため作業効率が上がった。重いデータがハードディスクを圧迫することが無くなった。" at bounding box center [260, 247] width 355 height 20
click at [232, 257] on input "パソコンのスペックに依存せず、修正・変更が簡単で、MP4データへの書き出しが速いため作業効率が上がった。重いデータがハードディスクを圧迫することが無くなった。" at bounding box center [260, 247] width 355 height 20
drag, startPoint x: 226, startPoint y: 253, endPoint x: 243, endPoint y: 258, distance: 18.1
click at [243, 257] on input "パソコンのスペックに依存せず、修正・変更が簡単で、MP4データへの書き出しが速いため作業効率が上がった。重いデータがハードディスクを圧迫することが無くなった。" at bounding box center [260, 247] width 355 height 20
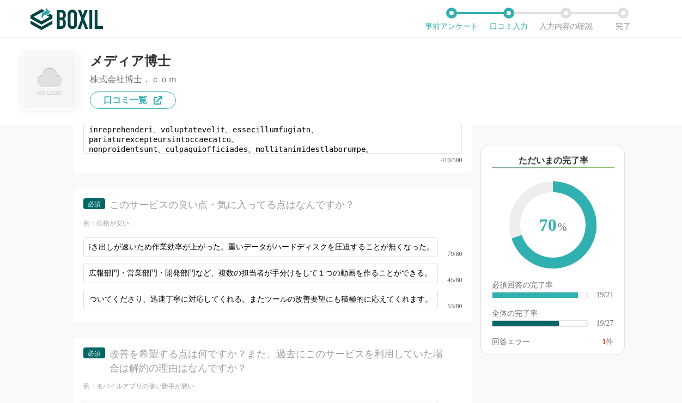
click at [405, 226] on div "例：価格が安い" at bounding box center [272, 223] width 379 height 9
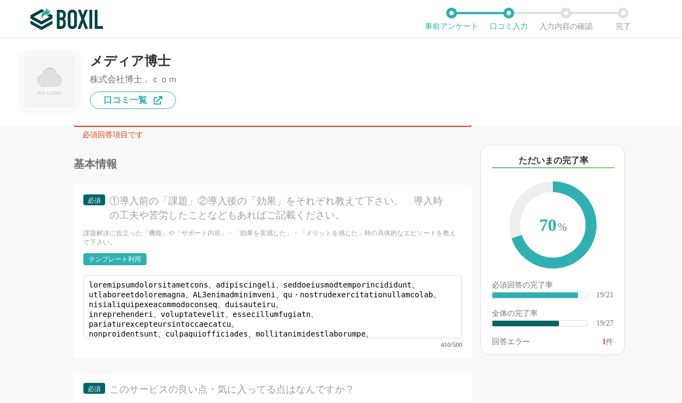
scroll to position [2176, 0]
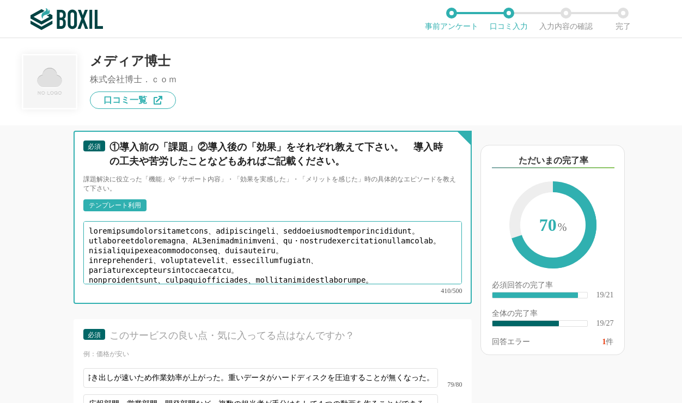
click at [178, 253] on textarea at bounding box center [272, 252] width 379 height 63
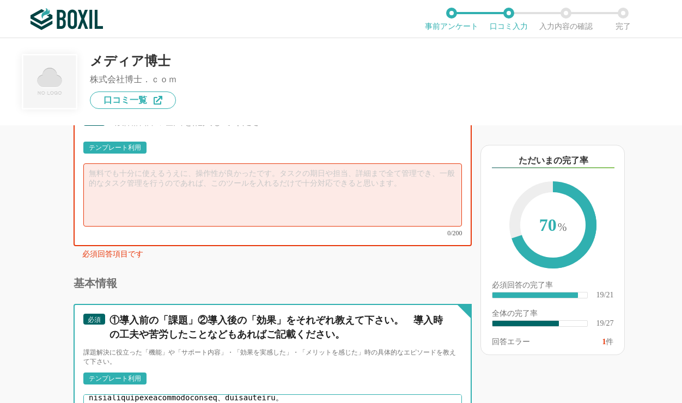
scroll to position [1914, 0]
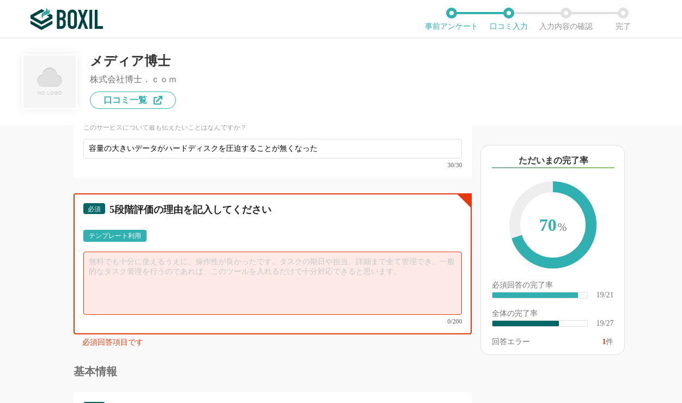
click at [138, 273] on textarea at bounding box center [272, 283] width 379 height 63
click at [103, 283] on textarea "パソコンのスペックに依存せず、ハードディスクの容量を圧迫しない。" at bounding box center [272, 283] width 379 height 63
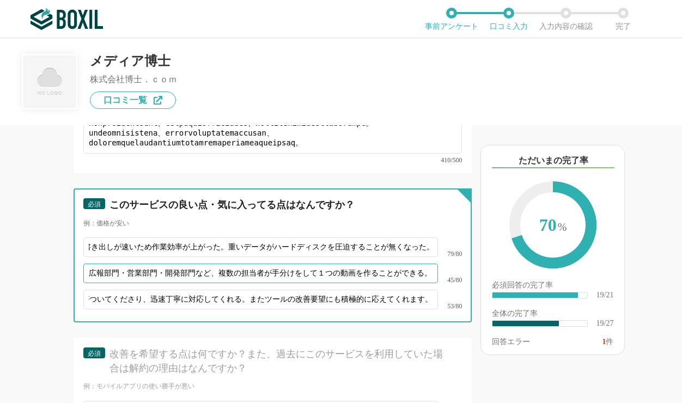
scroll to position [0, 60]
drag, startPoint x: 219, startPoint y: 280, endPoint x: 435, endPoint y: 282, distance: 216.2
click at [435, 282] on input "広報部門・営業部門・開発部門など、複数の担当者が手分けをして１つの動画を作ることができる。" at bounding box center [260, 274] width 355 height 20
drag, startPoint x: 221, startPoint y: 279, endPoint x: 444, endPoint y: 282, distance: 223.9
click at [438, 282] on input "広報部門・営業部門・開発部門など、複数の担当者が手分けをして１つの動画を作ることができる。" at bounding box center [260, 274] width 355 height 20
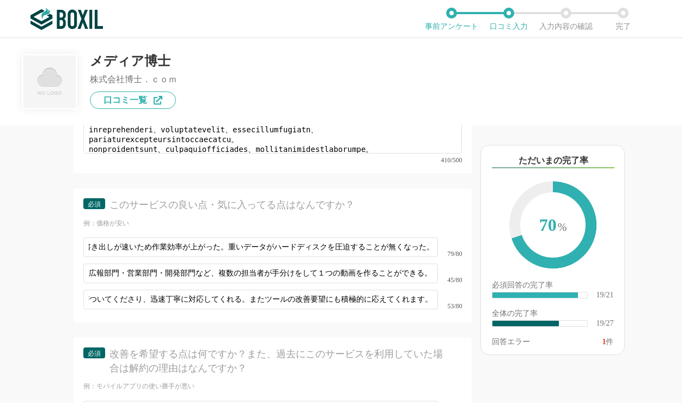
scroll to position [1980, 0]
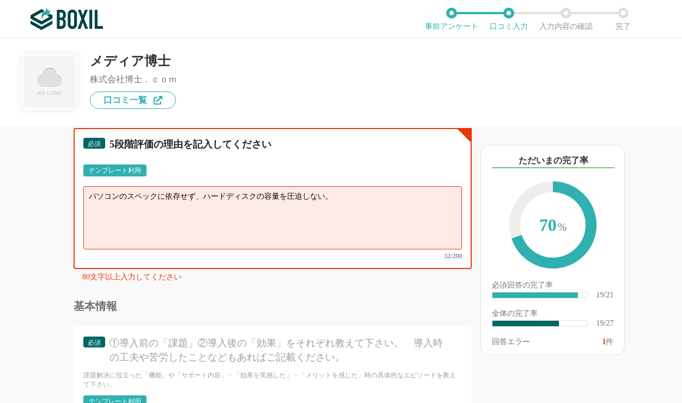
click at [102, 208] on textarea "パソコンのスペックに依存せず、ハードディスクの容量を圧迫しない。" at bounding box center [272, 217] width 379 height 63
paste textarea "複数の担当者が手分けをして１つの動画を作ることができる。"
click at [89, 208] on textarea "パソコンのスペックに依存せず、ハードディスクの容量を圧迫しない。 複数の担当者が手分けをして１つの動画を作ることができる。" at bounding box center [272, 217] width 379 height 63
click at [334, 241] on textarea "パソコンのスペックに依存せず、ハードディスクの容量を圧迫しない。 クラウド型なので複数の担当者が手分けをして１つの動画を作ることができる。" at bounding box center [272, 217] width 379 height 63
click at [210, 211] on textarea "パソコンのスペックに依存せず、ハードディスクの容量を圧迫しない。 クラウド型なので複数の担当者が手分けをして１つの動画を作ることができる。" at bounding box center [272, 217] width 379 height 63
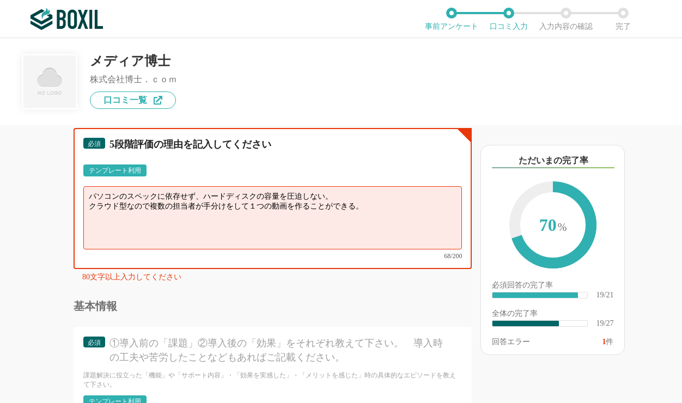
click at [276, 200] on textarea "パソコンのスペックに依存せず、ハードディスクの容量を圧迫しない。 クラウド型なので複数の担当者が手分けをして１つの動画を作ることができる。" at bounding box center [272, 217] width 379 height 63
click at [312, 208] on textarea "パソコンのスペックに依存せず、ハードディスクの容量を圧迫しない。 クラウド型なので複数の担当者が手分けをして１つの動画を作ることができる。" at bounding box center [272, 217] width 379 height 63
click at [278, 205] on textarea "パソコンのスペックに依存せず、ハードディスクの容量を圧迫しない。 クラウド型なので複数の担当者が手分けをして１つの動画を作ることができる。" at bounding box center [272, 217] width 379 height 63
click at [288, 208] on textarea "パソコンのスペックに依存せず、ハードディスクの容量を圧迫しない。 クラウド型なので複数の担当者が手分けをして１つの動画を作ることができる。" at bounding box center [272, 217] width 379 height 63
click at [299, 208] on textarea "パソコンのスペックに依存せず、ハードディスクの容量を圧迫しない。 クラウド型なので複数の担当者が手分けをして１つの動画を作ることができる。" at bounding box center [272, 217] width 379 height 63
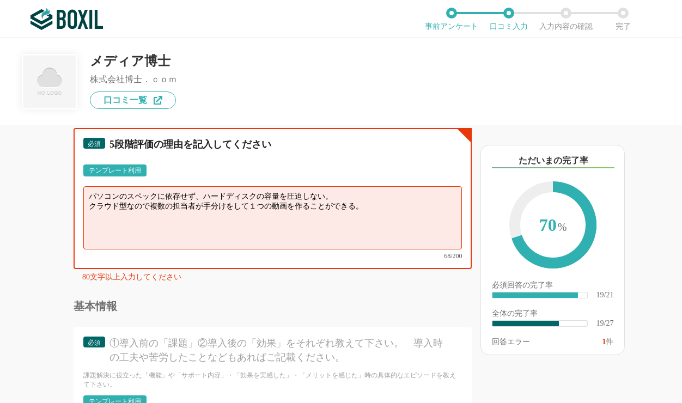
click at [251, 209] on textarea "パソコンのスペックに依存せず、ハードディスクの容量を圧迫しない。 クラウド型なので複数の担当者が手分けをして１つの動画を作ることができる。" at bounding box center [272, 217] width 379 height 63
click at [344, 211] on textarea "パソコンのスペックに依存せず、ハードディスクの容量を圧迫しない。 クラウド型なので複数の担当者が手分けをして、１つの動画を作ることができる。" at bounding box center [272, 217] width 379 height 63
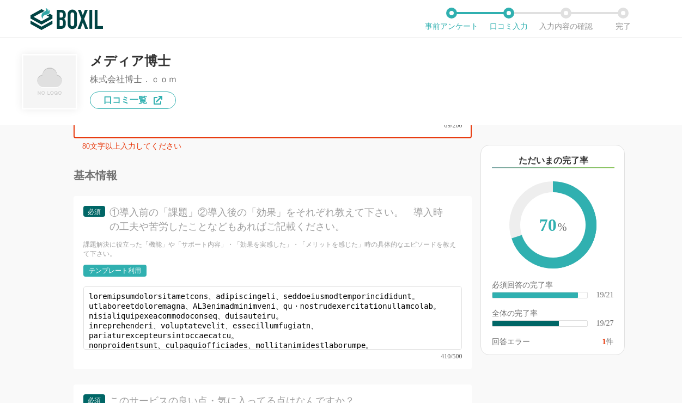
scroll to position [46, 0]
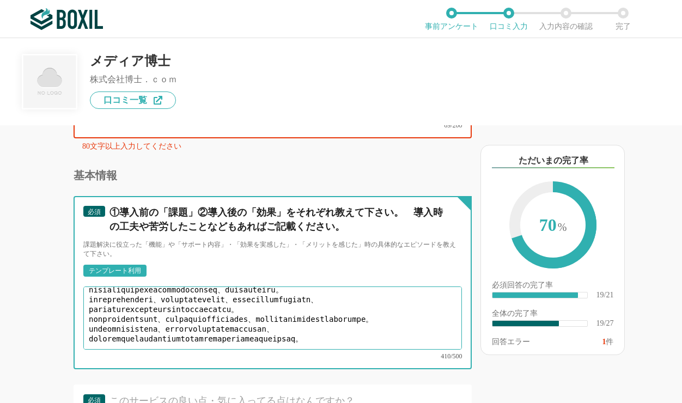
click at [359, 320] on textarea at bounding box center [272, 317] width 379 height 63
click at [357, 319] on textarea at bounding box center [272, 317] width 379 height 63
drag, startPoint x: 210, startPoint y: 319, endPoint x: 196, endPoint y: 330, distance: 18.3
click at [196, 330] on textarea at bounding box center [272, 317] width 379 height 63
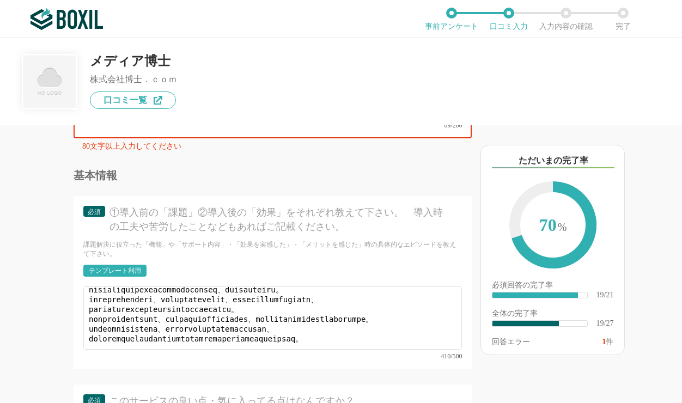
click at [237, 133] on div "必須 5段階評価の理由を記入してください テンプレート利用 ፠テンプレート文言が変更されてない箇所がある、または使用できないテキスト（記号）が含まれています。…" at bounding box center [273, 67] width 398 height 141
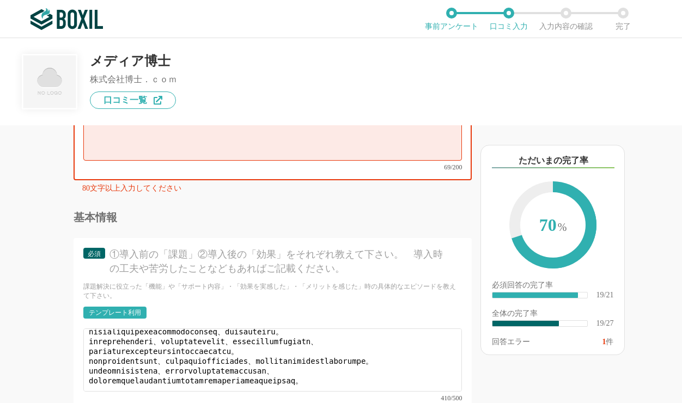
scroll to position [2045, 0]
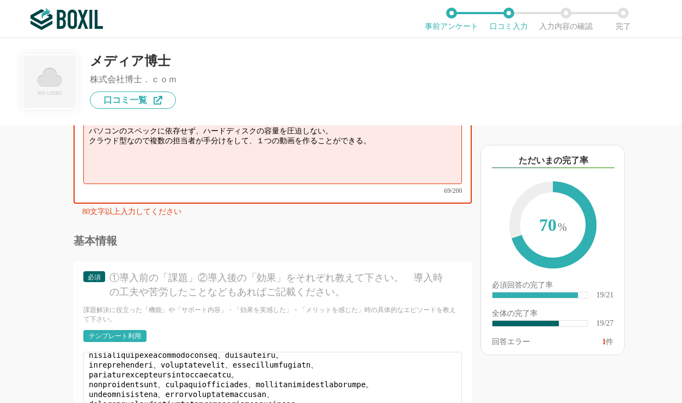
click at [382, 159] on textarea "パソコンのスペックに依存せず、ハードディスクの容量を圧迫しない。 クラウド型なので複数の担当者が手分けをして、１つの動画を作ることができる。" at bounding box center [272, 152] width 379 height 63
paste textarea "直感的に操作できるので大変使いやすく、編集経験が無い人でも少し触ればすぐに習得できます。"
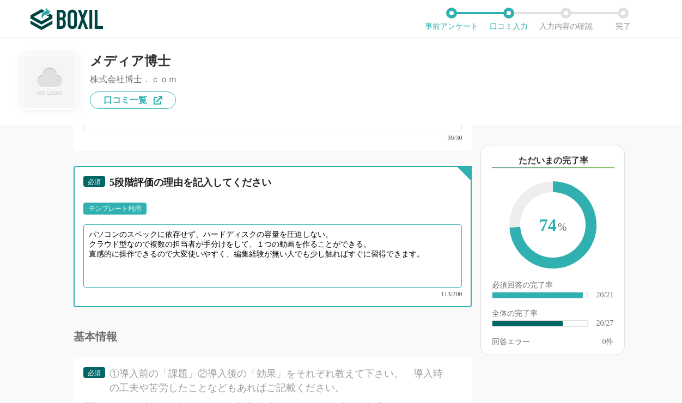
scroll to position [1914, 0]
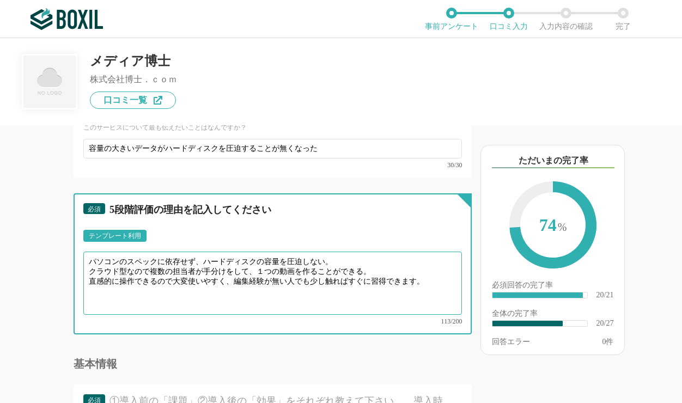
drag, startPoint x: 173, startPoint y: 282, endPoint x: 220, endPoint y: 283, distance: 46.9
click at [220, 283] on textarea "パソコンのスペックに依存せず、ハードディスクの容量を圧迫しない。 クラウド型なので複数の担当者が手分けをして、１つの動画を作ることができる。 直感的に操作でき…" at bounding box center [272, 283] width 379 height 63
click at [188, 280] on textarea "パソコンのスペックに依存せず、ハードディスクの容量を圧迫しない。 クラウド型なので複数の担当者が手分けをして、１つの動画を作ることができる。 直感的に操作でき…" at bounding box center [272, 283] width 379 height 63
click at [382, 279] on textarea "パソコンのスペックに依存せず、ハードディスクの容量を圧迫しない。 クラウド型なので複数の担当者が手分けをして、１つの動画を作ることができる。 直感的に操作でき…" at bounding box center [272, 283] width 379 height 63
click at [351, 308] on textarea "パソコンのスペックに依存せず、ハードディスクの容量を圧迫しない。 クラウド型なので複数の担当者が手分けをして、１つの動画を作ることができる。 直感的に操作でき…" at bounding box center [272, 283] width 379 height 63
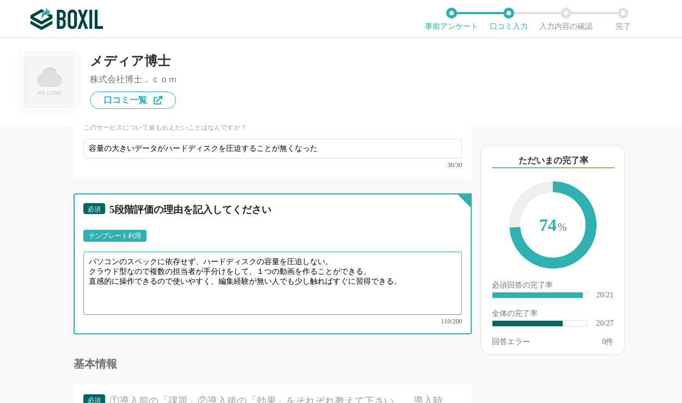
click at [301, 279] on textarea "パソコンのスペックに依存せず、ハードディスクの容量を圧迫しない。 クラウド型なので複数の担当者が手分けをして、１つの動画を作ることができる。 直感的に操作でき…" at bounding box center [272, 283] width 379 height 63
click at [313, 282] on textarea "パソコンのスペックに依存せず、ハードディスクの容量を圧迫しない。 クラウド型なので複数の担当者が手分けをして、１つの動画を作ることができる。 直感的に操作でき…" at bounding box center [272, 283] width 379 height 63
drag, startPoint x: 295, startPoint y: 284, endPoint x: 333, endPoint y: 286, distance: 38.2
click at [333, 286] on textarea "パソコンのスペックに依存せず、ハードディスクの容量を圧迫しない。 クラウド型なので複数の担当者が手分けをして、１つの動画を作ることができる。 直感的に操作でき…" at bounding box center [272, 283] width 379 height 63
click at [157, 300] on textarea "パソコンのスペックに依存せず、ハードディスクの容量を圧迫しない。 クラウド型なので複数の担当者が手分けをして、１つの動画を作ることができる。 直感的に操作でき…" at bounding box center [272, 283] width 379 height 63
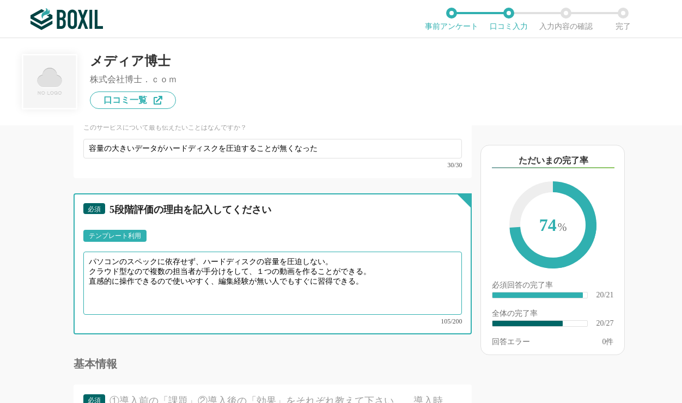
click at [224, 280] on textarea "パソコンのスペックに依存せず、ハードディスクの容量を圧迫しない。 クラウド型なので複数の担当者が手分けをして、１つの動画を作ることができる。 直感的に操作でき…" at bounding box center [272, 283] width 379 height 63
click at [266, 279] on textarea "パソコンのスペックに依存せず、ハードディスクの容量を圧迫しない。 クラウド型なので複数の担当者が手分けをして、１つの動画を作ることができる。 直感的に操作でき…" at bounding box center [272, 283] width 379 height 63
click at [246, 278] on textarea "パソコンのスペックに依存せず、ハードディスクの容量を圧迫しない。 クラウド型なので複数の担当者が手分けをして、１つの動画を作ることができる。 直感的に操作でき…" at bounding box center [272, 283] width 379 height 63
click at [279, 280] on textarea "パソコンのスペックに依存せず、ハードディスクの容量を圧迫しない。 クラウド型なので複数の担当者が手分けをして、１つの動画を作ることができる。 直感的に操作でき…" at bounding box center [272, 283] width 379 height 63
click at [316, 281] on textarea "パソコンのスペックに依存せず、ハードディスクの容量を圧迫しない。 クラウド型なので複数の担当者が手分けをして、１つの動画を作ることができる。 直感的に操作でき…" at bounding box center [272, 283] width 379 height 63
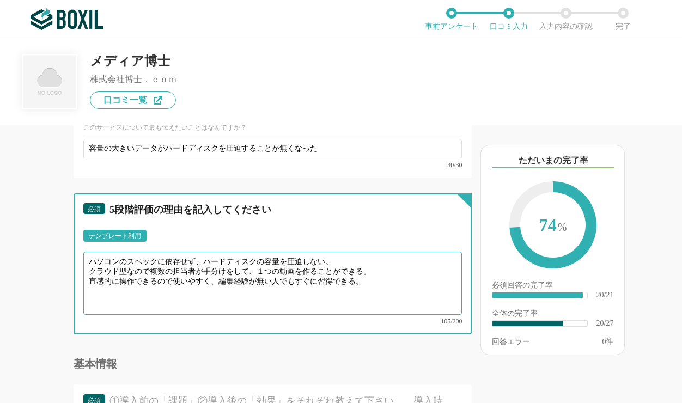
click at [327, 281] on textarea "パソコンのスペックに依存せず、ハードディスクの容量を圧迫しない。 クラウド型なので複数の担当者が手分けをして、１つの動画を作ることができる。 直感的に操作でき…" at bounding box center [272, 283] width 379 height 63
click at [393, 281] on textarea "パソコンのスペックに依存せず、ハードディスクの容量を圧迫しない。 クラウド型なので複数の担当者が手分けをして、１つの動画を作ることができる。 直感的に操作でき…" at bounding box center [272, 283] width 379 height 63
click at [381, 286] on textarea "パソコンのスペックに依存せず、ハードディスクの容量を圧迫しない。 クラウド型なので複数の担当者が手分けをして、１つの動画を作ることができる。 直感的に操作でき…" at bounding box center [272, 283] width 379 height 63
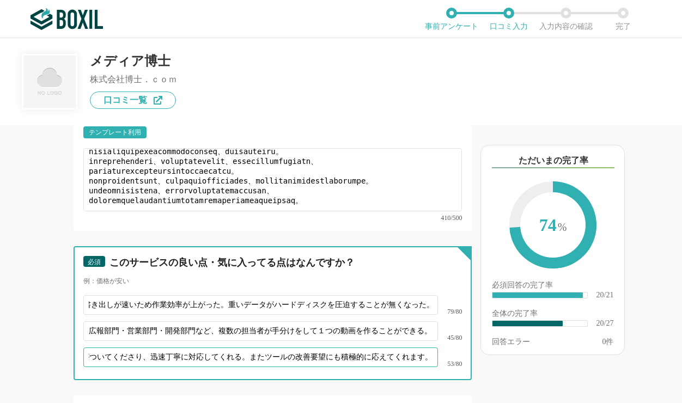
scroll to position [0, 60]
click at [138, 367] on input "専任のご担当者がついてくださり、迅速丁寧に対応してくれる。またツールの改善要望にも積極的に応えてくれます。" at bounding box center [260, 357] width 355 height 20
drag, startPoint x: 88, startPoint y: 368, endPoint x: 434, endPoint y: 361, distance: 346.5
click at [434, 361] on input "専任のご担当者がついてくださり、迅速丁寧に対応してくれる。またツールの改善要望にも積極的に応えてくれます。" at bounding box center [260, 357] width 355 height 20
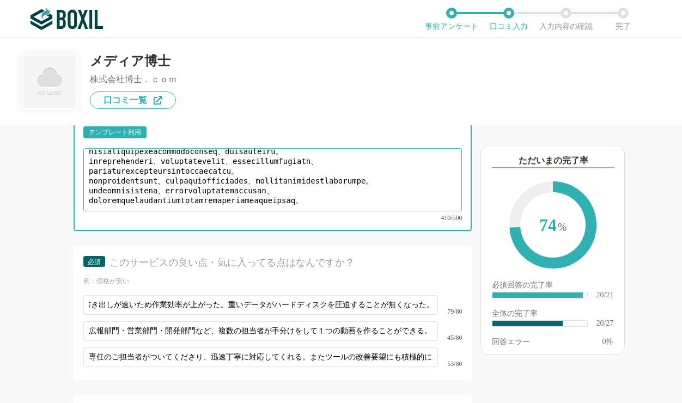
click at [306, 183] on textarea at bounding box center [272, 179] width 379 height 63
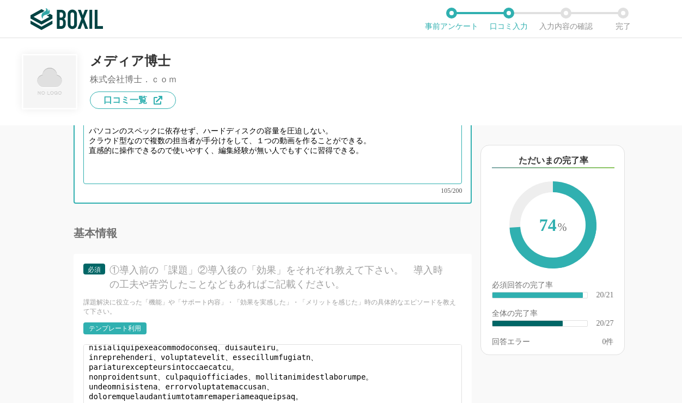
click at [284, 170] on textarea "パソコンのスペックに依存せず、ハードディスクの容量を圧迫しない。 クラウド型なので複数の担当者が手分けをして、１つの動画を作ることができる。 直感的に操作でき…" at bounding box center [272, 152] width 379 height 63
click at [401, 163] on textarea "パソコンのスペックに依存せず、ハードディスクの容量を圧迫しない。 クラウド型なので複数の担当者が手分けをして、１つの動画を作ることができる。 直感的に操作でき…" at bounding box center [272, 152] width 379 height 63
paste textarea "専任のご担当者がついてくださり、迅速丁寧に対応してくれる。またツールの改善要望にも積極的に応えてくれます。"
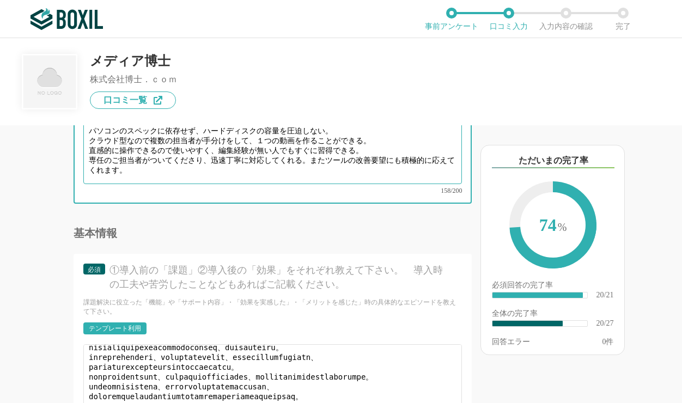
scroll to position [1980, 0]
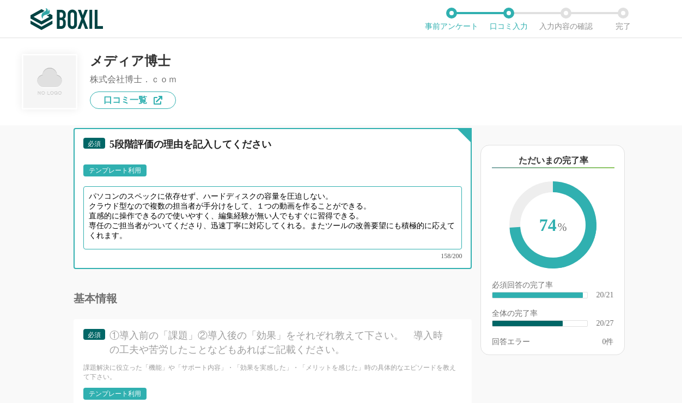
click at [160, 224] on textarea "パソコンのスペックに依存せず、ハードディスクの容量を圧迫しない。 クラウド型なので複数の担当者が手分けをして、１つの動画を作ることができる。 直感的に操作でき…" at bounding box center [272, 217] width 379 height 63
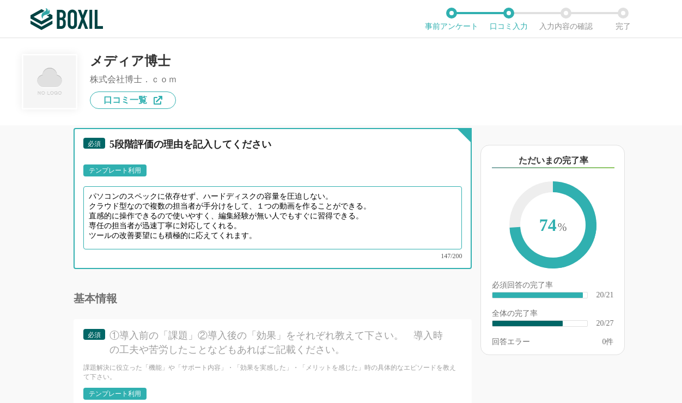
click at [266, 242] on textarea "パソコンのスペックに依存せず、ハードディスクの容量を圧迫しない。 クラウド型なので複数の担当者が手分けをして、１つの動画を作ることができる。 直感的に操作でき…" at bounding box center [272, 217] width 379 height 63
click at [156, 236] on textarea "パソコンのスペックに依存せず、ハードディスクの容量を圧迫しない。 クラウド型なので複数の担当者が手分けをして、１つの動画を作ることができる。 直感的に操作でき…" at bounding box center [272, 217] width 379 height 63
click at [212, 230] on textarea "パソコンのスペックに依存せず、ハードディスクの容量を圧迫しない。 クラウド型なので複数の担当者が手分けをして、１つの動画を作ることができる。 直感的に操作でき…" at bounding box center [272, 217] width 379 height 63
drag, startPoint x: 233, startPoint y: 236, endPoint x: 246, endPoint y: 238, distance: 13.2
click at [246, 238] on textarea "パソコンのスペックに依存せず、ハードディスクの容量を圧迫しない。 クラウド型なので複数の担当者が手分けをして、１つの動画を作ることができる。 直感的に操作でき…" at bounding box center [272, 217] width 379 height 63
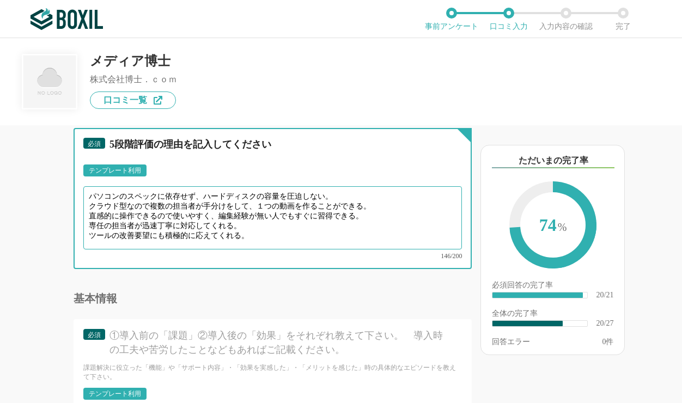
click at [157, 233] on textarea "パソコンのスペックに依存せず、ハードディスクの容量を圧迫しない。 クラウド型なので複数の担当者が手分けをして、１つの動画を作ることができる。 直感的に操作でき…" at bounding box center [272, 217] width 379 height 63
click at [244, 241] on textarea "パソコンのスペックに依存せず、ハードディスクの容量を圧迫しない。 クラウド型なので複数の担当者が手分けをして、１つの動画を作ることができる。 直感的に操作でき…" at bounding box center [272, 217] width 379 height 63
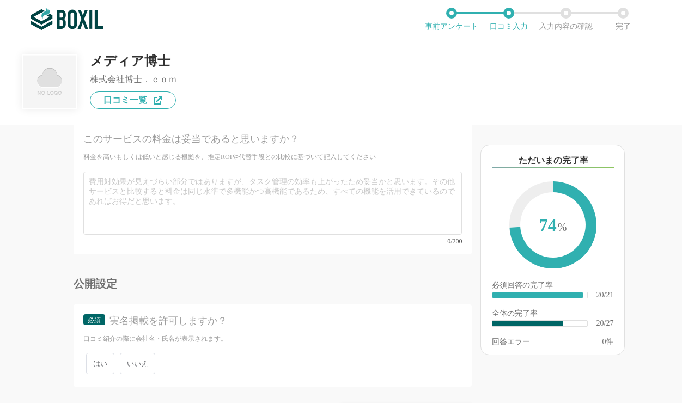
scroll to position [3083, 0]
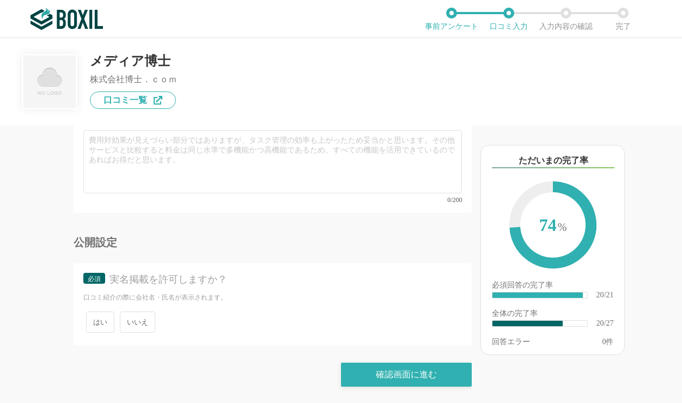
type textarea "パソコンのスペックに依存せず、ハードディスクの容量を圧迫しない。 クラウド型なので複数の担当者が手分けをして、１つの動画を作ることができる。 直感的に操作でき…"
click at [96, 323] on span "はい" at bounding box center [100, 322] width 28 height 21
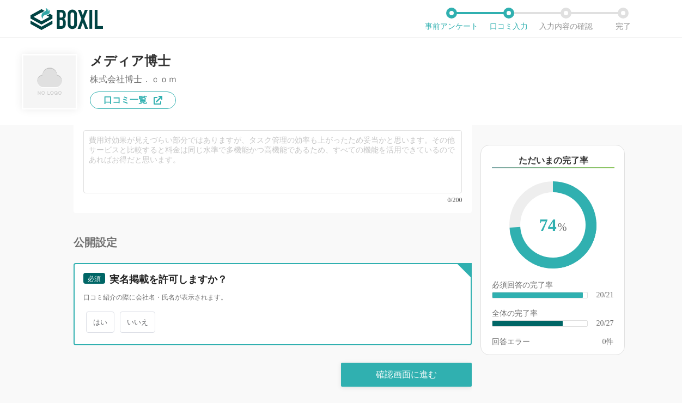
click at [96, 320] on input "はい" at bounding box center [92, 316] width 7 height 7
radio input "true"
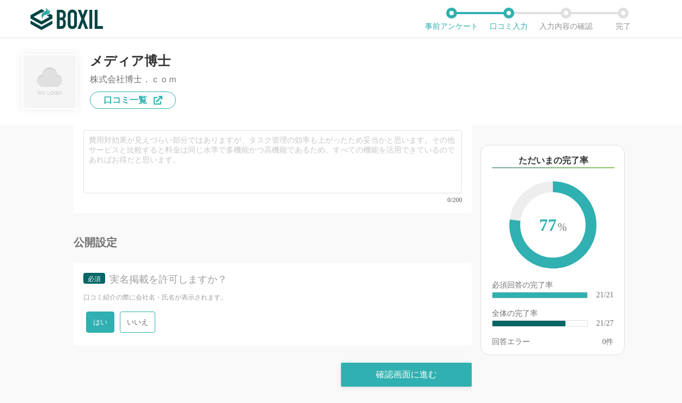
click at [140, 325] on span "いいえ" at bounding box center [137, 322] width 35 height 21
click at [130, 320] on input "いいえ" at bounding box center [126, 316] width 7 height 7
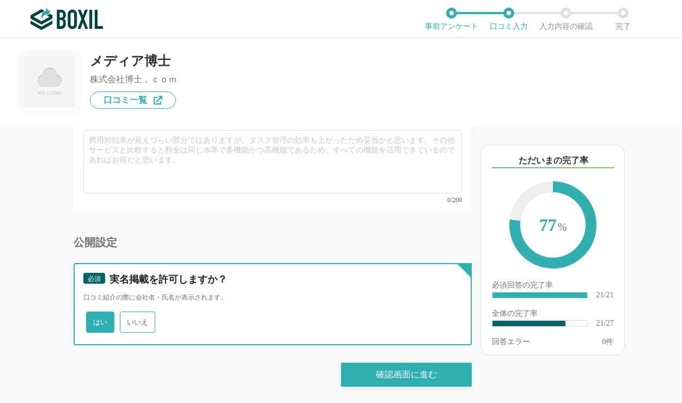
radio input "true"
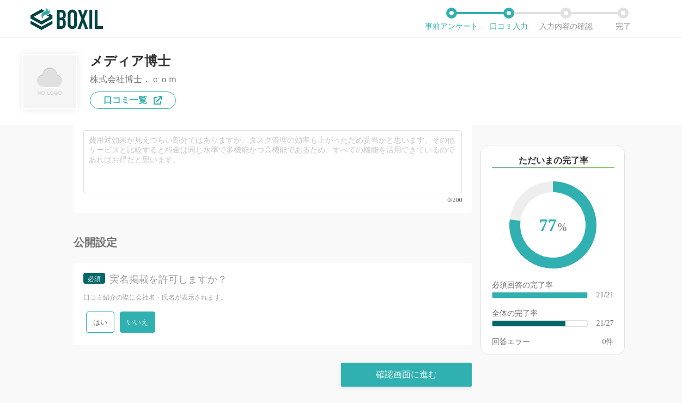
click at [99, 328] on span "はい" at bounding box center [100, 322] width 28 height 21
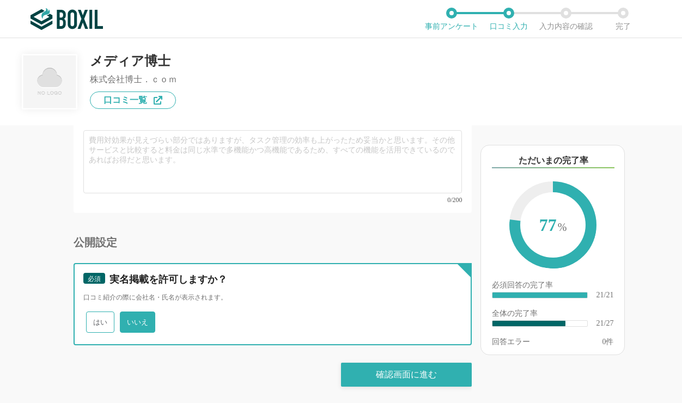
click at [96, 320] on input "はい" at bounding box center [92, 316] width 7 height 7
radio input "true"
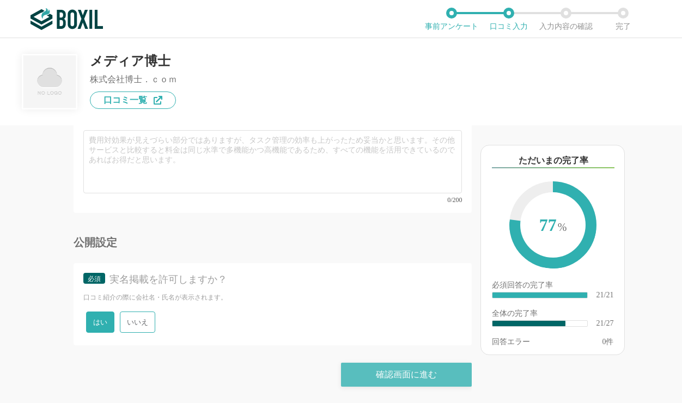
click at [396, 374] on div "確認画面に進む" at bounding box center [406, 375] width 131 height 24
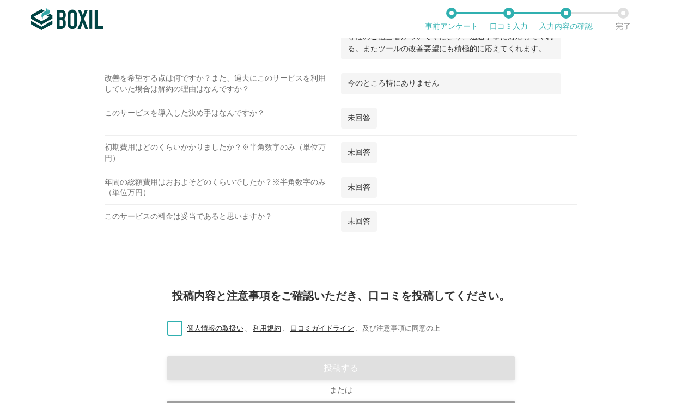
scroll to position [1471, 0]
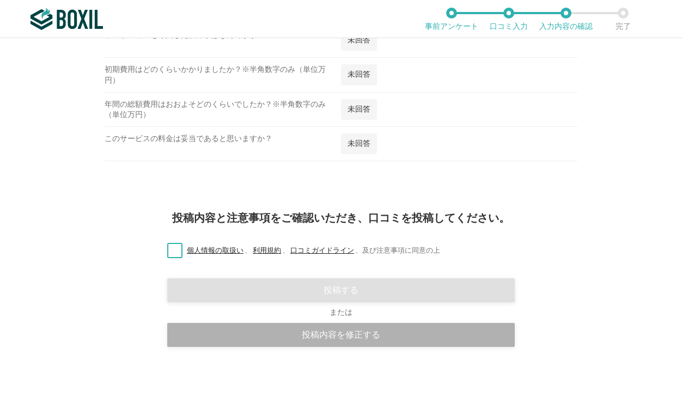
click at [370, 335] on div "投稿内容を修正する" at bounding box center [340, 335] width 347 height 24
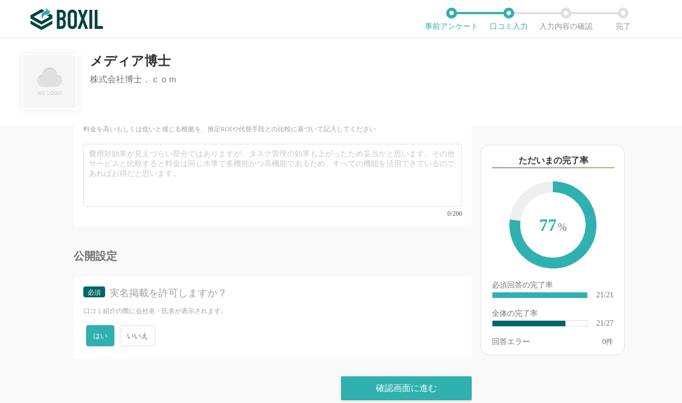
scroll to position [3083, 0]
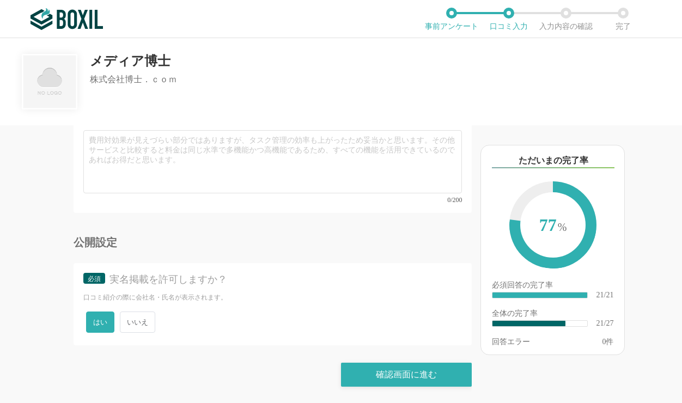
click at [130, 322] on span "いいえ" at bounding box center [137, 322] width 35 height 21
click at [130, 320] on input "いいえ" at bounding box center [126, 316] width 7 height 7
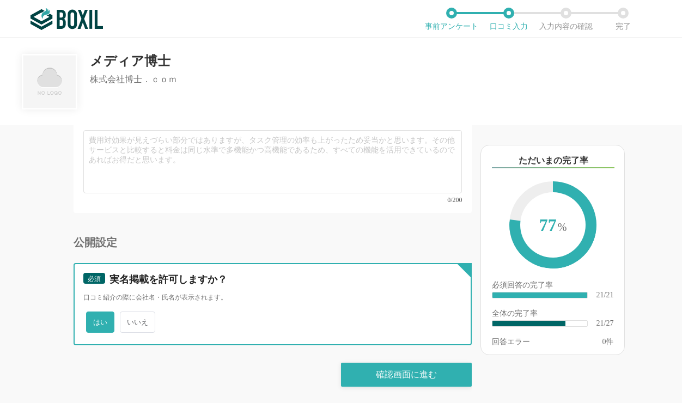
radio input "true"
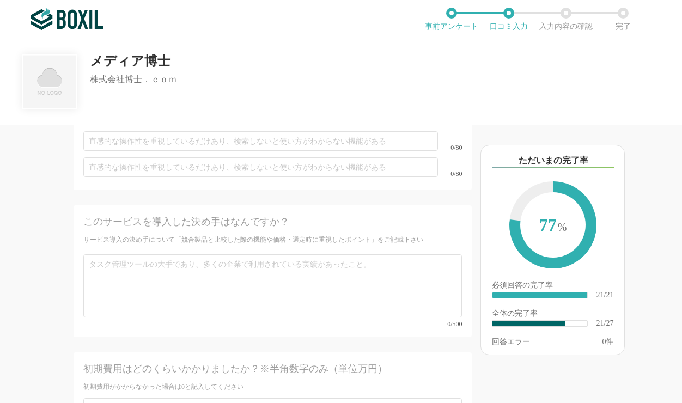
scroll to position [2626, 0]
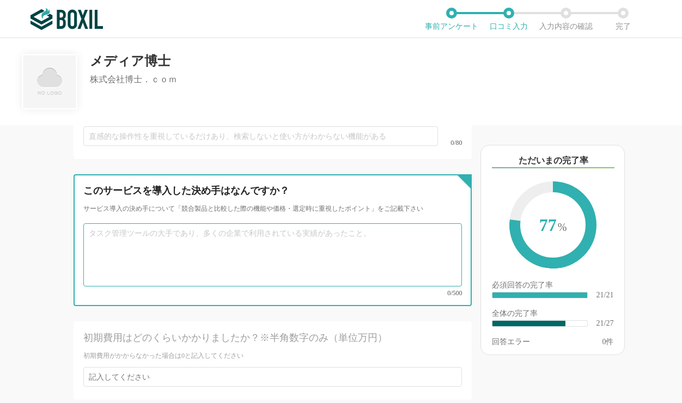
click at [130, 258] on textarea at bounding box center [272, 254] width 379 height 63
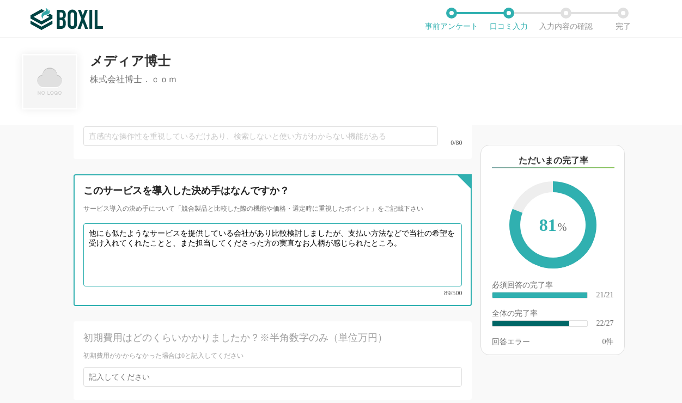
drag, startPoint x: 279, startPoint y: 252, endPoint x: 325, endPoint y: 259, distance: 46.8
click at [325, 259] on textarea "他にも似たようなサービスを提供している会社があり比較検討しましたが、支払い方法などで当社の希望を受け入れてくれたことと、また担当してくださった方の実直なお人柄…" at bounding box center [272, 254] width 379 height 63
click at [312, 277] on textarea "他にも似たようなサービスを提供している会社があり比較検討しましたが、支払い方法などで当社の希望を受け入れてくれたことと、また担当してくださった方の実直なお人柄…" at bounding box center [272, 254] width 379 height 63
click at [294, 253] on textarea "他にも似たようなサービスを提供している会社があり比較検討しましたが、支払い方法などで当社の希望を受け入れてくれたことと、また担当してくださった方の実直なお人柄…" at bounding box center [272, 254] width 379 height 63
click at [284, 253] on textarea "他にも似たようなサービスを提供している会社があり比較検討しましたが、支払い方法などで当社の希望を受け入れてくれたことと、また担当してくださった方の実直なお人柄…" at bounding box center [272, 254] width 379 height 63
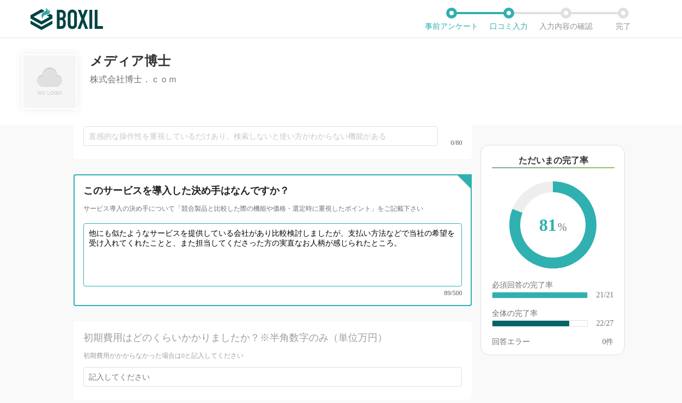
drag, startPoint x: 276, startPoint y: 252, endPoint x: 298, endPoint y: 253, distance: 21.8
click at [298, 253] on textarea "他にも似たようなサービスを提供している会社があり比較検討しましたが、支払い方法などで当社の希望を受け入れてくれたことと、また担当してくださった方の実直なお人柄…" at bounding box center [272, 254] width 379 height 63
click at [386, 282] on textarea "他にも似たようなサービスを提供している会社があり比較検討しましたが、支払い方法などで当社の希望を受け入れてくれたことと、また担当してくださった方の真面目で誠実…" at bounding box center [272, 254] width 379 height 63
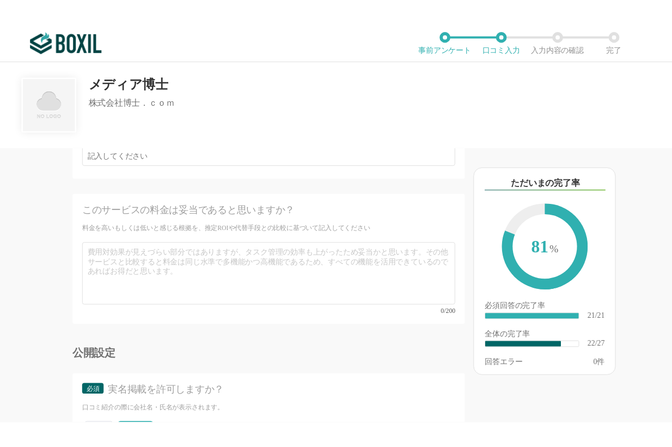
scroll to position [3083, 0]
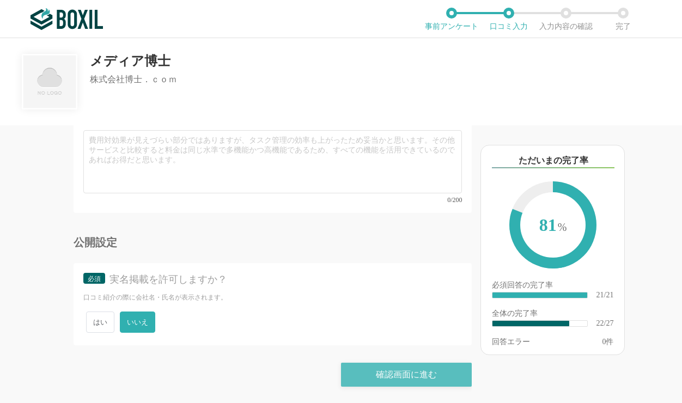
type textarea "他にも似たようなサービスを提供している会社があり比較検討しましたが、支払い方法などで当社の希望を受け入れてくれたことと、また担当してくださった方の真面目で誠実…"
click at [369, 374] on div "確認画面に進む" at bounding box center [406, 375] width 131 height 24
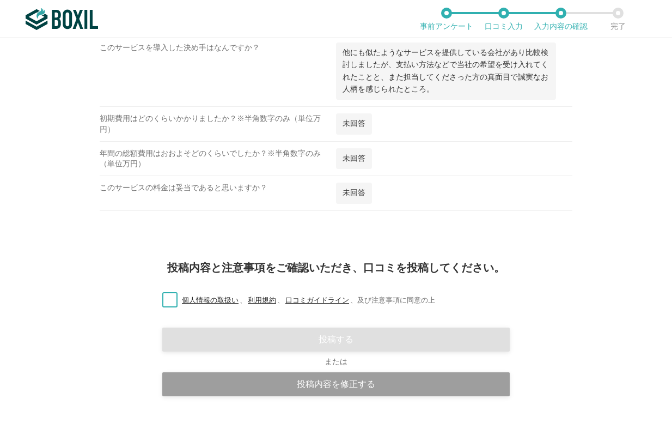
scroll to position [1463, 0]
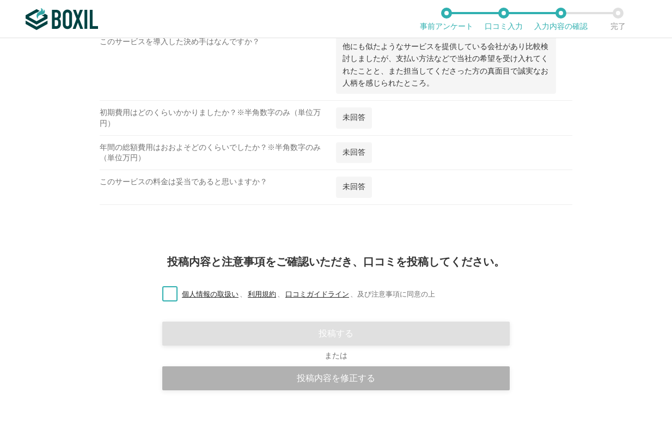
click at [377, 376] on div "投稿内容を修正する" at bounding box center [335, 378] width 347 height 24
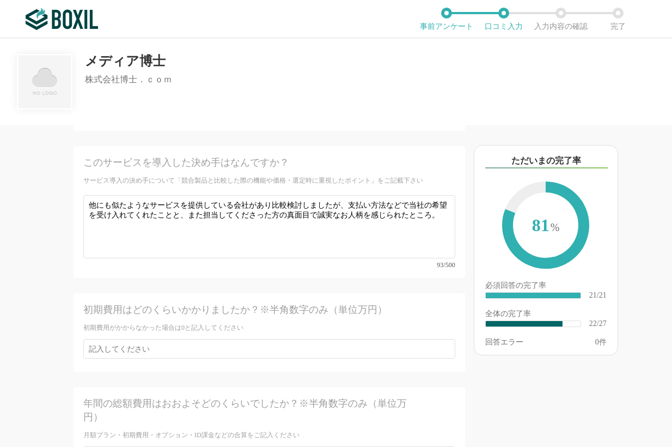
scroll to position [2647, 0]
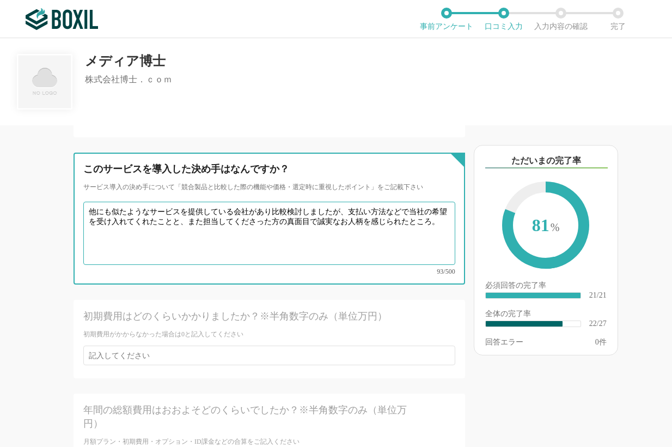
click at [173, 230] on textarea "他にも似たようなサービスを提供している会社があり比較検討しましたが、支払い方法などで当社の希望を受け入れてくれたことと、また担当してくださった方の真面目で誠実…" at bounding box center [269, 233] width 372 height 63
click at [192, 265] on textarea "他にも似たようなサービスを提供している会社があり比較検討しましたが、支払い方法などで当社の希望を受け入れてくれたこと。また担当してくださった方の真面目で誠実な…" at bounding box center [269, 233] width 372 height 63
click at [418, 223] on textarea "他にも似たようなサービスを提供している会社があり比較検討しましたが、支払い方法などで当社の希望を受け入れてくれたこと。また担当してくださった方の真面目で誠実な…" at bounding box center [269, 233] width 372 height 63
click at [406, 220] on textarea "他にも似たようなサービスを提供している会社があり比較検討しましたが、支払い方法などで当社の希望を受け入れてくれたこと。また担当してくださった方の真面目で誠実な…" at bounding box center [269, 233] width 372 height 63
click at [109, 229] on textarea "他にも似たようなサービスを提供している会社があり比較検討しましたが、支払い方法などで当社の希望を受け入れてくれたこと。また担当してくださった方の真面目で誠実な…" at bounding box center [269, 233] width 372 height 63
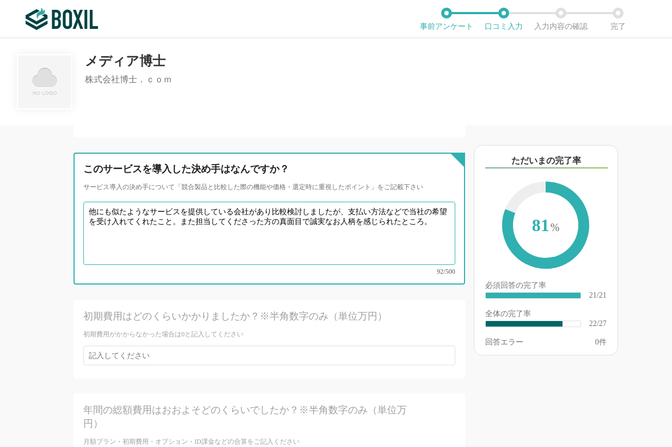
click at [184, 229] on textarea "他にも似たようなサービスを提供している会社があり比較検討しましたが、支払い方法などで当社の希望を受け入れてくれたこと。また担当してくださった方の真面目で誠実な…" at bounding box center [269, 233] width 372 height 63
click at [251, 231] on textarea "他にも似たようなサービスを提供している会社があり比較検討しましたが、支払い方法などで当社の希望を受け入れてくれたこと。また担当してくださった方の真面目で誠実な…" at bounding box center [269, 233] width 372 height 63
click at [300, 227] on textarea "他にも似たようなサービスを提供している会社があり比較検討しましたが、支払い方法などで当社の希望を受け入れてくれたこと。また担当してくださった方の真面目で誠実な…" at bounding box center [269, 233] width 372 height 63
click at [373, 236] on textarea "他にも似たようなサービスを提供している会社があり比較検討しましたが、支払い方法などで当社の希望を受け入れてくれたこと。また担当してくださった方の真面目で誠実な…" at bounding box center [269, 233] width 372 height 63
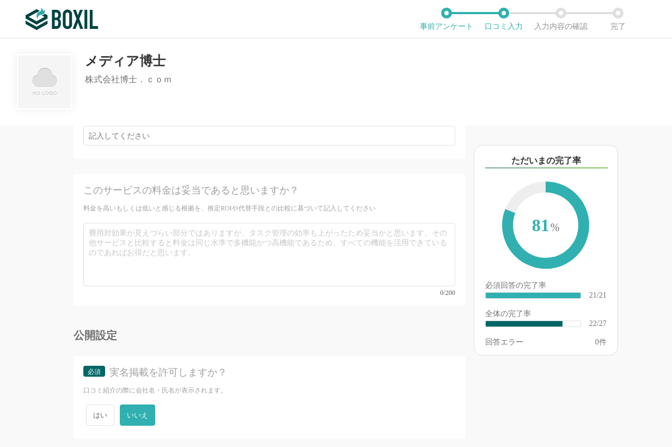
scroll to position [3040, 0]
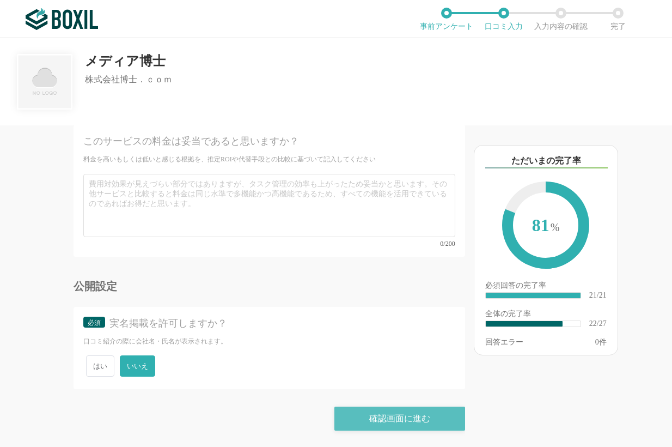
type textarea "他にも似たようなサービスを提供している会社があり比較検討しましたが、支払い方法などで当社の希望を受け入れてくれたこと。また担当してくださった方の真面目で誠実な…"
click at [387, 376] on div "確認画面に進む" at bounding box center [399, 418] width 131 height 24
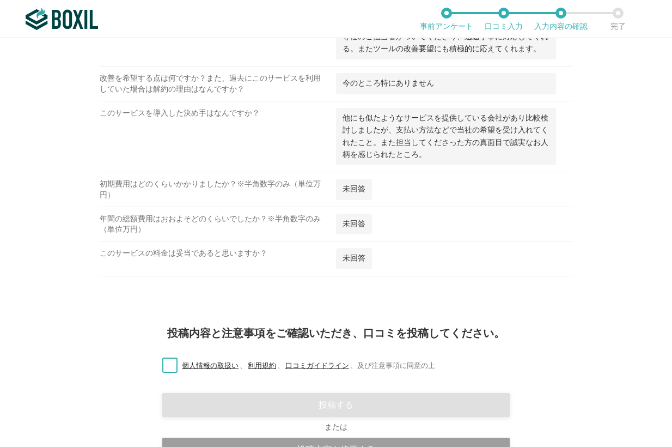
scroll to position [1463, 0]
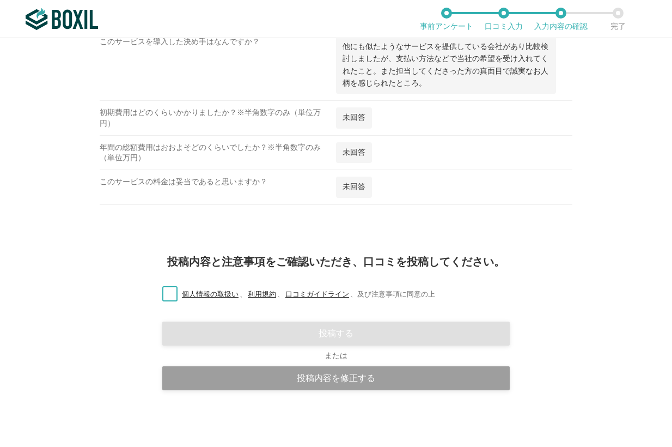
click at [168, 294] on label "個人情報の取扱い 、 利用規約 、 口コミガイドライン 、 及び注意事項に同意の上" at bounding box center [295, 294] width 282 height 11
click at [0, 0] on input "個人情報の取扱い 、 利用規約 、 口コミガイドライン 、 及び注意事項に同意の上" at bounding box center [0, 0] width 0 height 0
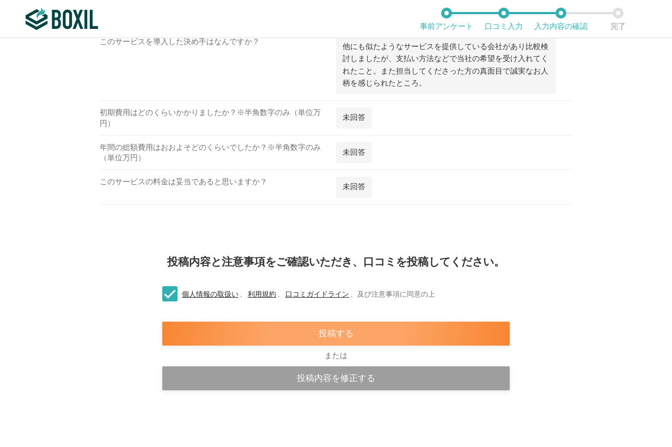
click at [359, 334] on div "投稿する" at bounding box center [335, 333] width 347 height 24
